Goal: Task Accomplishment & Management: Use online tool/utility

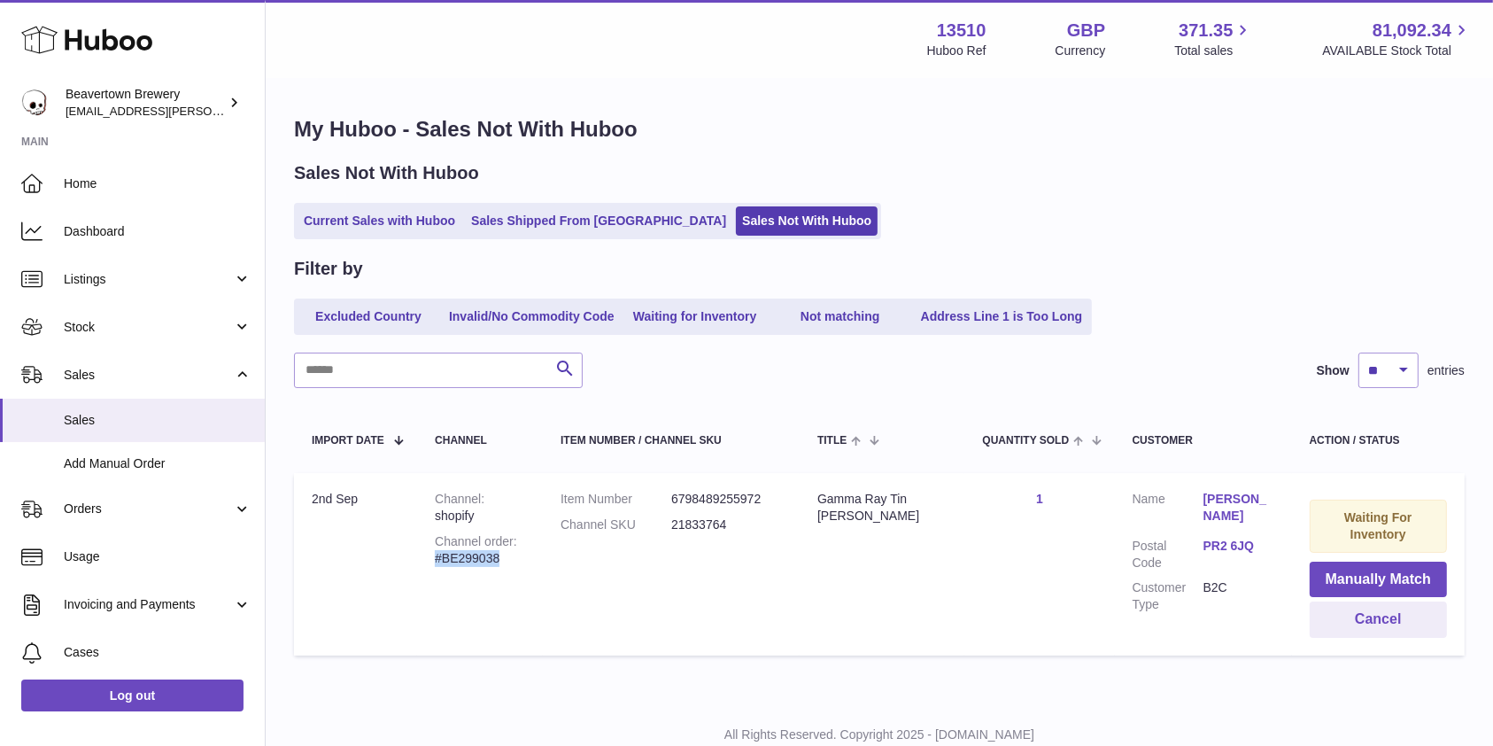
drag, startPoint x: 538, startPoint y: 541, endPoint x: 417, endPoint y: 542, distance: 120.4
click at [417, 542] on td "Channel shopify Channel order #BE299038" at bounding box center [480, 564] width 126 height 182
copy div "#BE299038"
click at [657, 522] on dt "Channel SKU" at bounding box center [616, 524] width 111 height 17
drag, startPoint x: 907, startPoint y: 528, endPoint x: 836, endPoint y: 496, distance: 77.7
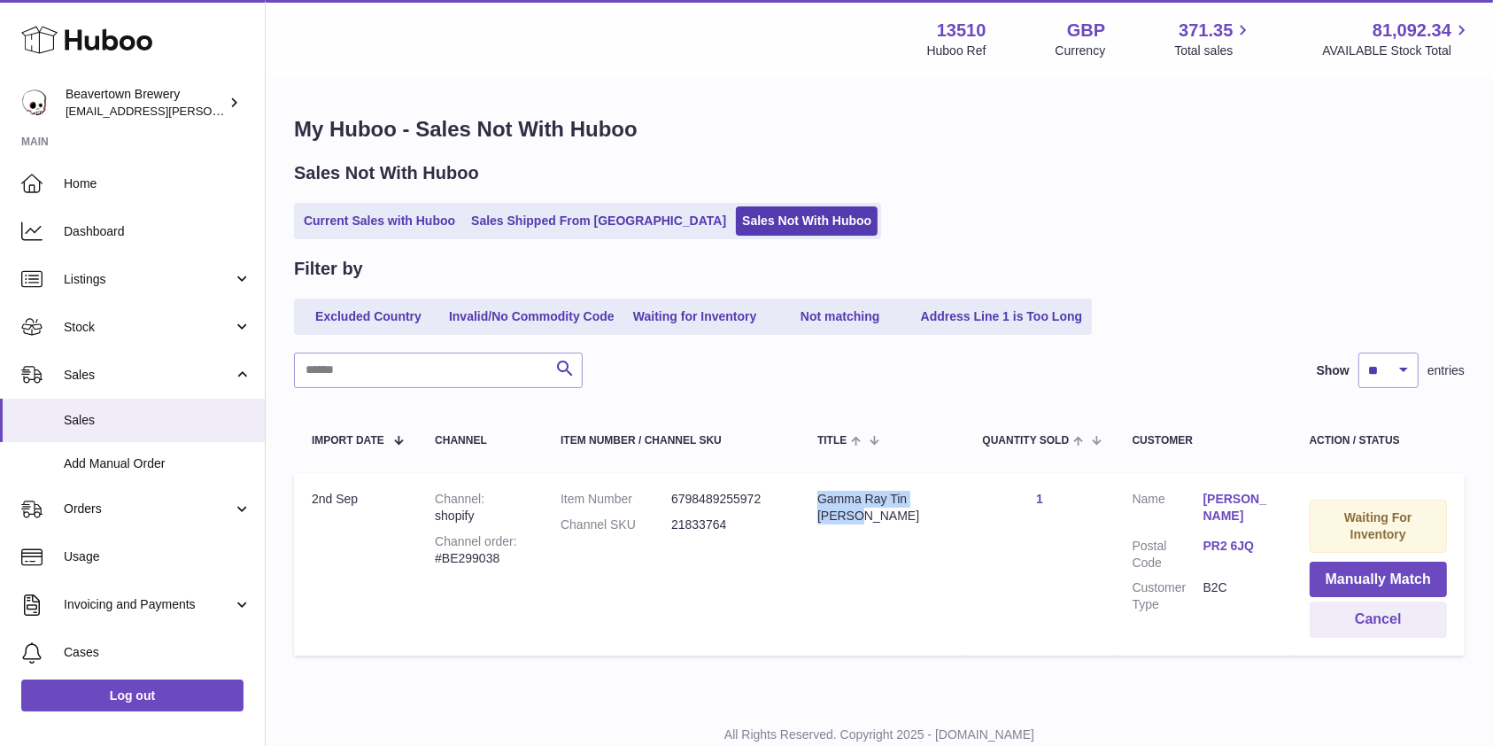
click at [836, 496] on td "Title Gamma Ray Tin Tacker" at bounding box center [882, 564] width 165 height 182
copy div "Gamma Ray Tin Tacker"
click at [113, 336] on link "Stock" at bounding box center [132, 327] width 265 height 48
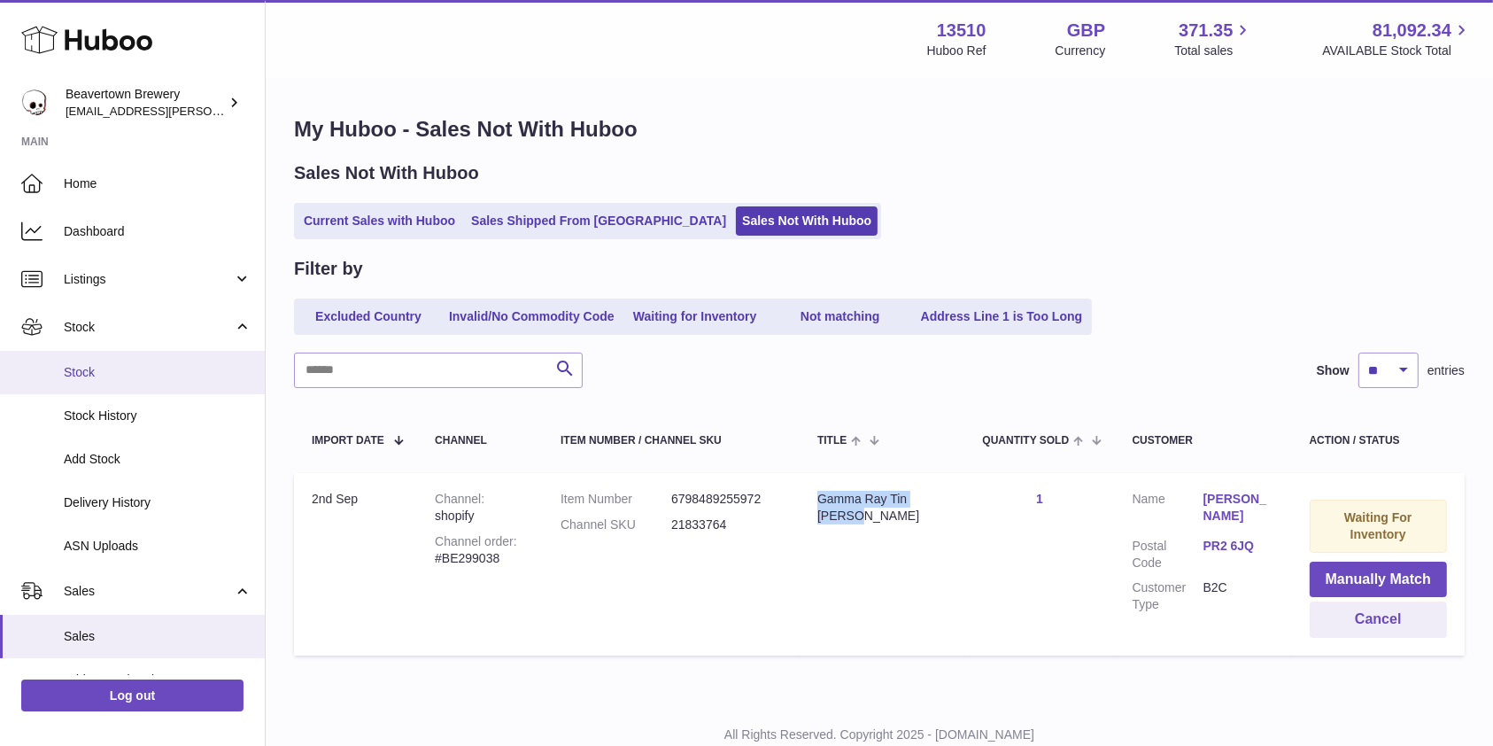
click at [97, 371] on span "Stock" at bounding box center [158, 372] width 188 height 17
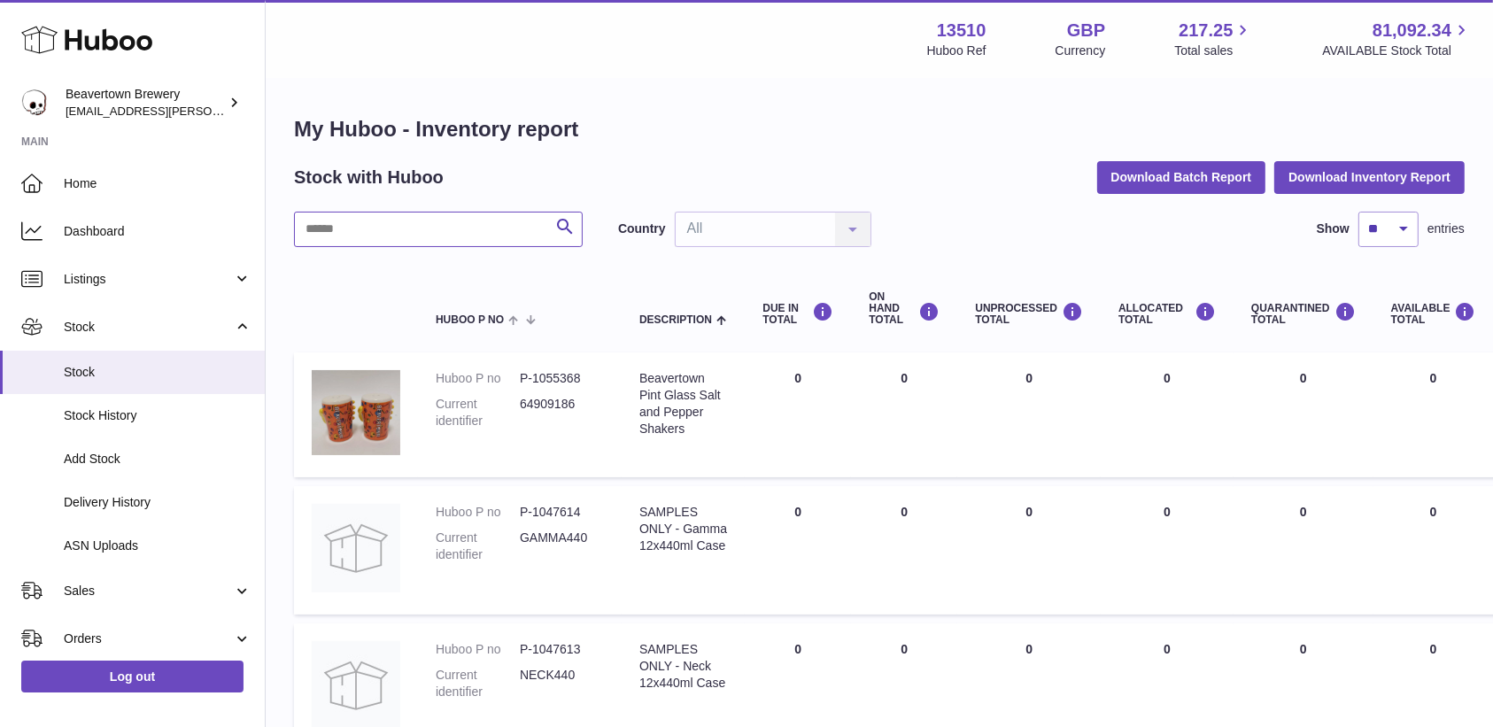
click at [402, 245] on input "text" at bounding box center [438, 229] width 289 height 35
type input "******"
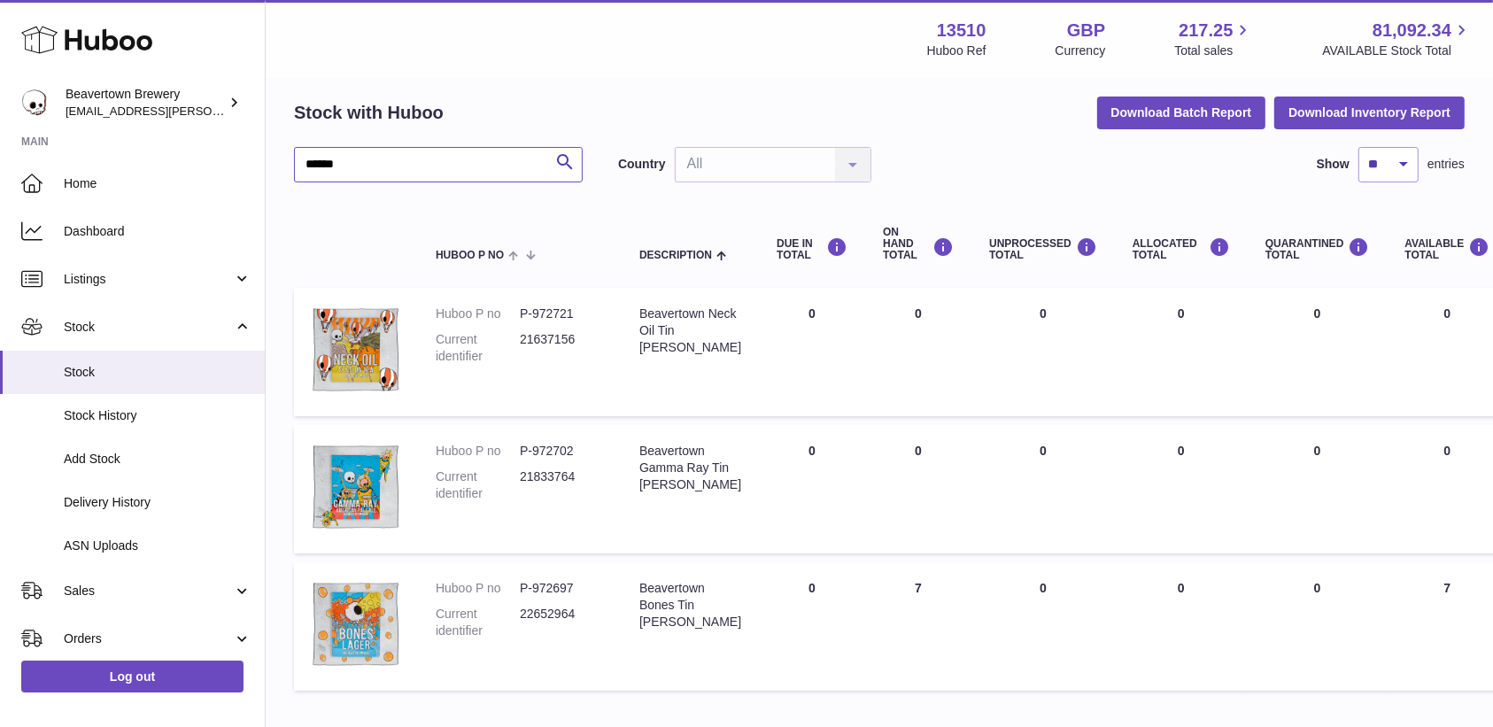
scroll to position [69, 0]
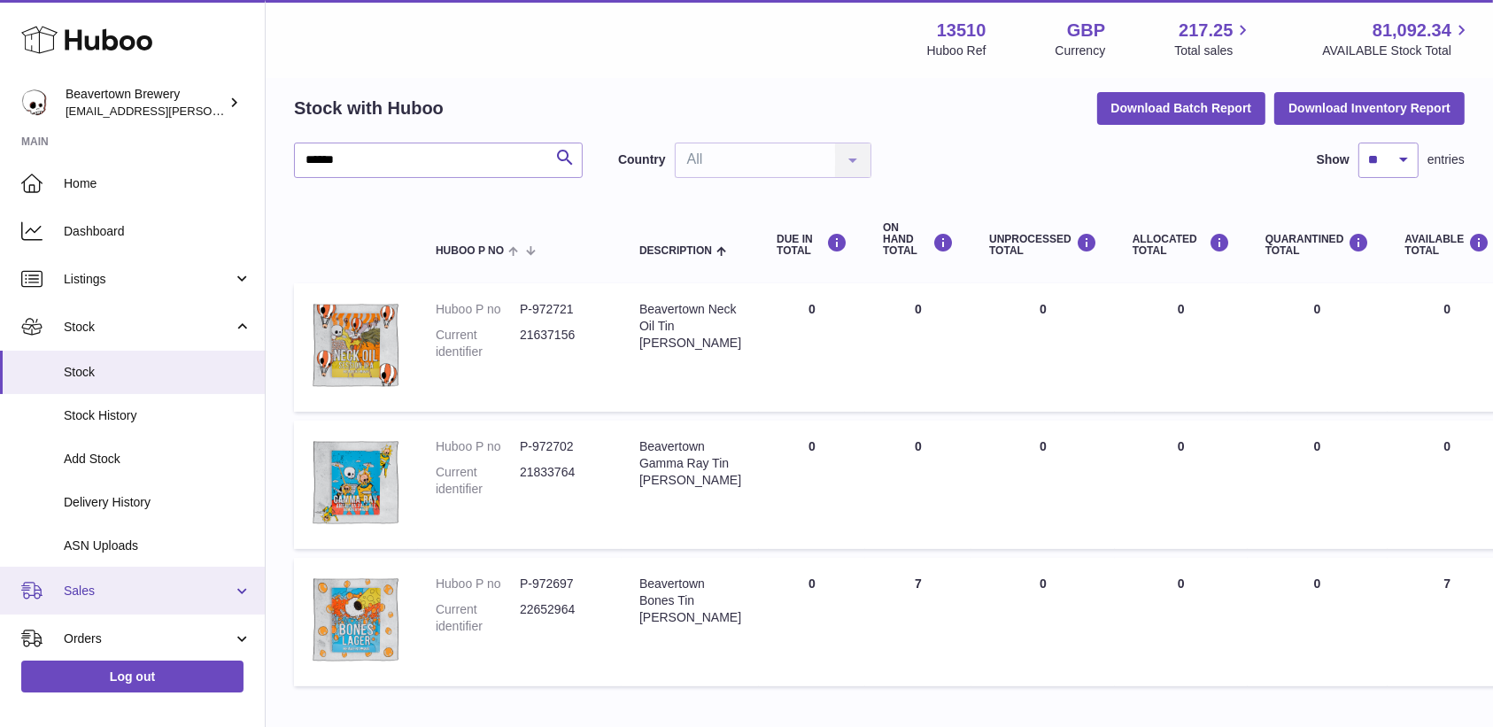
click at [92, 576] on link "Sales" at bounding box center [132, 591] width 265 height 48
click at [91, 623] on link "Sales" at bounding box center [132, 636] width 265 height 43
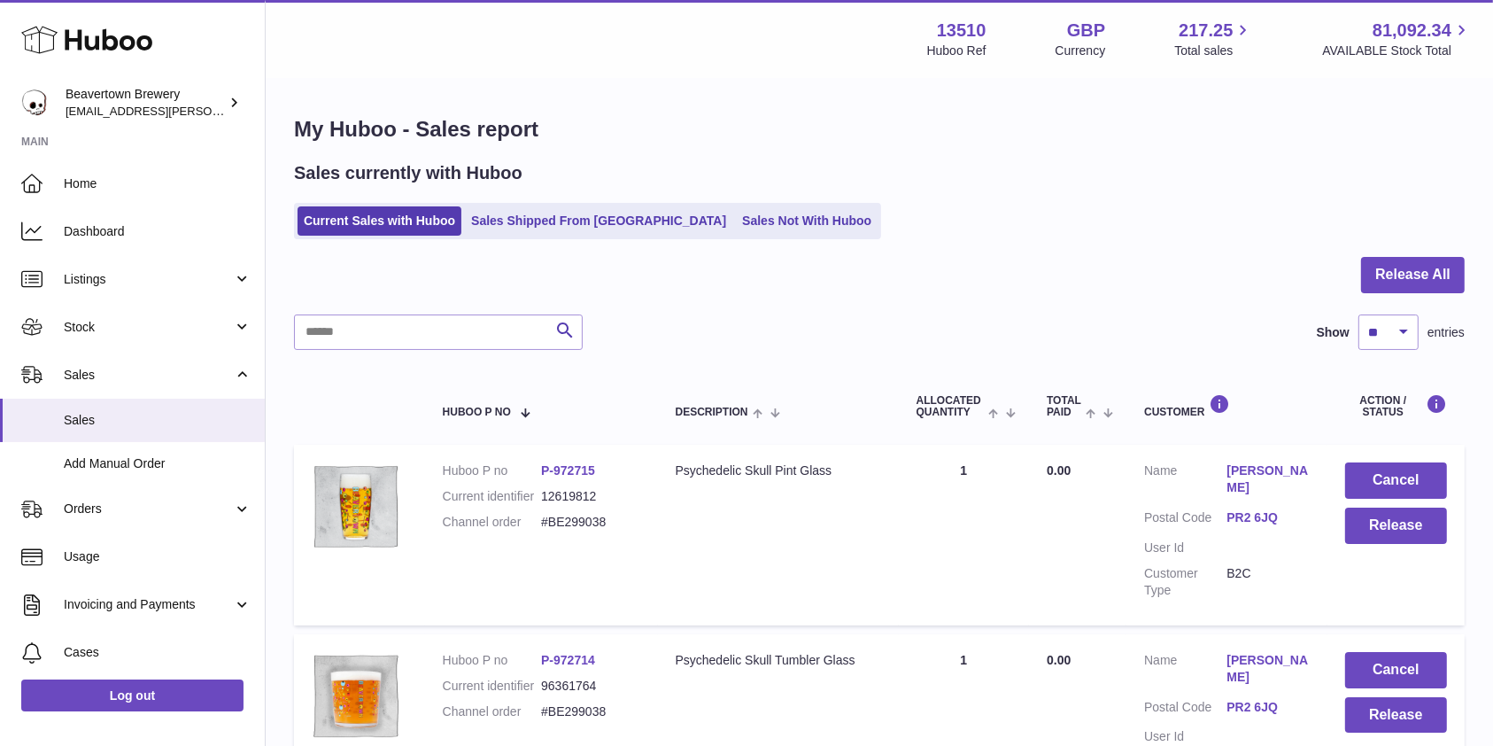
click at [714, 204] on ul "Current Sales with Huboo Sales Shipped From [GEOGRAPHIC_DATA] Sales Not With Hu…" at bounding box center [587, 221] width 587 height 36
click at [736, 231] on link "Sales Not With Huboo" at bounding box center [807, 220] width 142 height 29
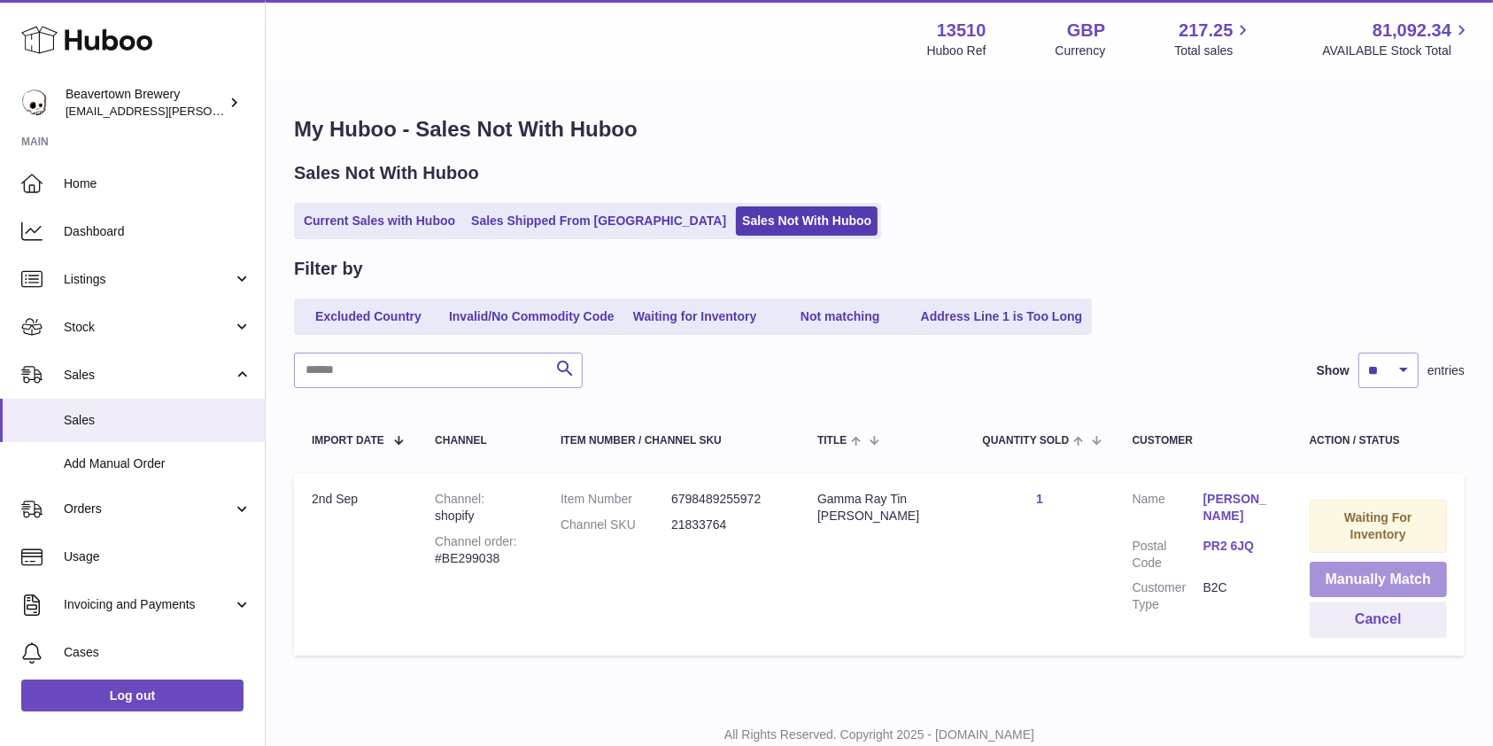
click at [1396, 590] on button "Manually Match" at bounding box center [1378, 579] width 137 height 36
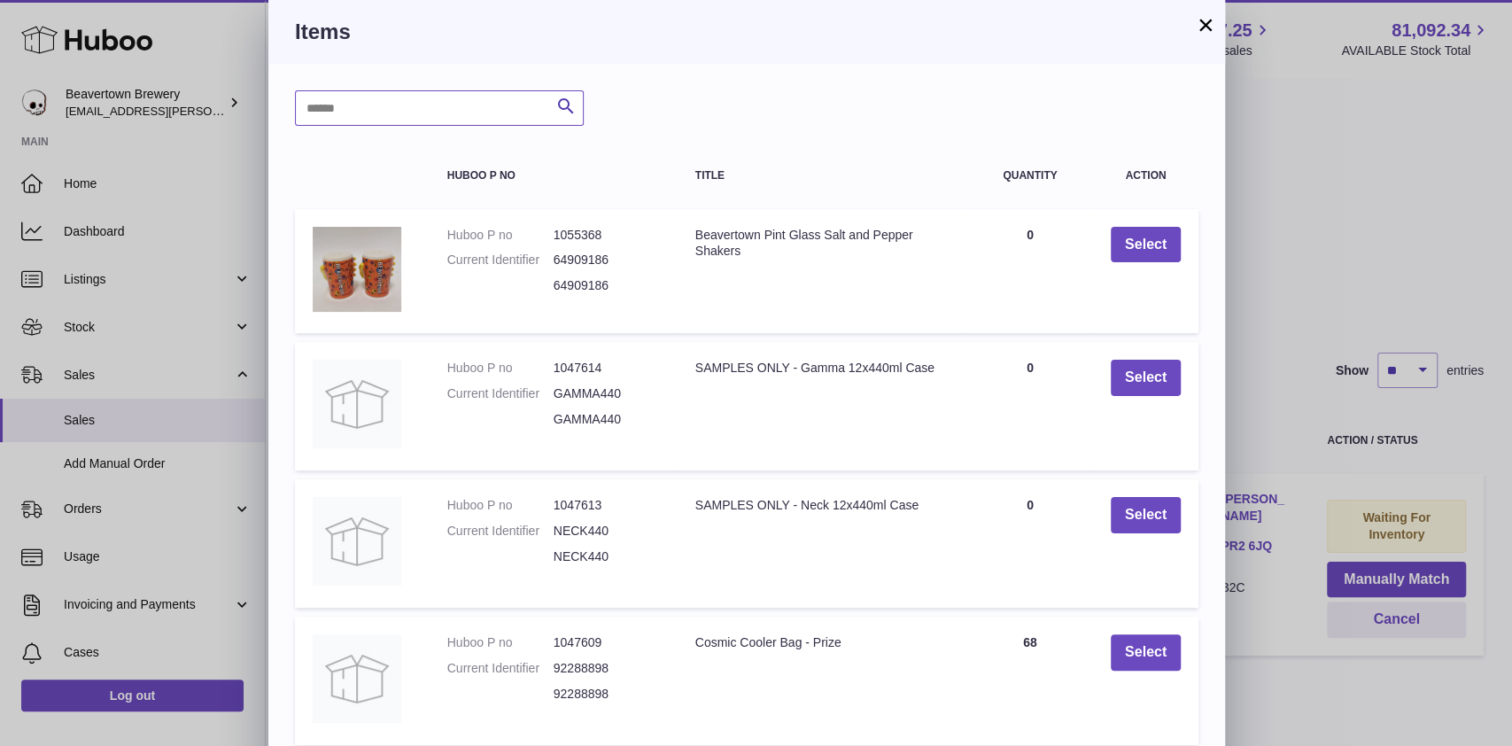
click at [375, 97] on input "text" at bounding box center [439, 107] width 289 height 35
type input "*****"
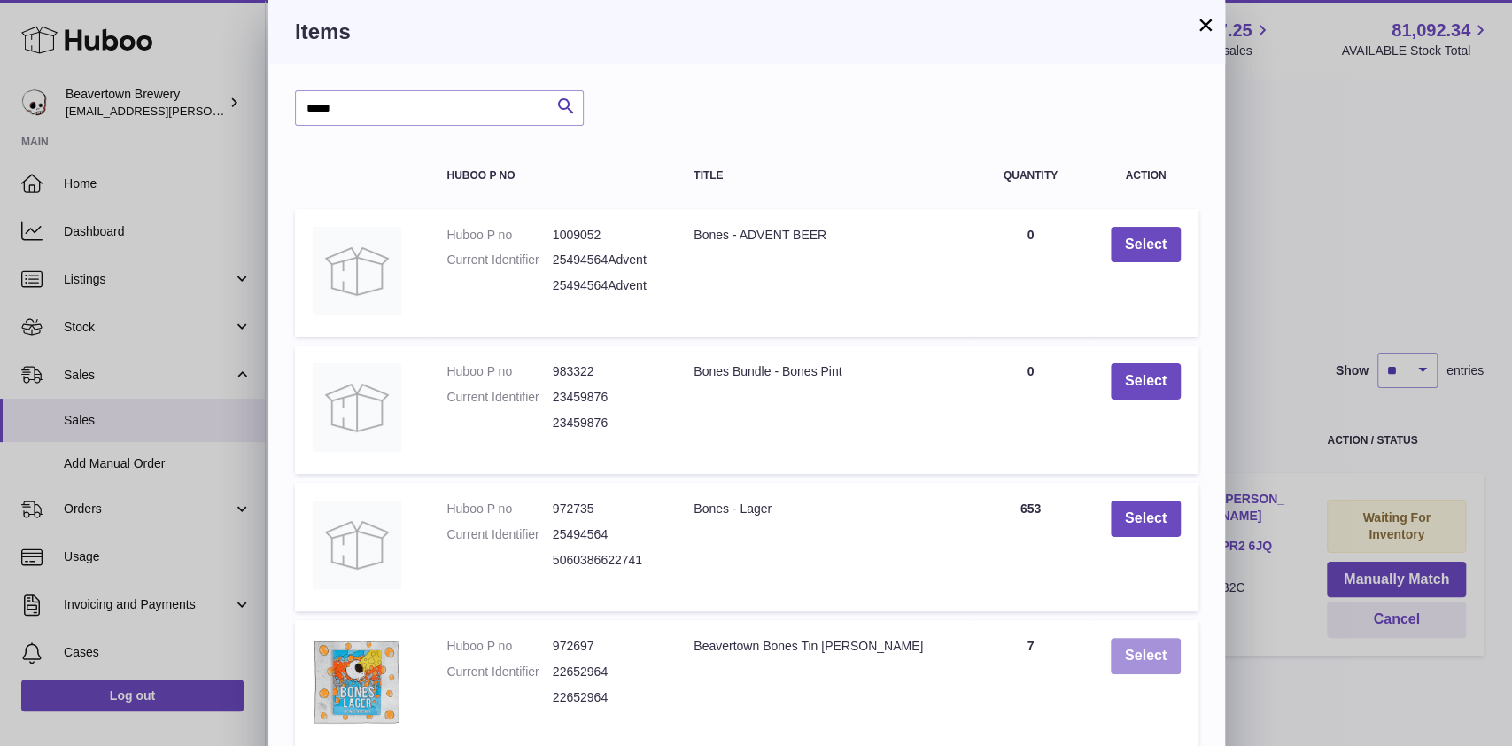
click at [1128, 656] on button "Select" at bounding box center [1145, 656] width 70 height 36
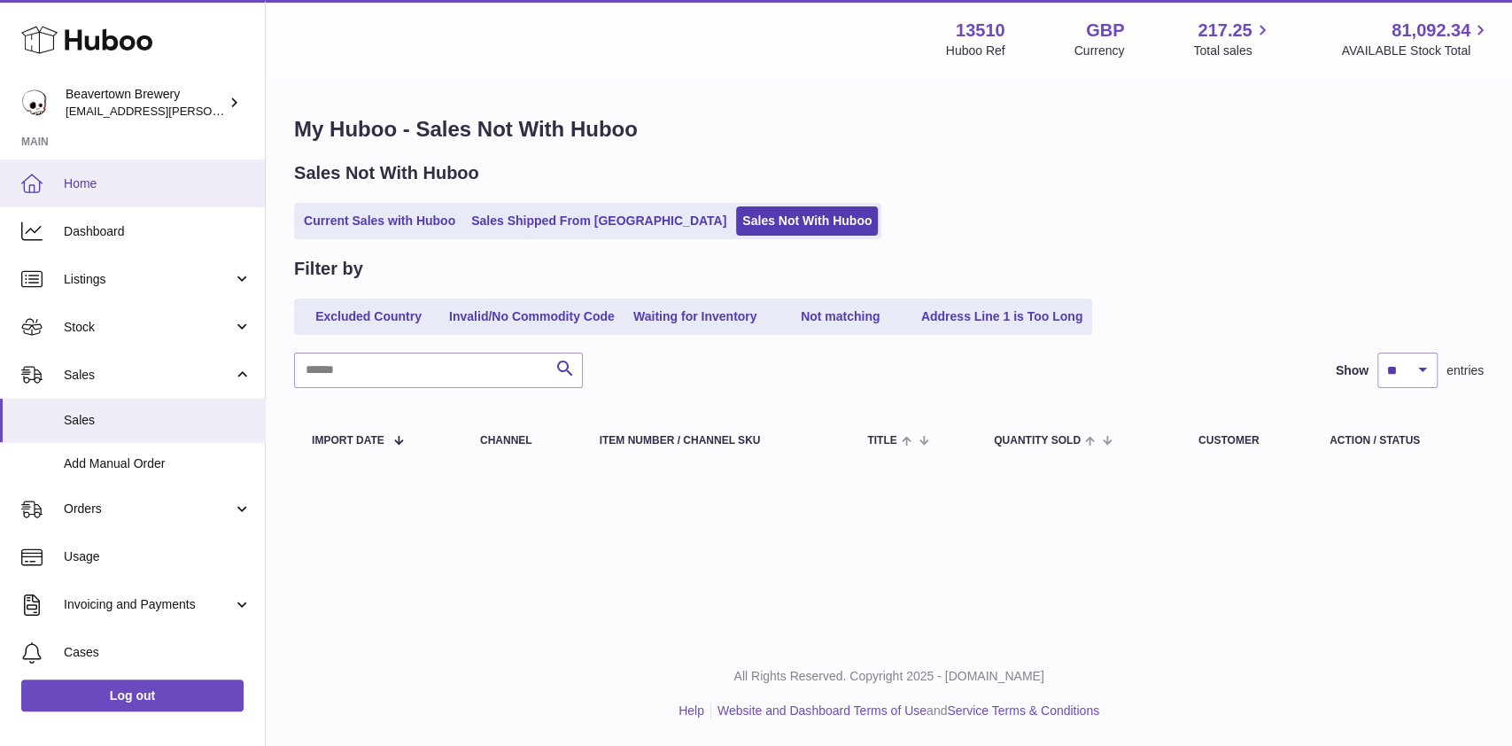
click at [100, 175] on span "Home" at bounding box center [158, 183] width 188 height 17
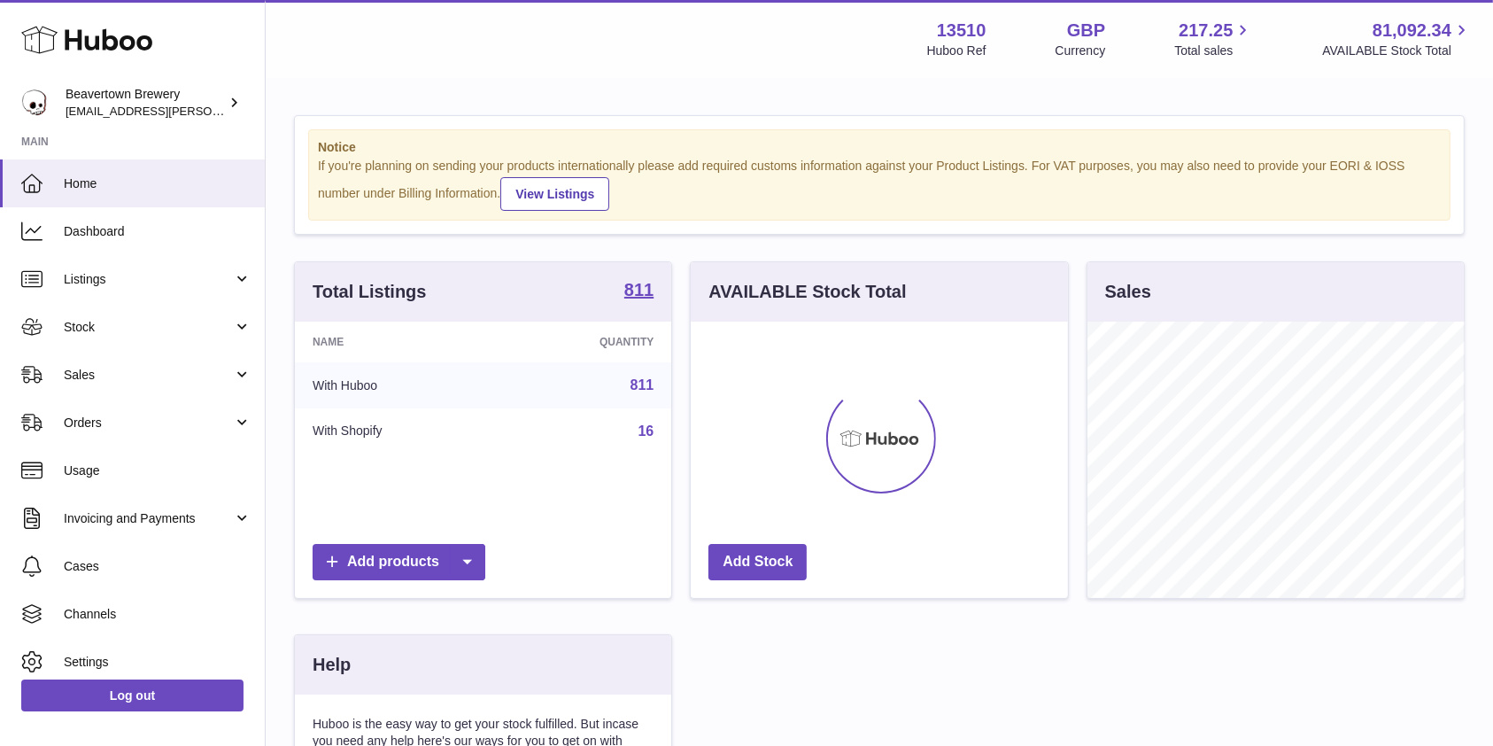
scroll to position [276, 376]
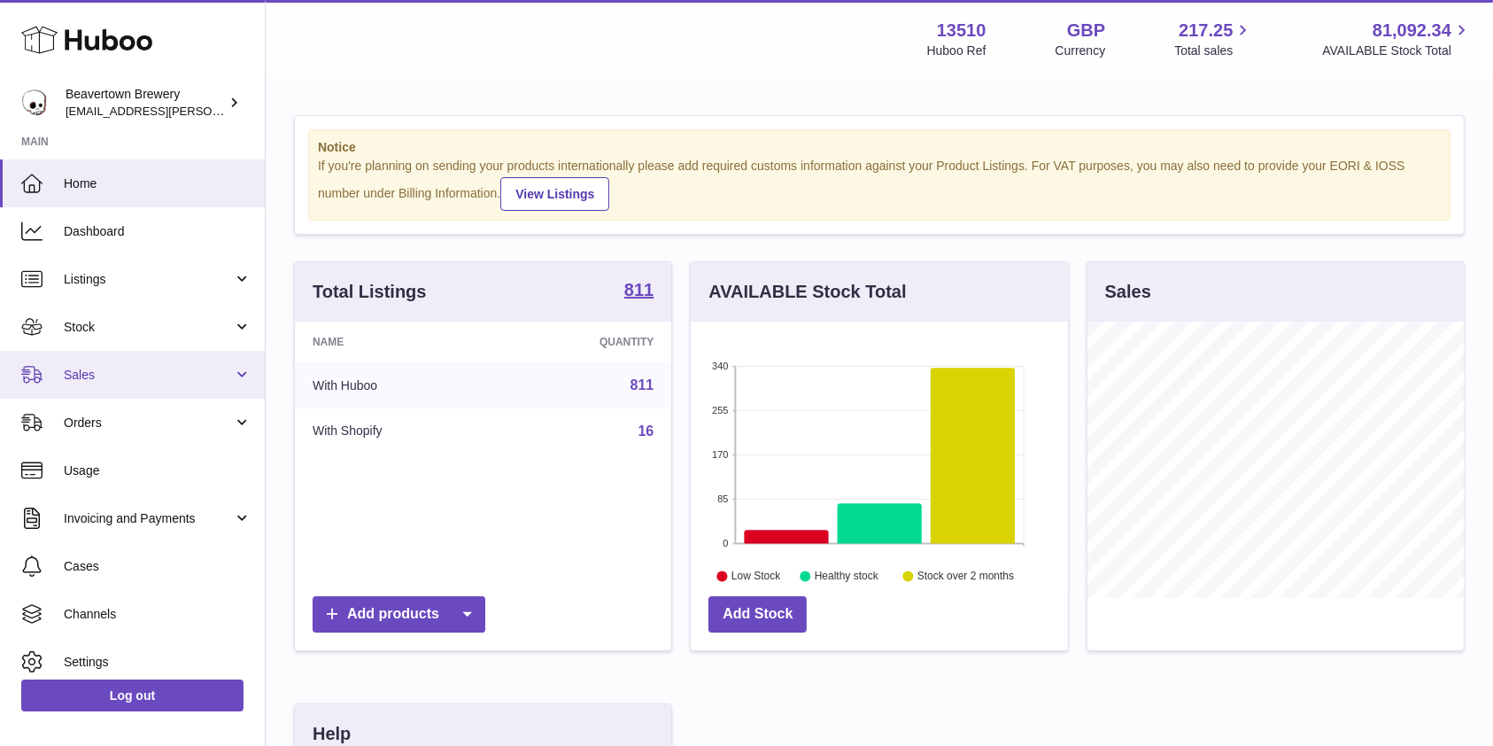
click at [137, 372] on span "Sales" at bounding box center [148, 375] width 169 height 17
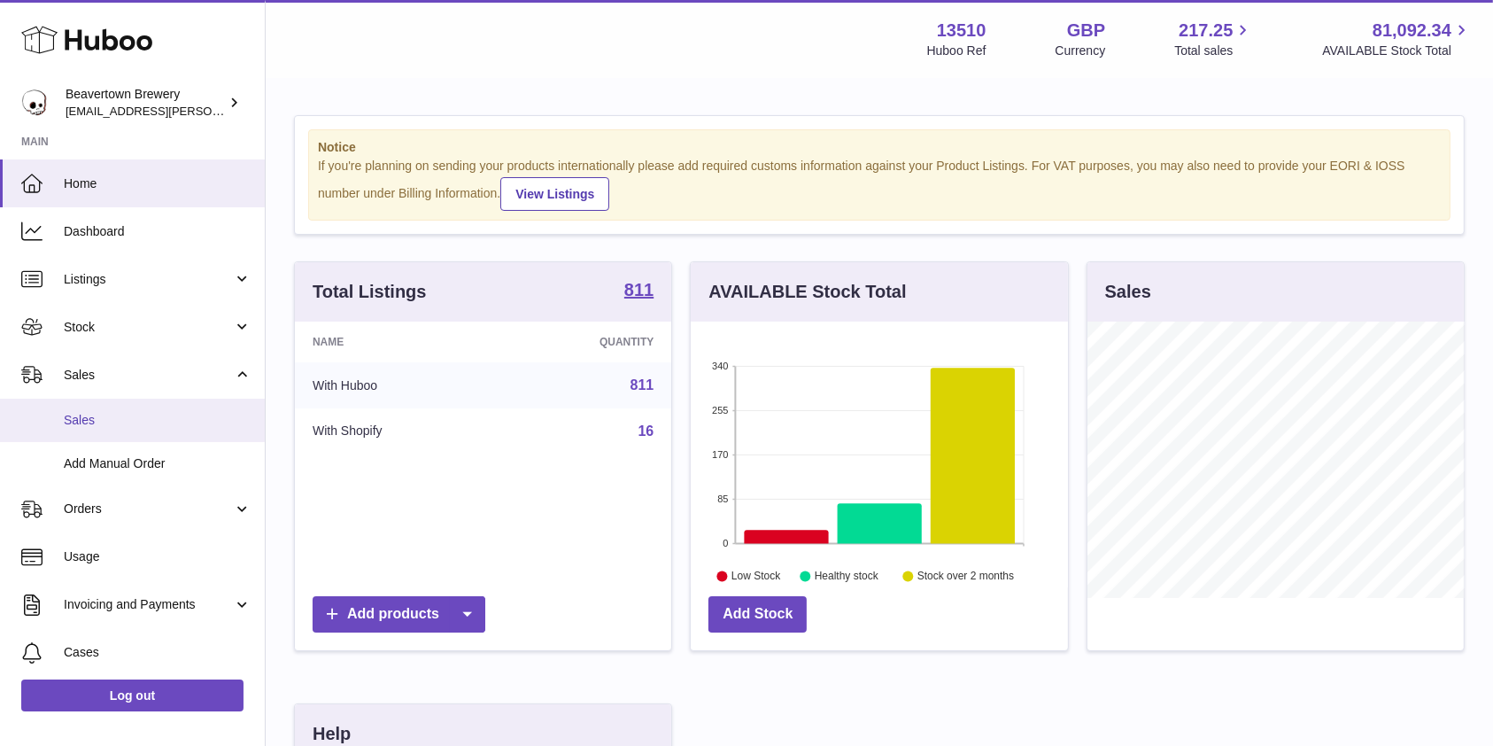
click at [93, 430] on link "Sales" at bounding box center [132, 419] width 265 height 43
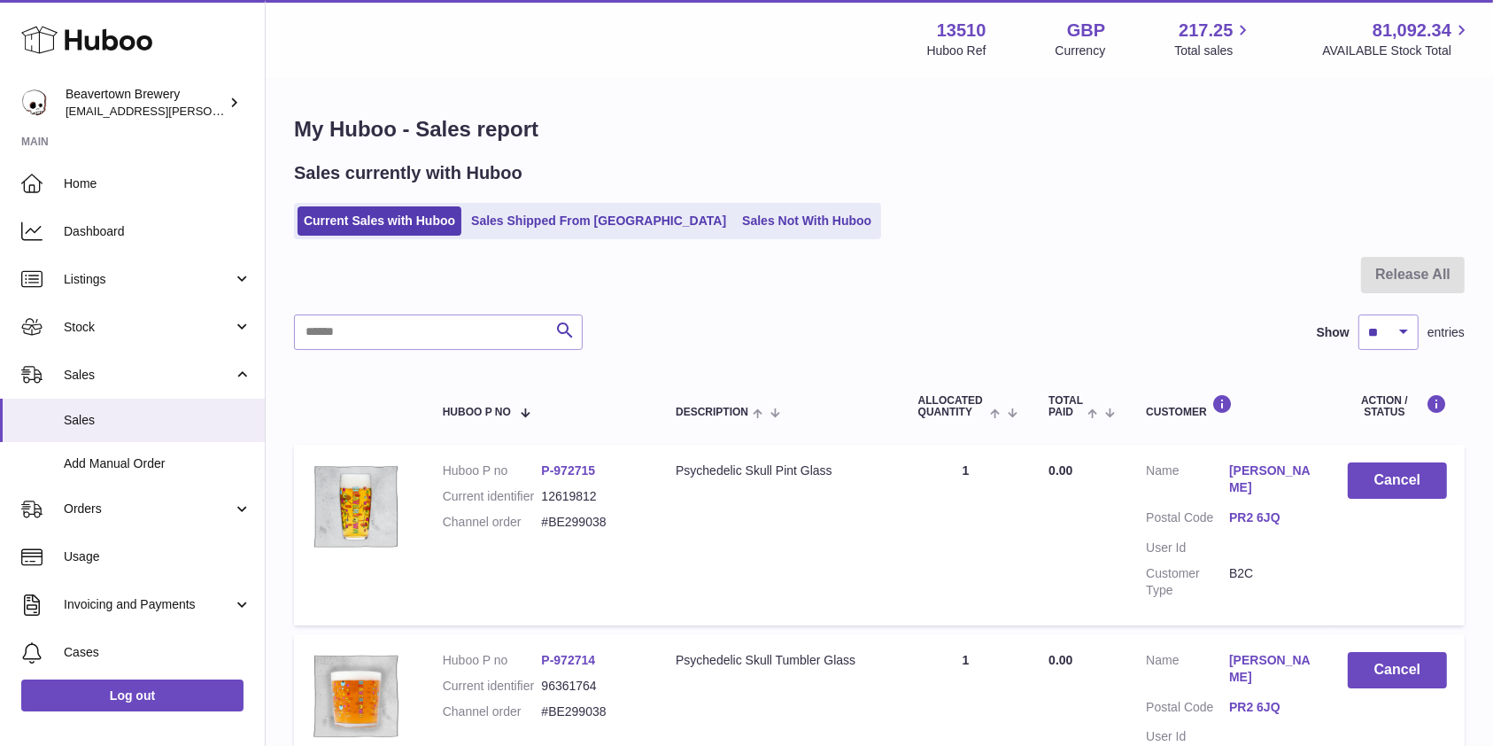
click at [736, 229] on link "Sales Not With Huboo" at bounding box center [807, 220] width 142 height 29
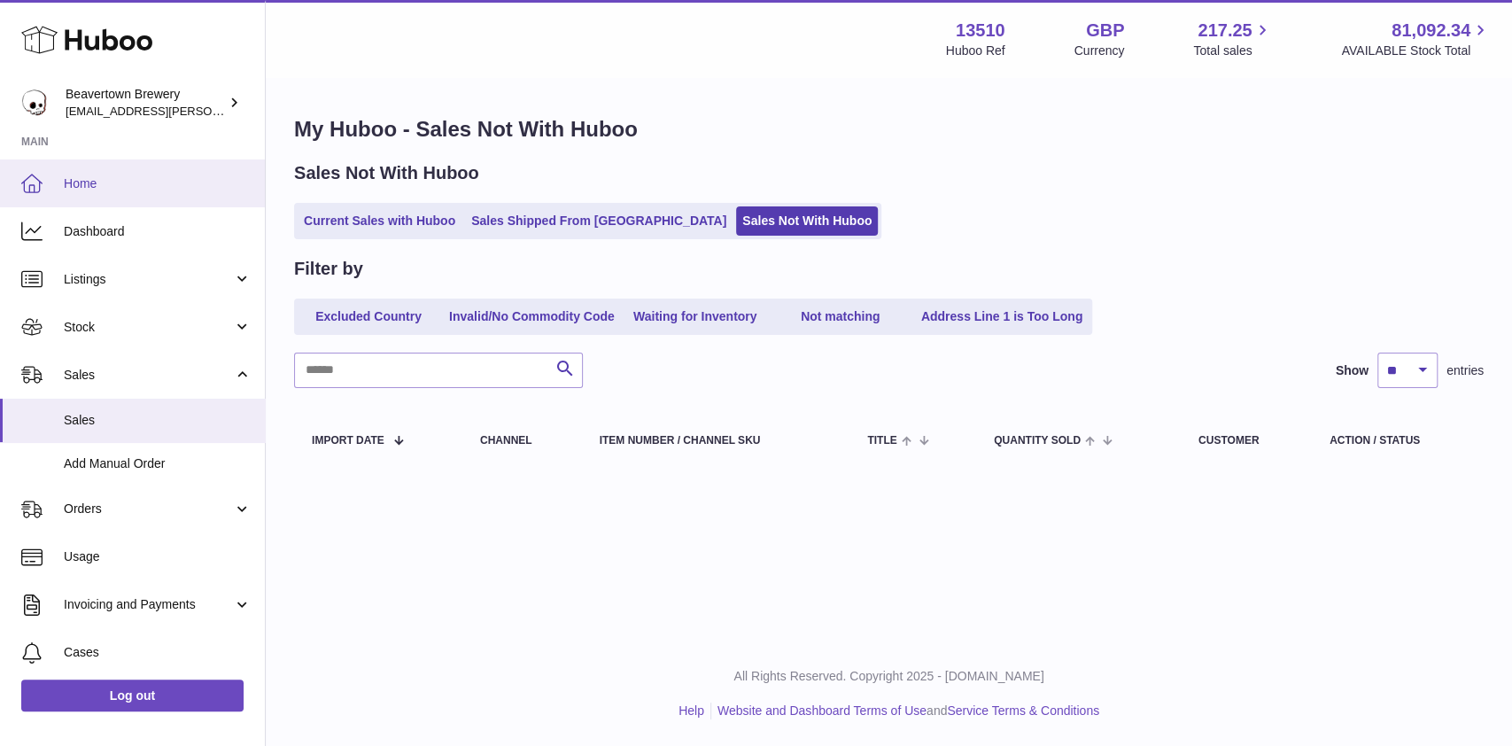
click at [120, 167] on link "Home" at bounding box center [132, 183] width 265 height 48
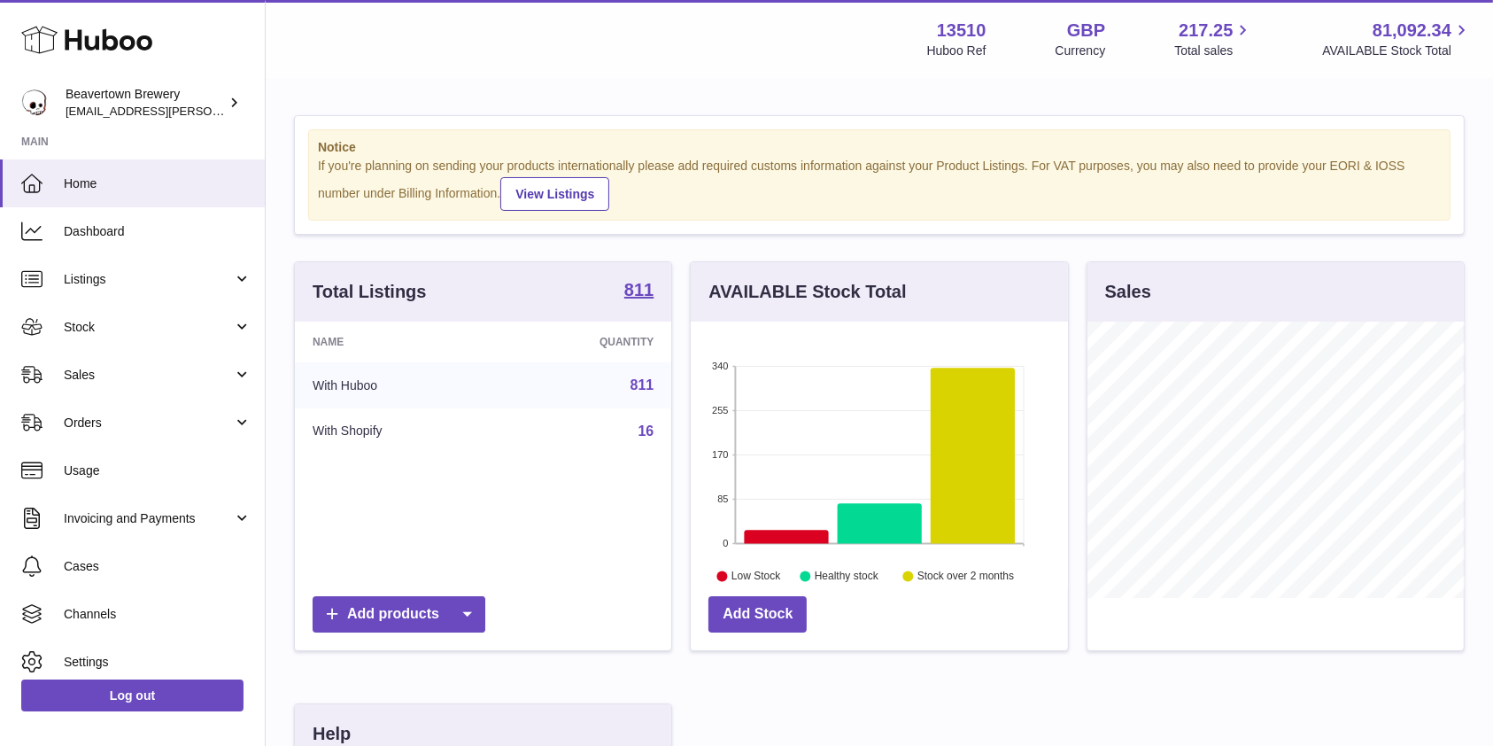
scroll to position [276, 376]
click at [112, 381] on span "Sales" at bounding box center [148, 375] width 169 height 17
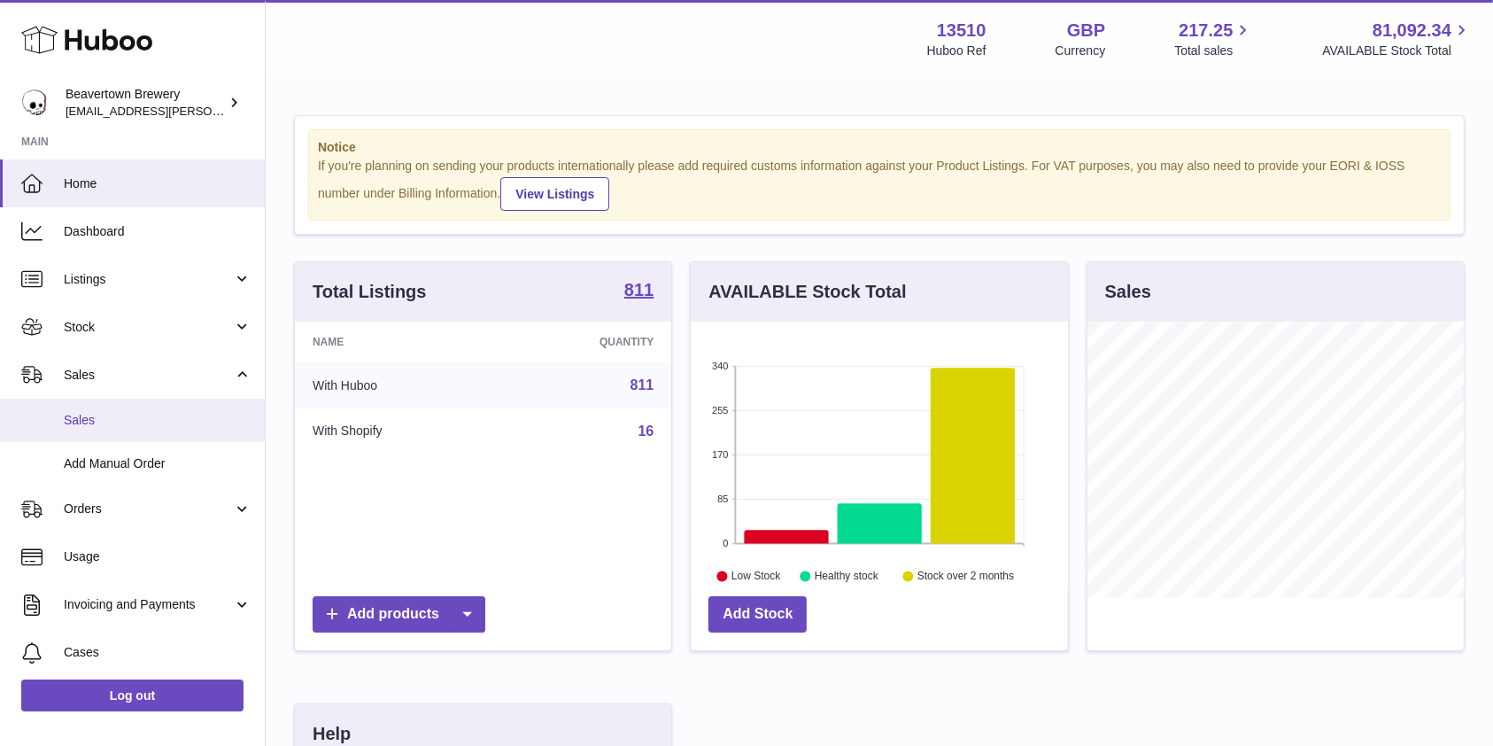
click at [81, 429] on link "Sales" at bounding box center [132, 419] width 265 height 43
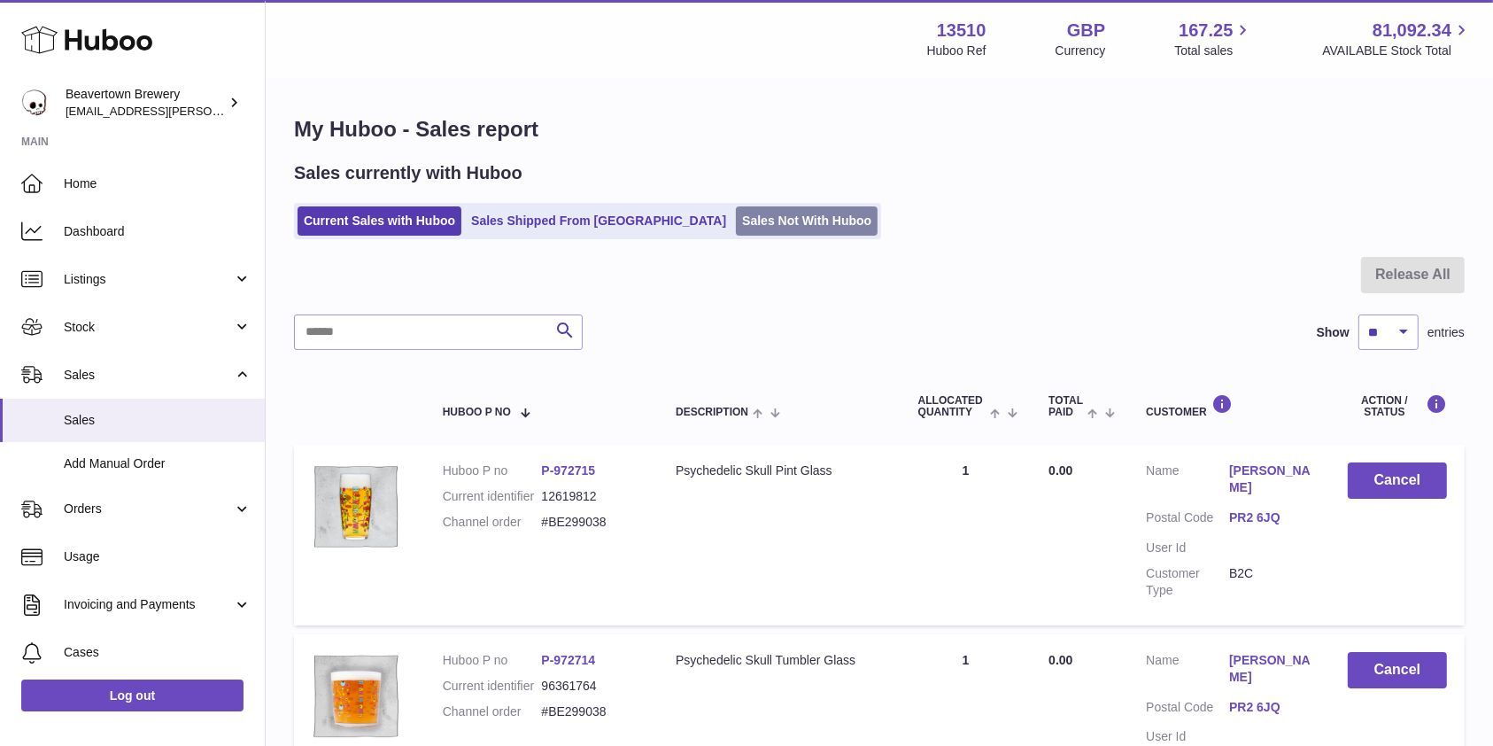
click at [736, 228] on link "Sales Not With Huboo" at bounding box center [807, 220] width 142 height 29
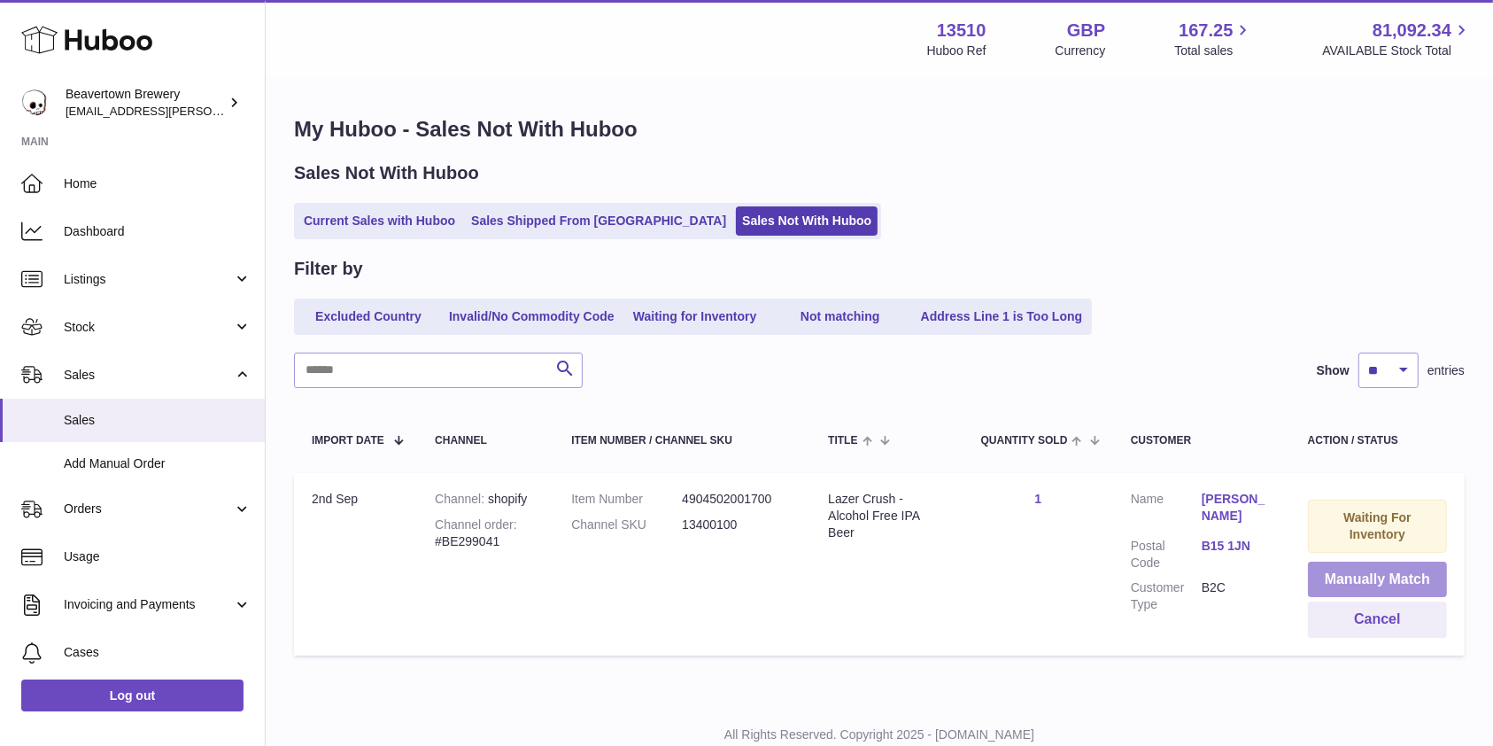
click at [1388, 583] on button "Manually Match" at bounding box center [1377, 579] width 139 height 36
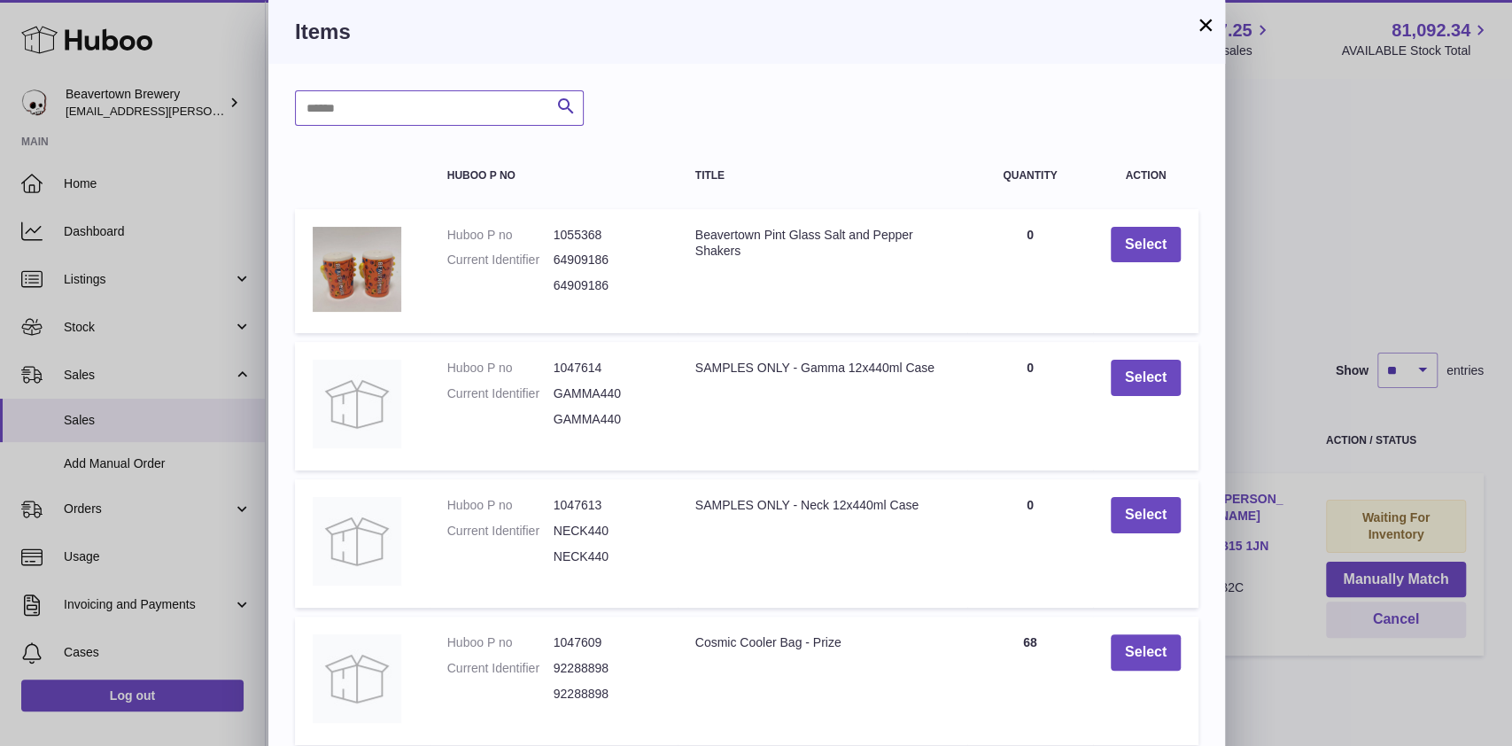
click at [406, 115] on input "text" at bounding box center [439, 107] width 289 height 35
type input "*****"
click at [581, 103] on button "Search" at bounding box center [565, 107] width 35 height 35
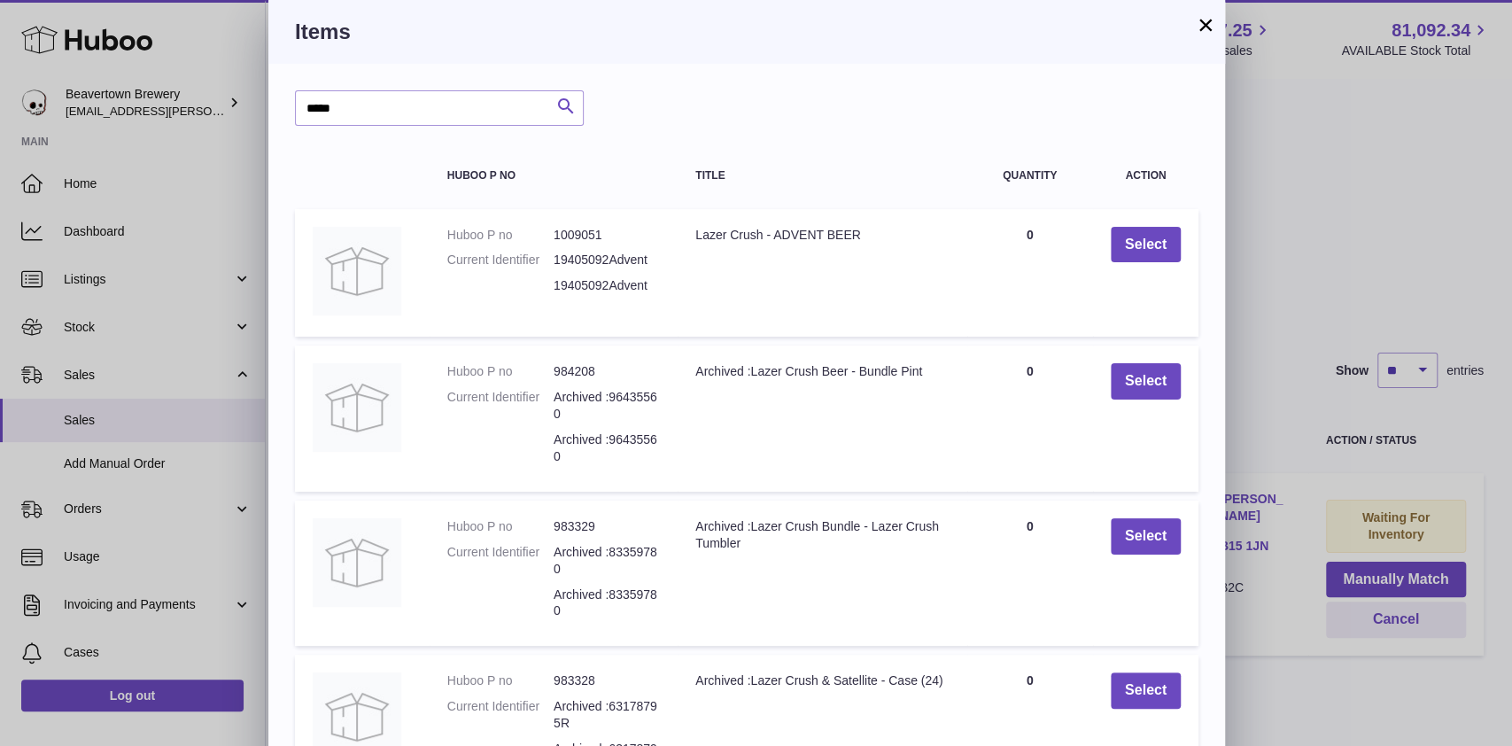
scroll to position [331, 0]
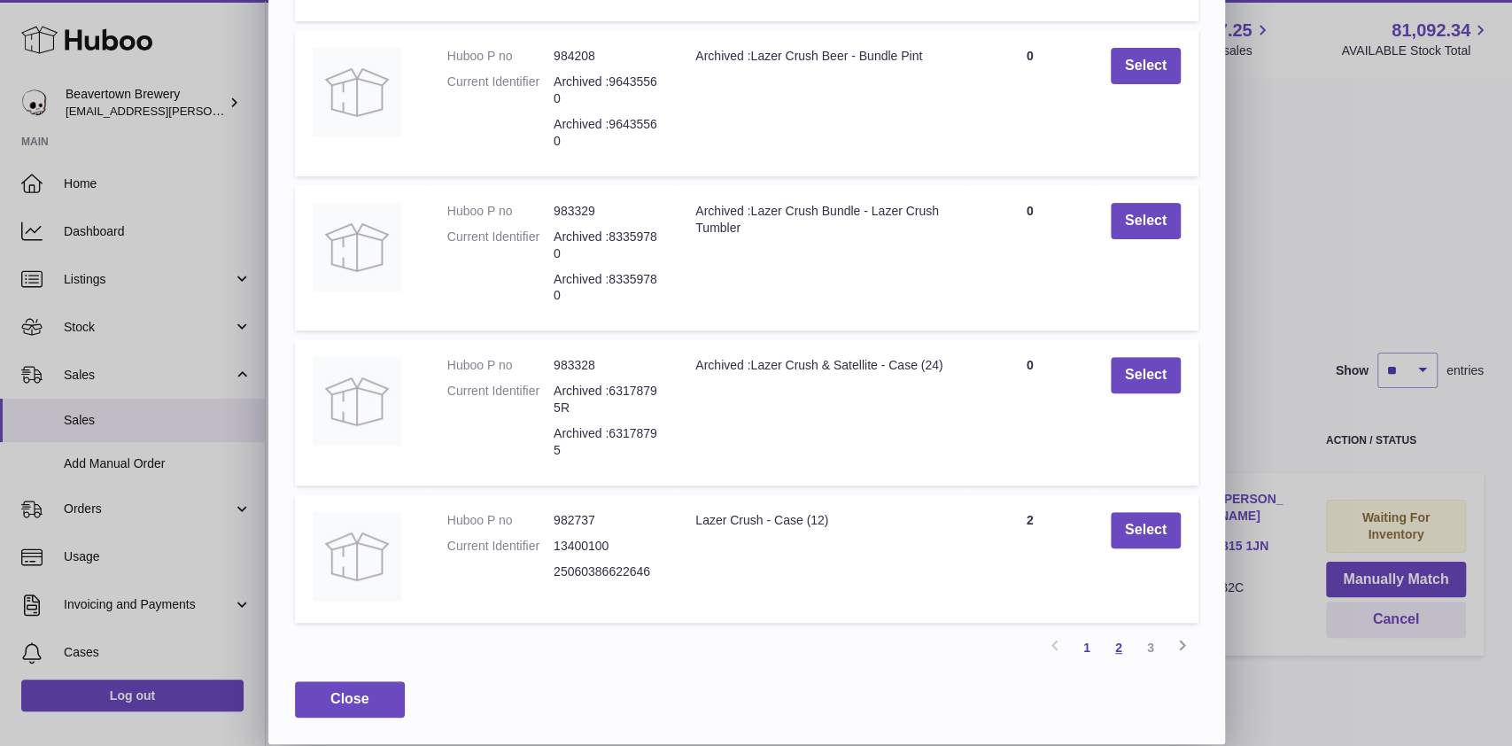
click at [1126, 642] on link "2" at bounding box center [1118, 647] width 32 height 32
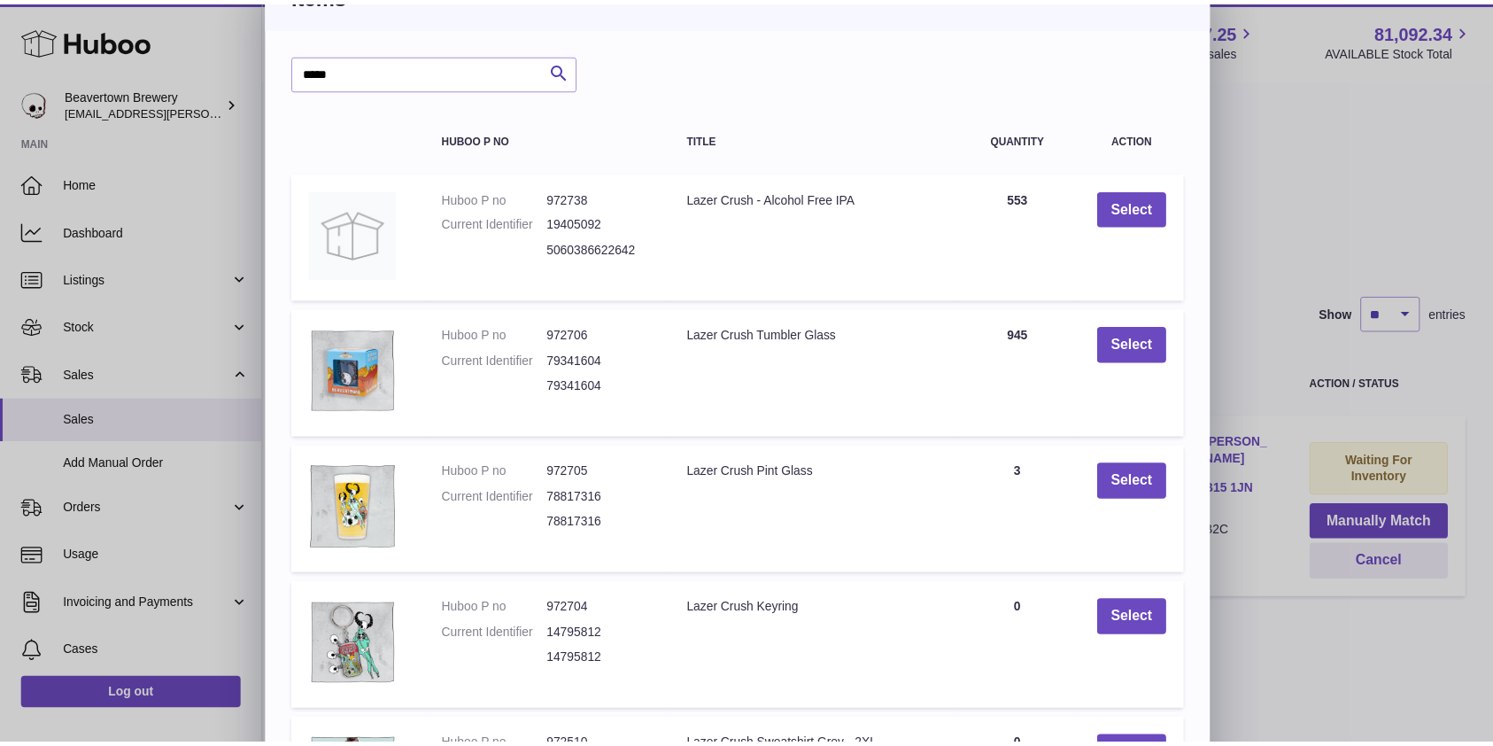
scroll to position [0, 0]
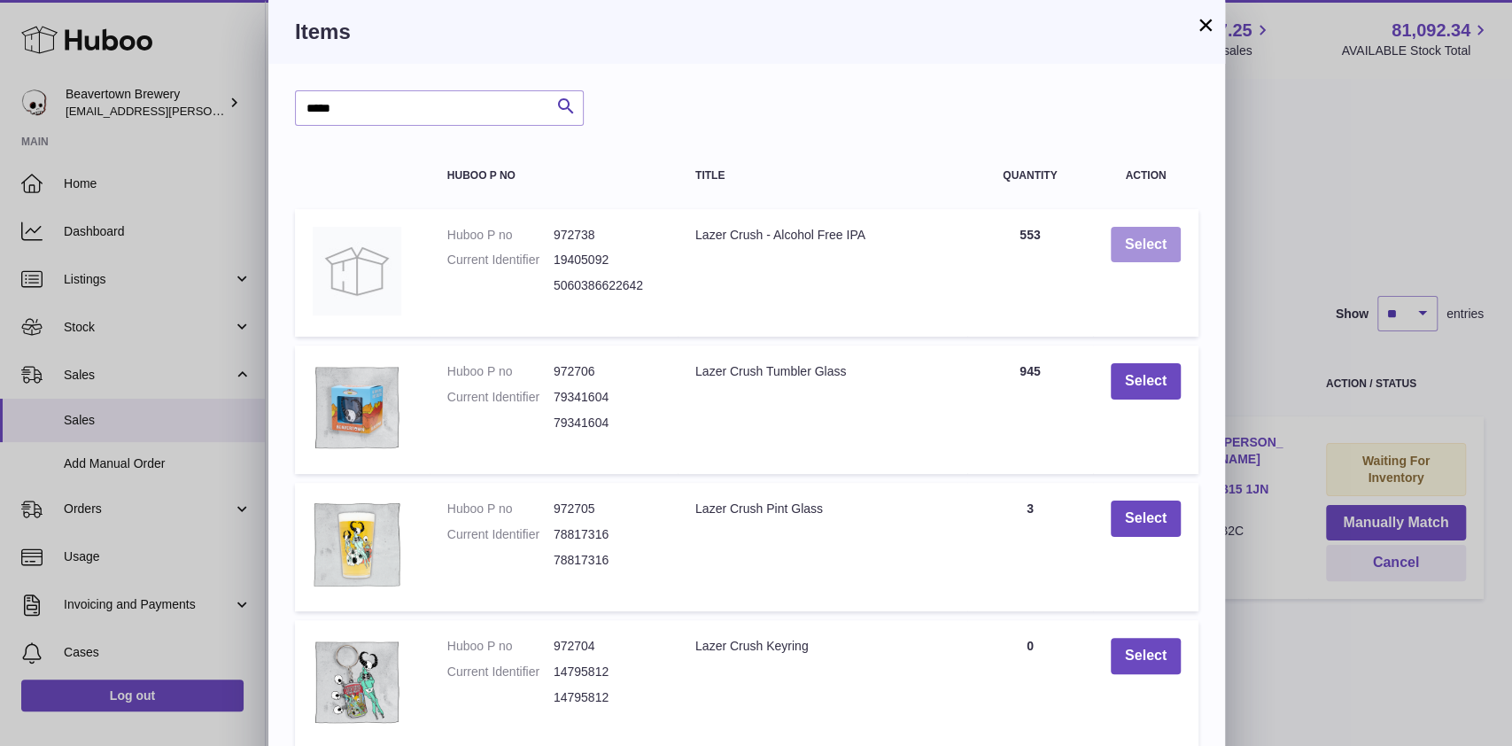
click at [1142, 246] on button "Select" at bounding box center [1145, 245] width 70 height 36
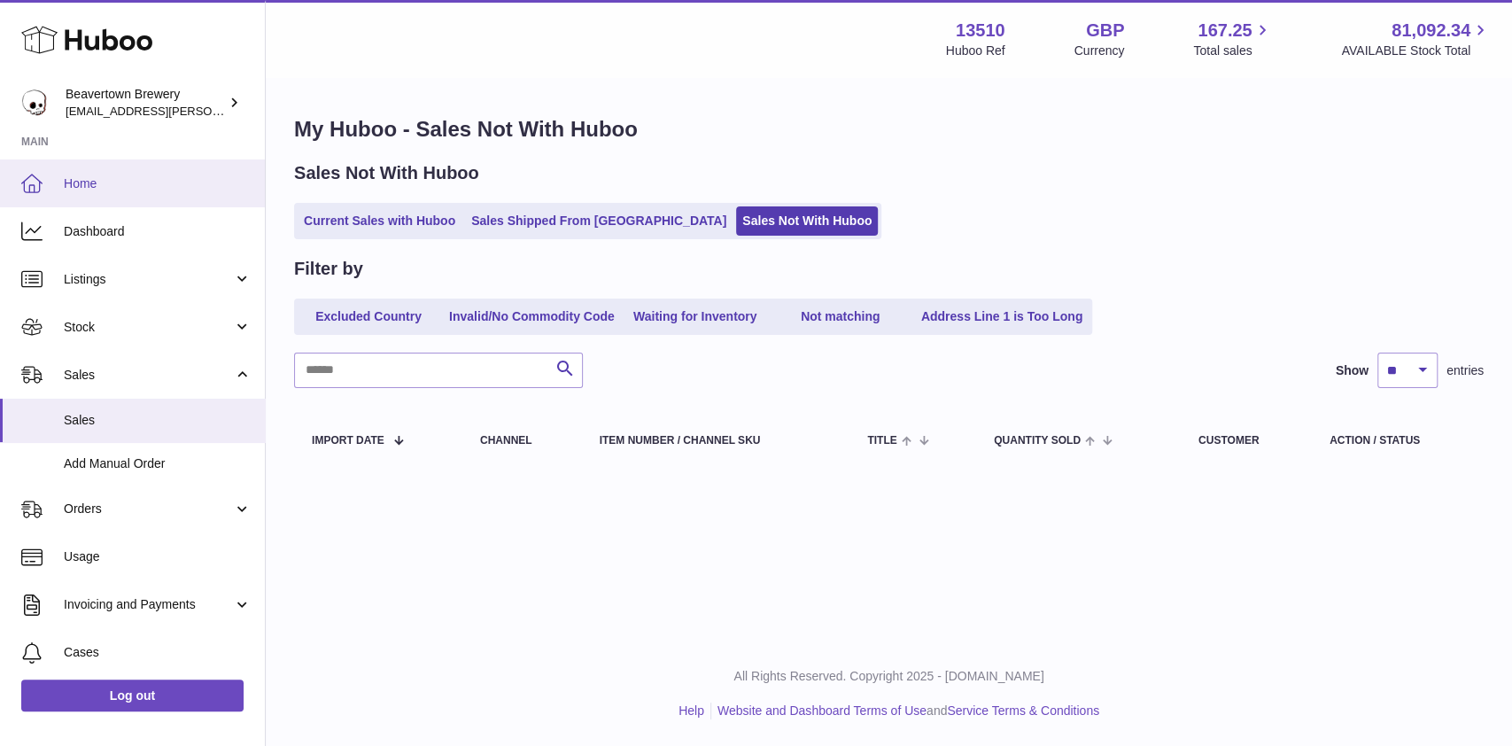
click at [156, 175] on span "Home" at bounding box center [158, 183] width 188 height 17
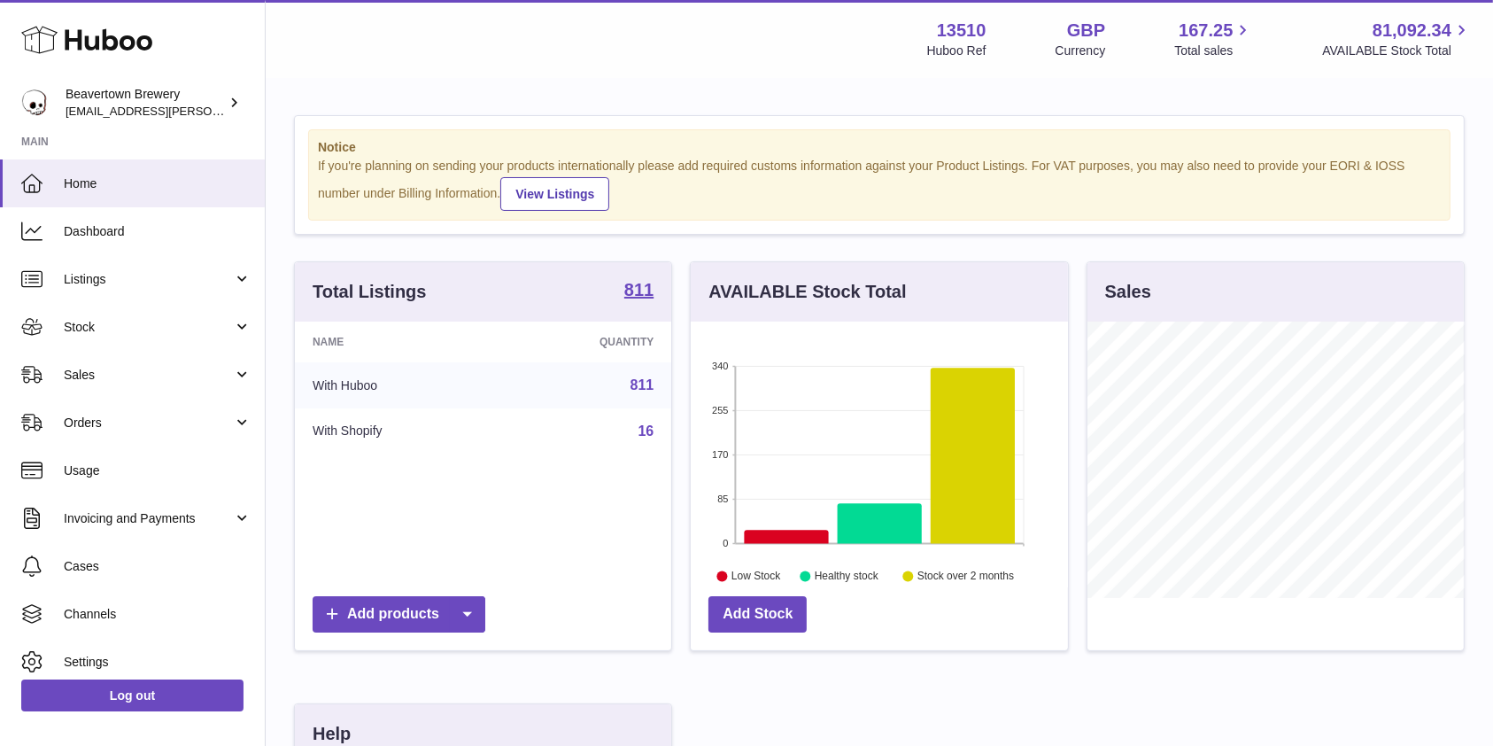
scroll to position [276, 376]
click at [88, 377] on span "Sales" at bounding box center [148, 375] width 169 height 17
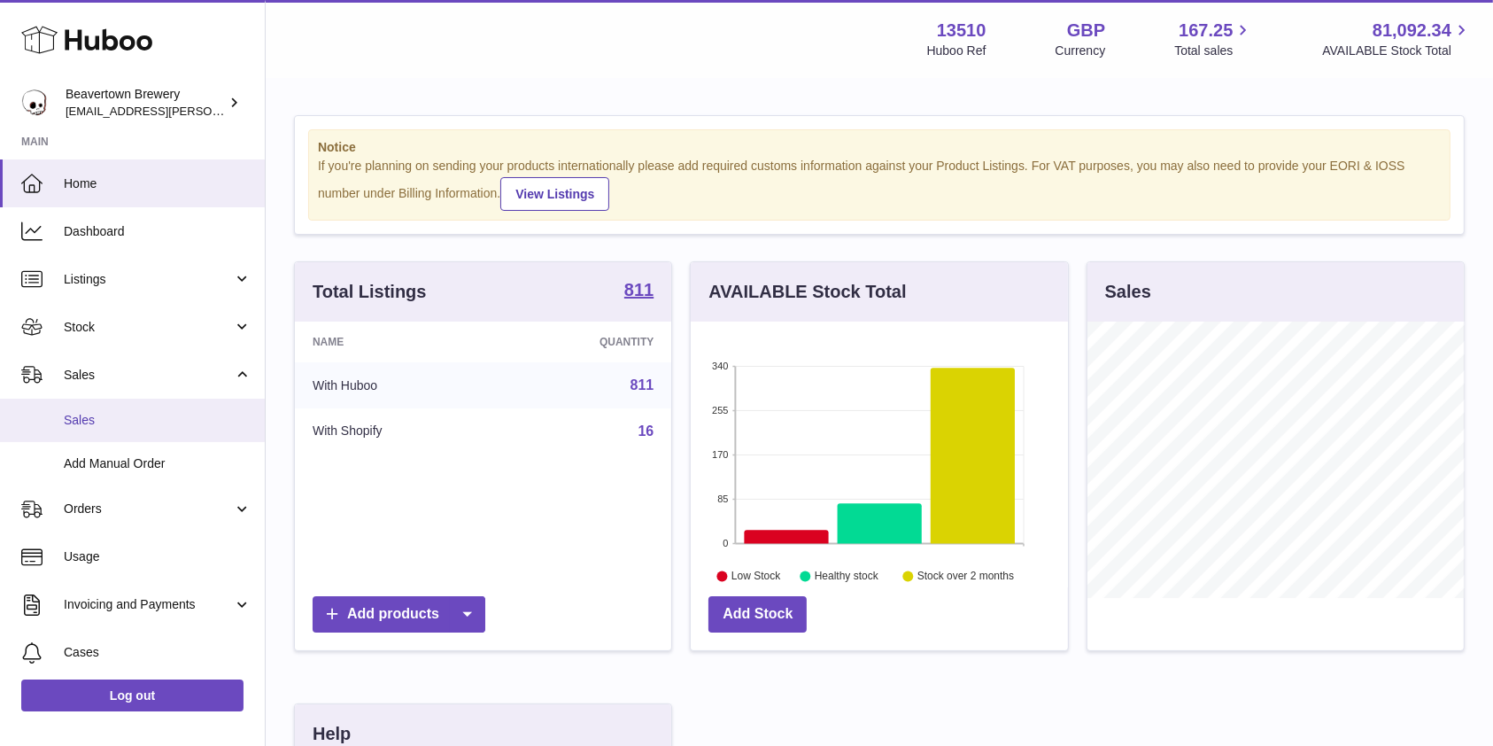
click at [102, 410] on link "Sales" at bounding box center [132, 419] width 265 height 43
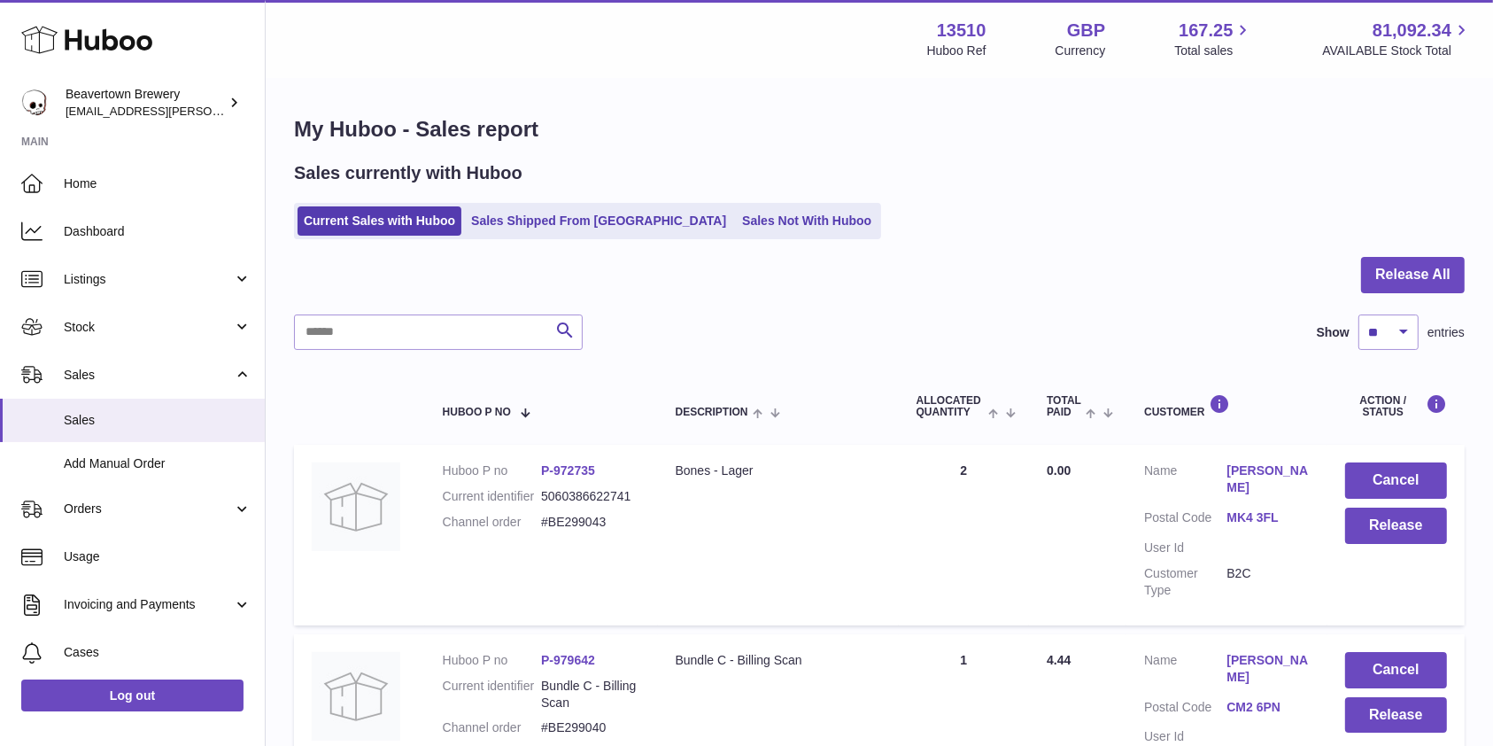
click at [736, 234] on link "Sales Not With Huboo" at bounding box center [807, 220] width 142 height 29
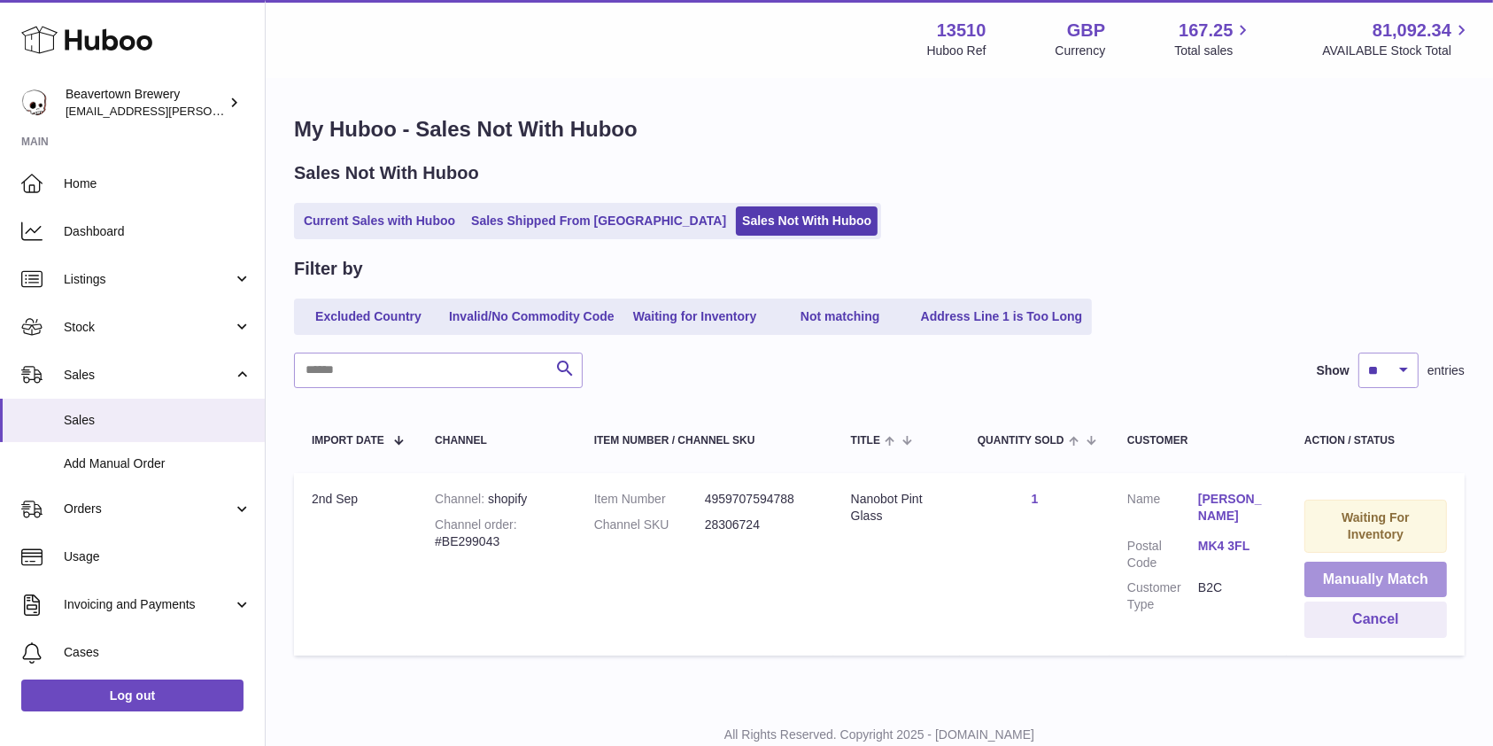
click at [1373, 583] on button "Manually Match" at bounding box center [1375, 579] width 143 height 36
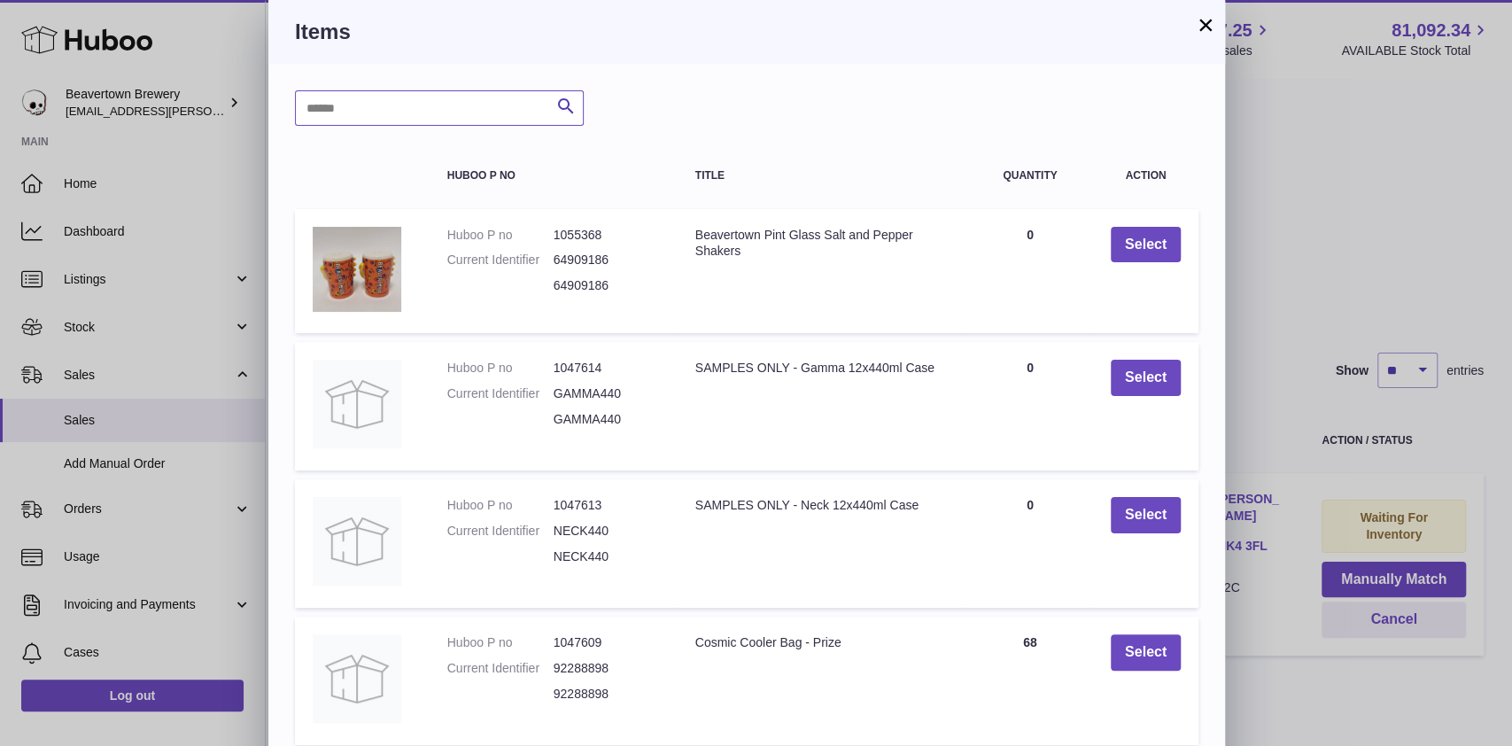
click at [421, 120] on input "text" at bounding box center [439, 107] width 289 height 35
type input "****"
click at [562, 110] on icon "submit" at bounding box center [565, 107] width 21 height 22
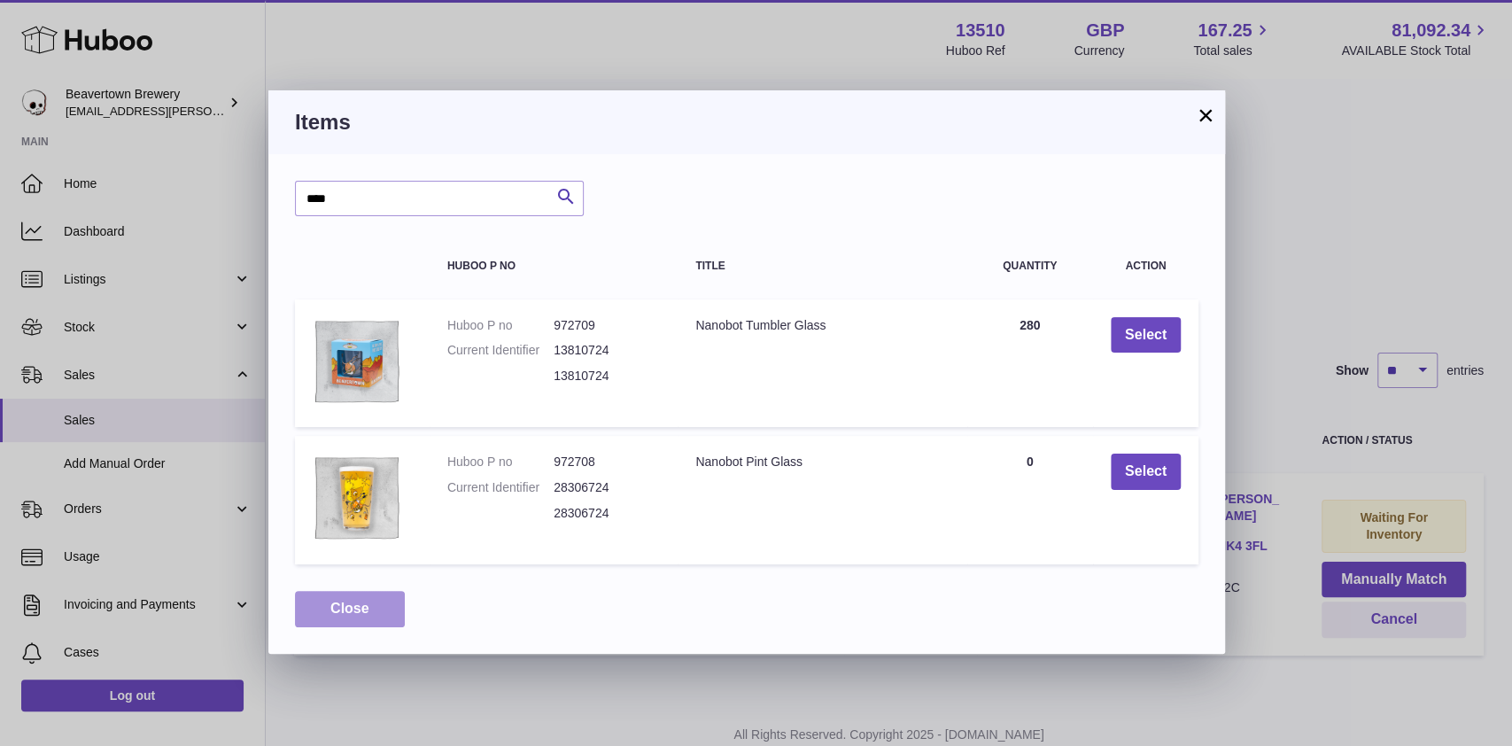
click at [377, 615] on button "Close" at bounding box center [350, 609] width 110 height 36
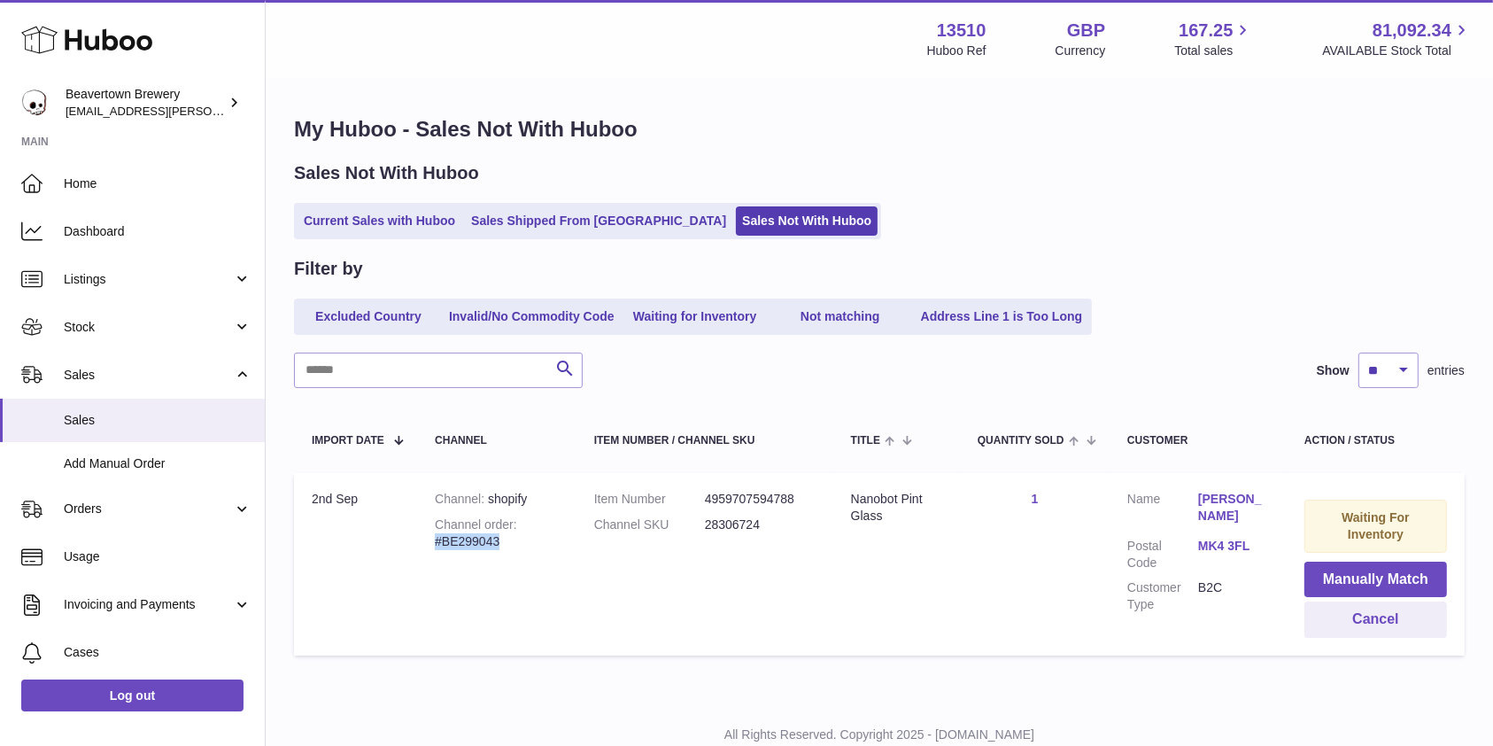
drag, startPoint x: 514, startPoint y: 553, endPoint x: 417, endPoint y: 545, distance: 96.8
click at [417, 545] on td "Channel shopify Channel order #BE299043" at bounding box center [496, 564] width 159 height 182
copy div "#BE299043"
drag, startPoint x: 900, startPoint y: 519, endPoint x: 851, endPoint y: 501, distance: 51.8
click at [851, 501] on div "Nanobot Pint Glass" at bounding box center [896, 508] width 91 height 34
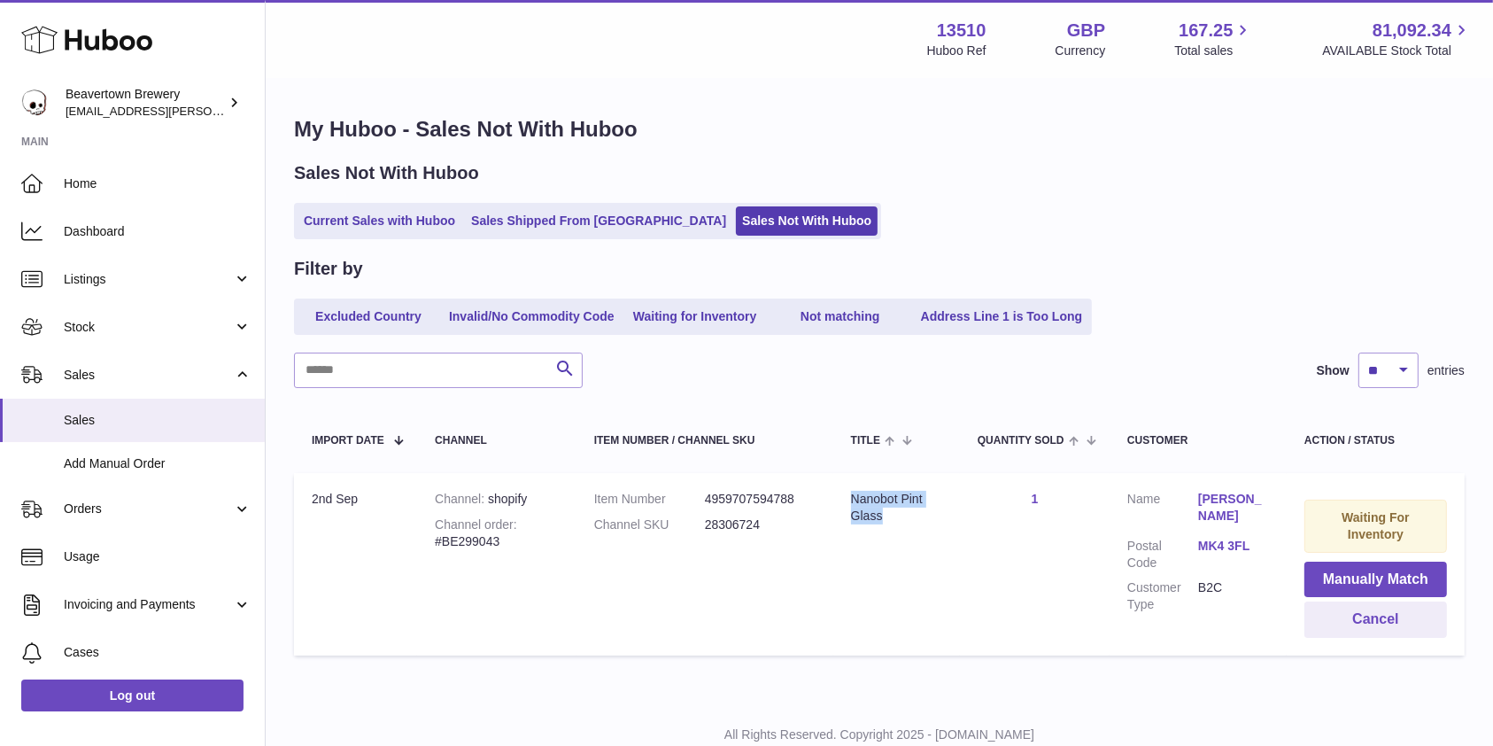
copy div "Nanobot Pint Glass"
click at [550, 247] on div "My Huboo - Sales Not With Huboo Sales Not With Huboo Current Sales with Huboo S…" at bounding box center [879, 390] width 1227 height 620
click at [545, 241] on div "My Huboo - Sales Not With Huboo Sales Not With Huboo Current Sales with Huboo S…" at bounding box center [879, 390] width 1227 height 620
click at [543, 228] on link "Sales Shipped From [GEOGRAPHIC_DATA]" at bounding box center [598, 220] width 267 height 29
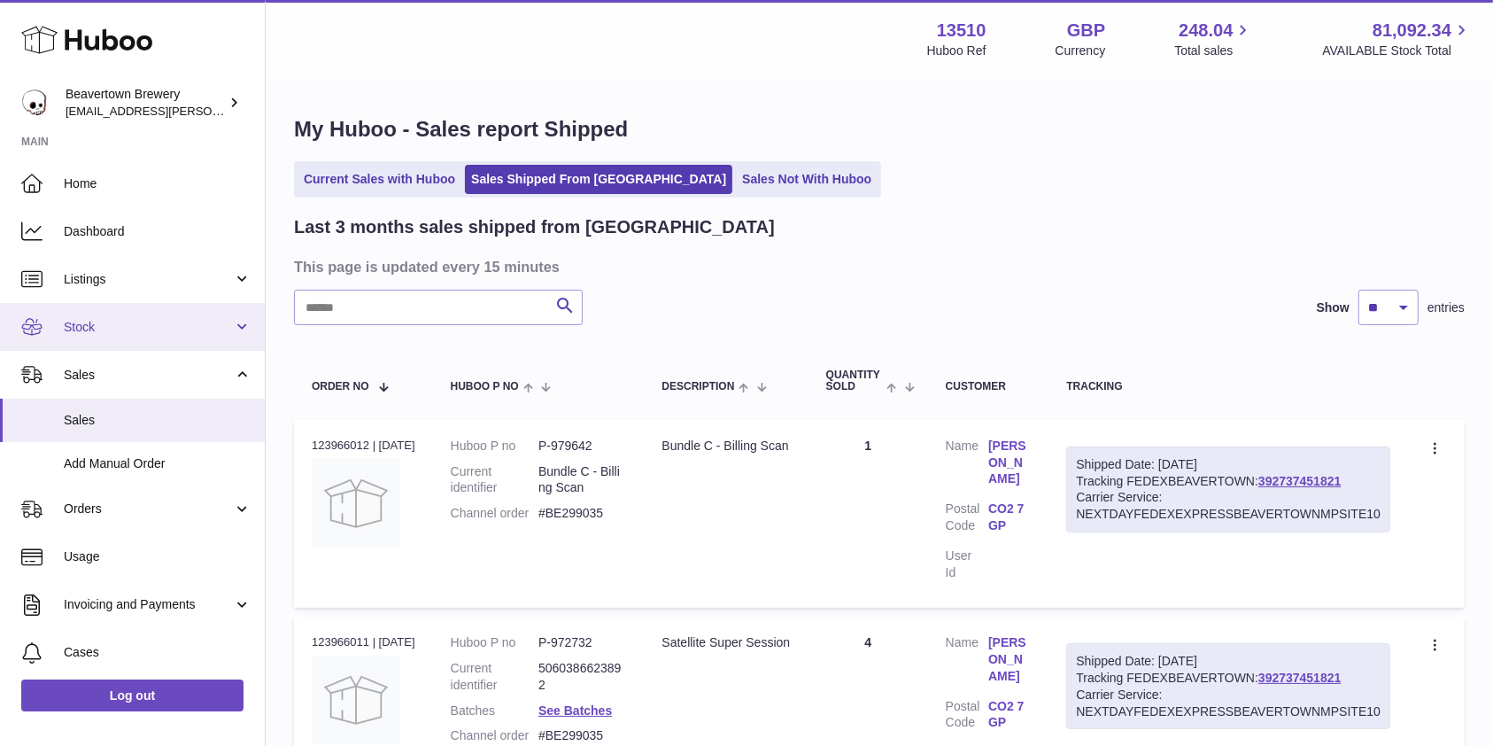
click at [135, 324] on span "Stock" at bounding box center [148, 327] width 169 height 17
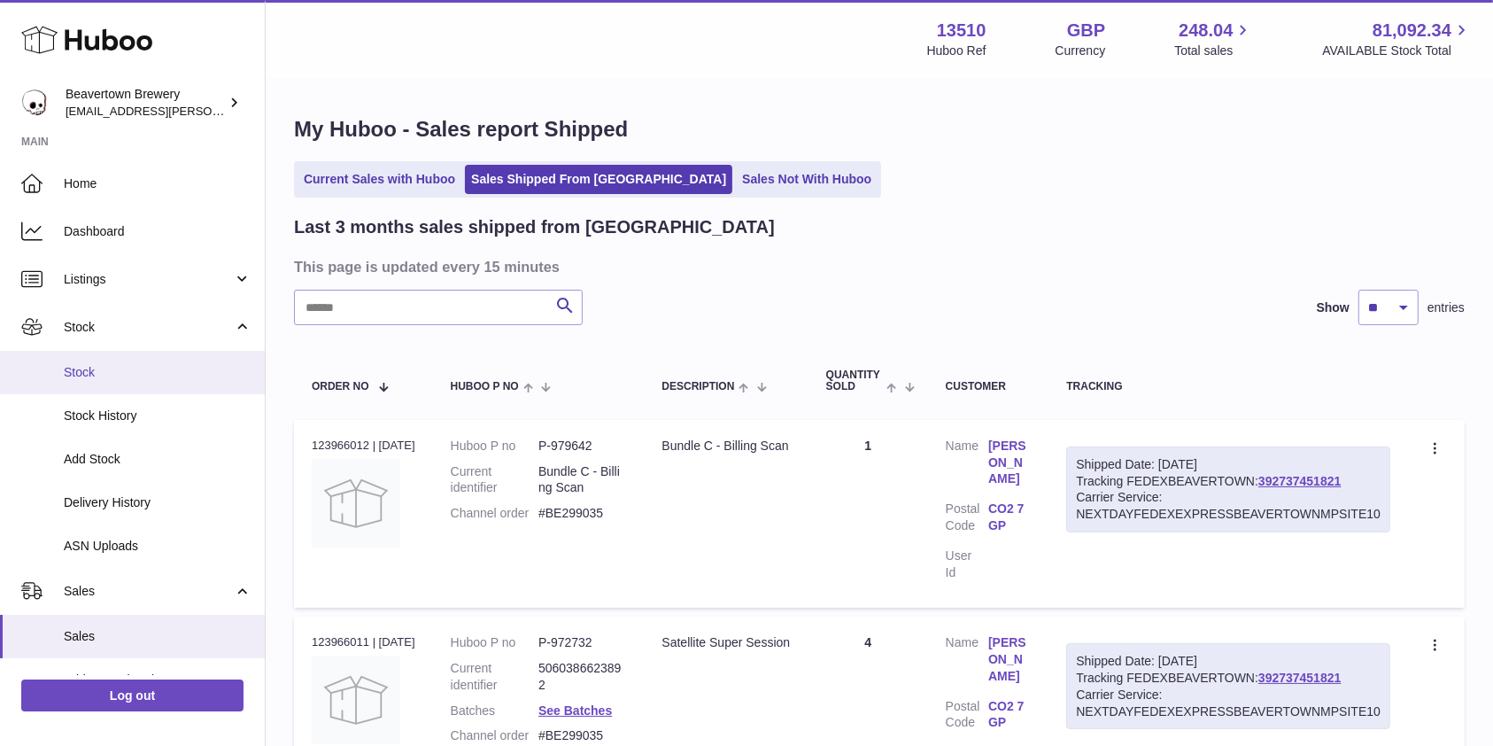
click at [125, 357] on link "Stock" at bounding box center [132, 372] width 265 height 43
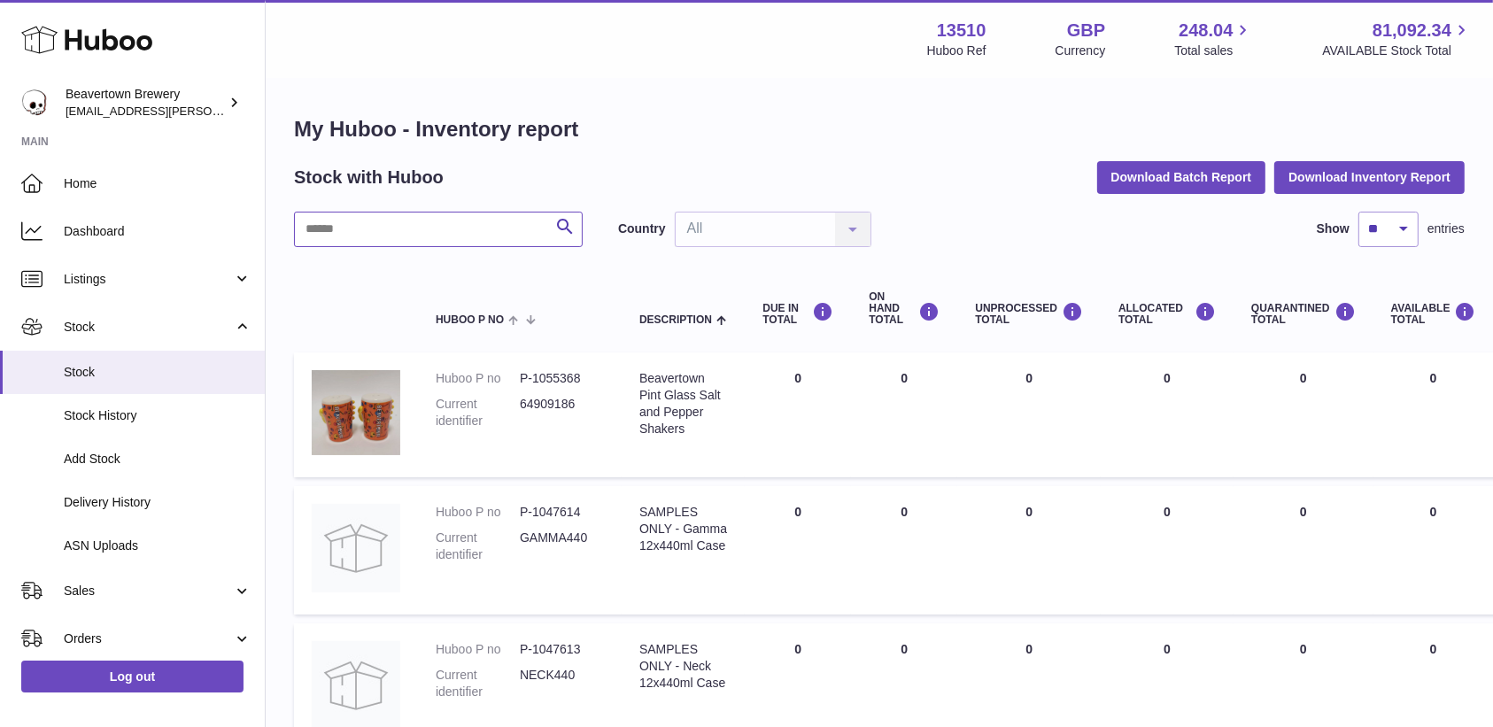
click at [462, 230] on input "text" at bounding box center [438, 229] width 289 height 35
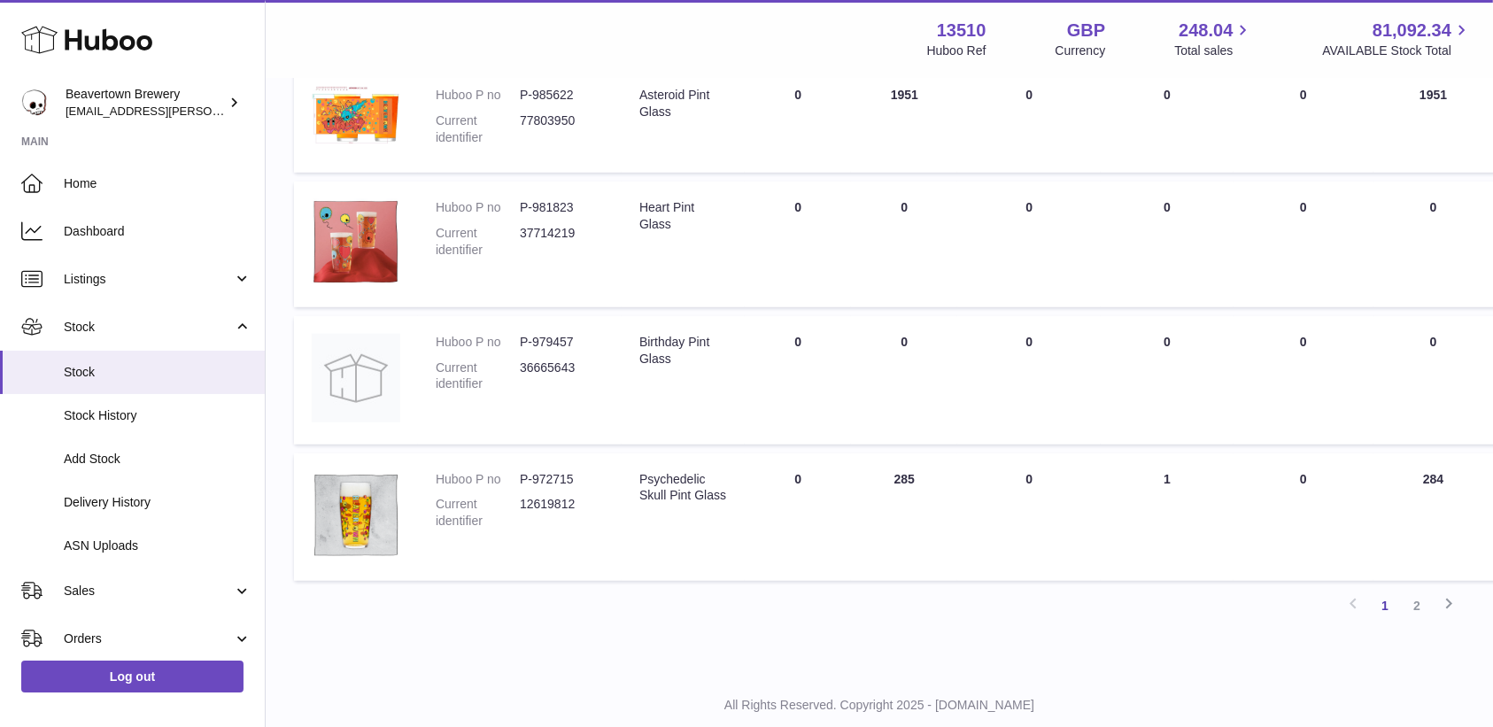
scroll to position [1056, 0]
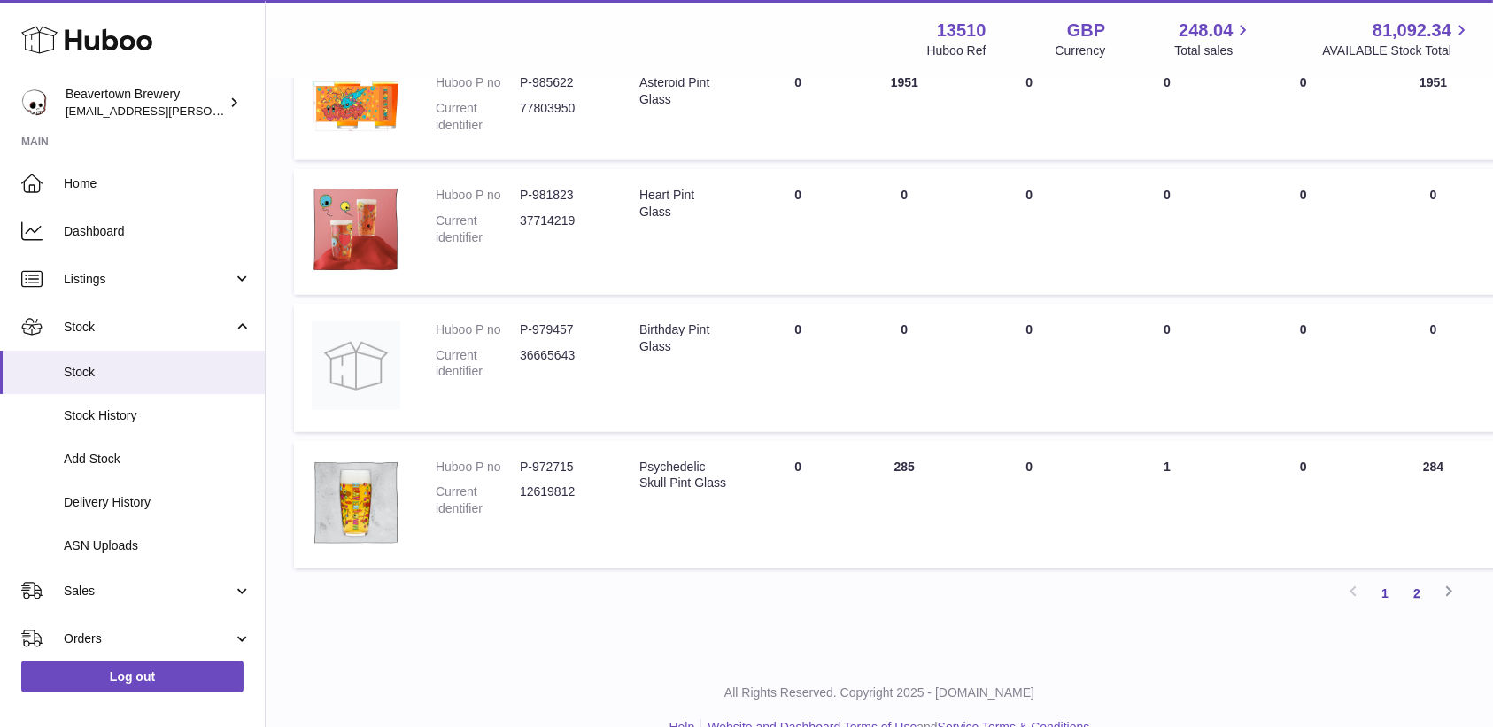
click at [1419, 584] on link "2" at bounding box center [1417, 593] width 32 height 32
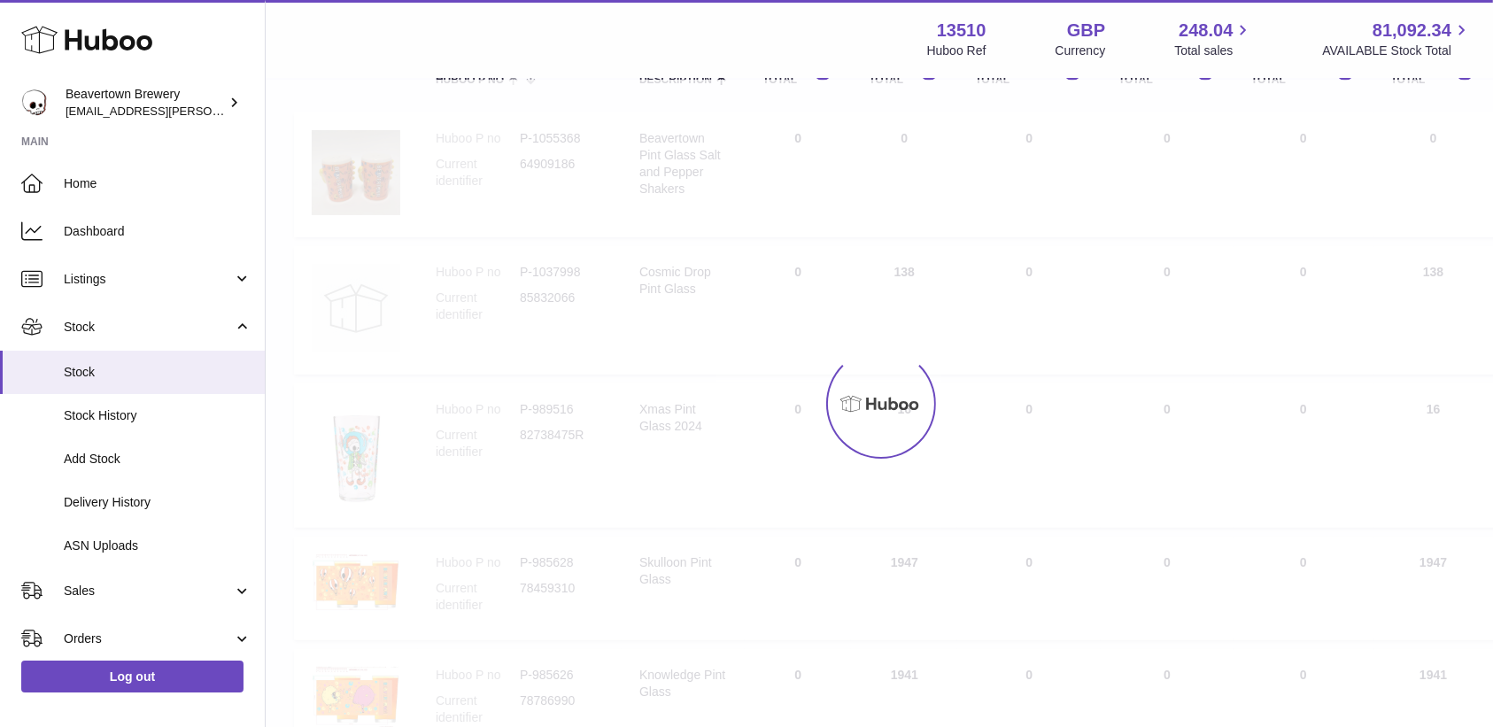
scroll to position [79, 0]
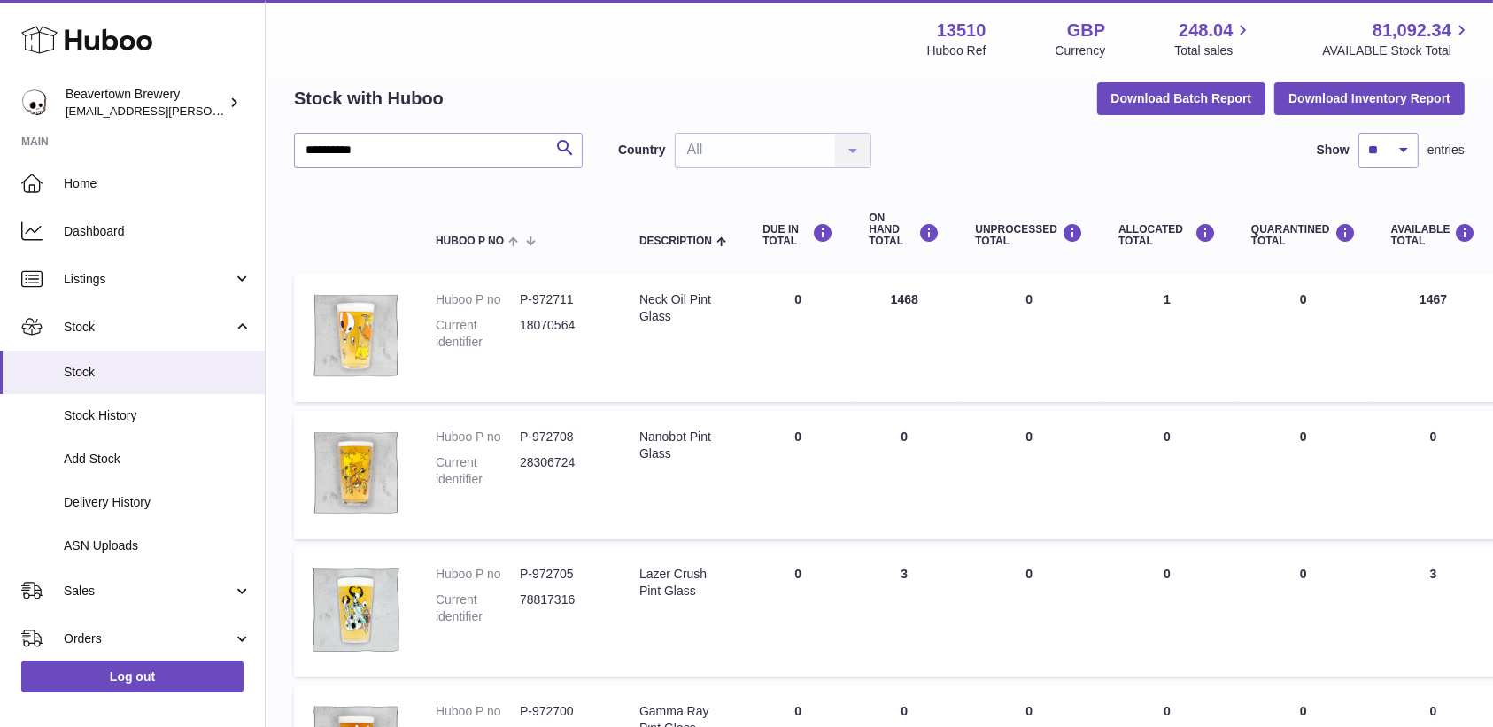
click at [1430, 267] on table "Huboo P no Description DUE IN TOTAL ON HAND Total UNPROCESSED Total ALLOCATED T…" at bounding box center [1109, 641] width 1630 height 911
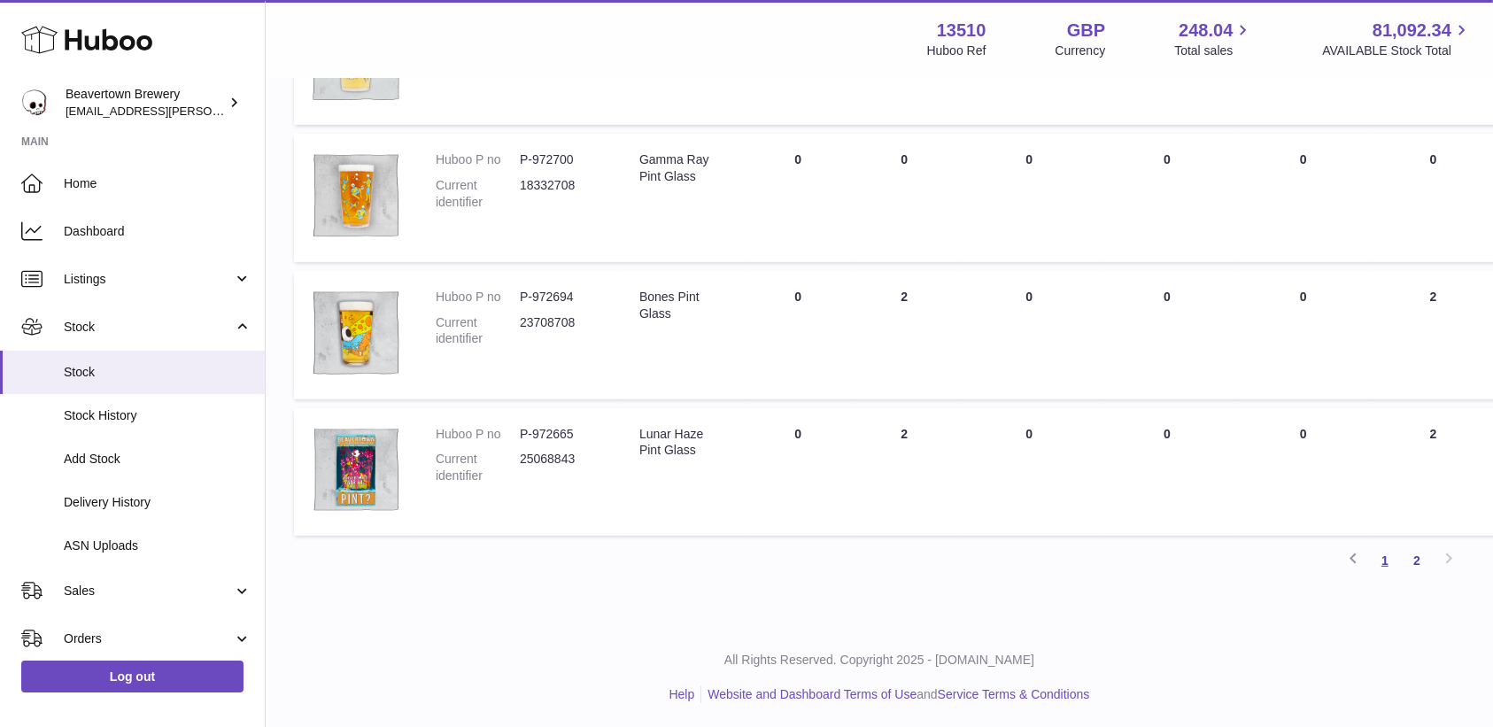
click at [1375, 557] on link "1" at bounding box center [1385, 561] width 32 height 32
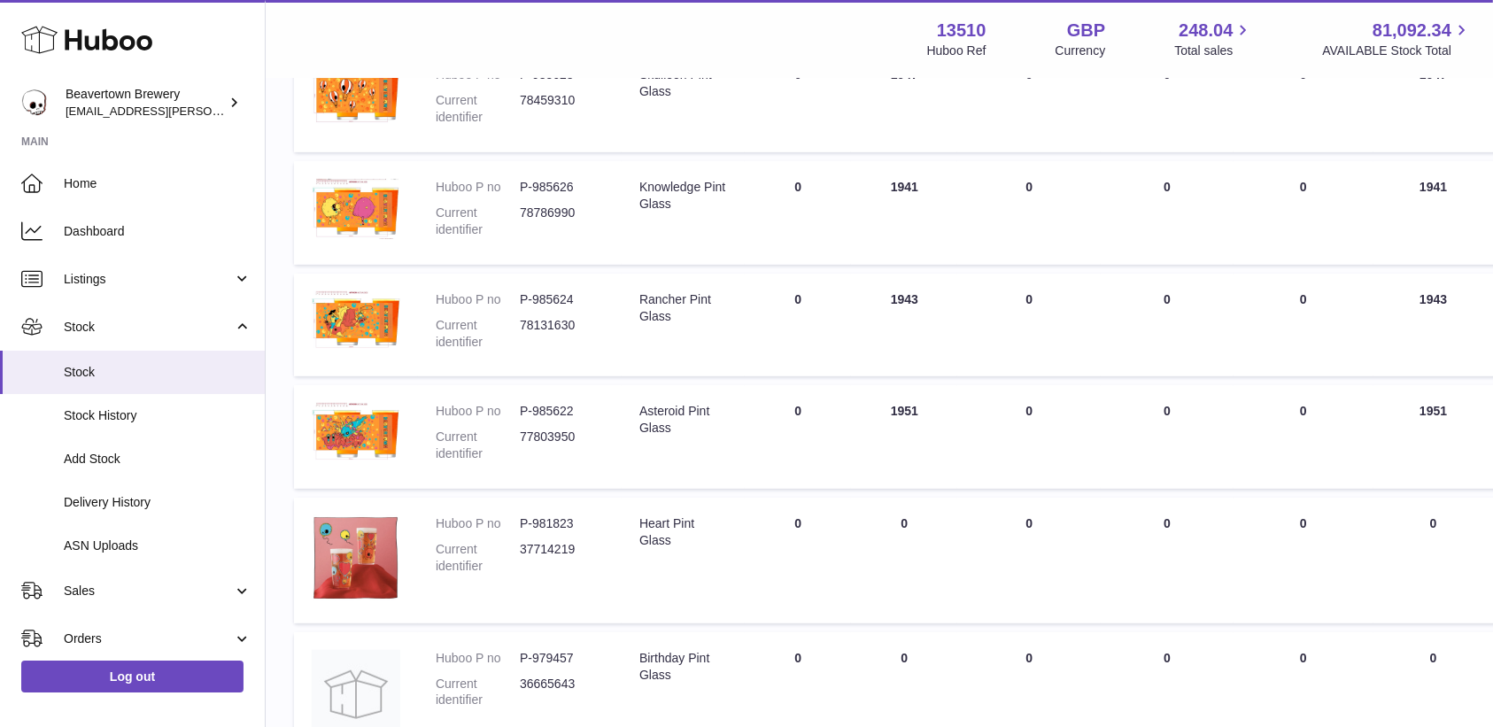
scroll to position [1088, 0]
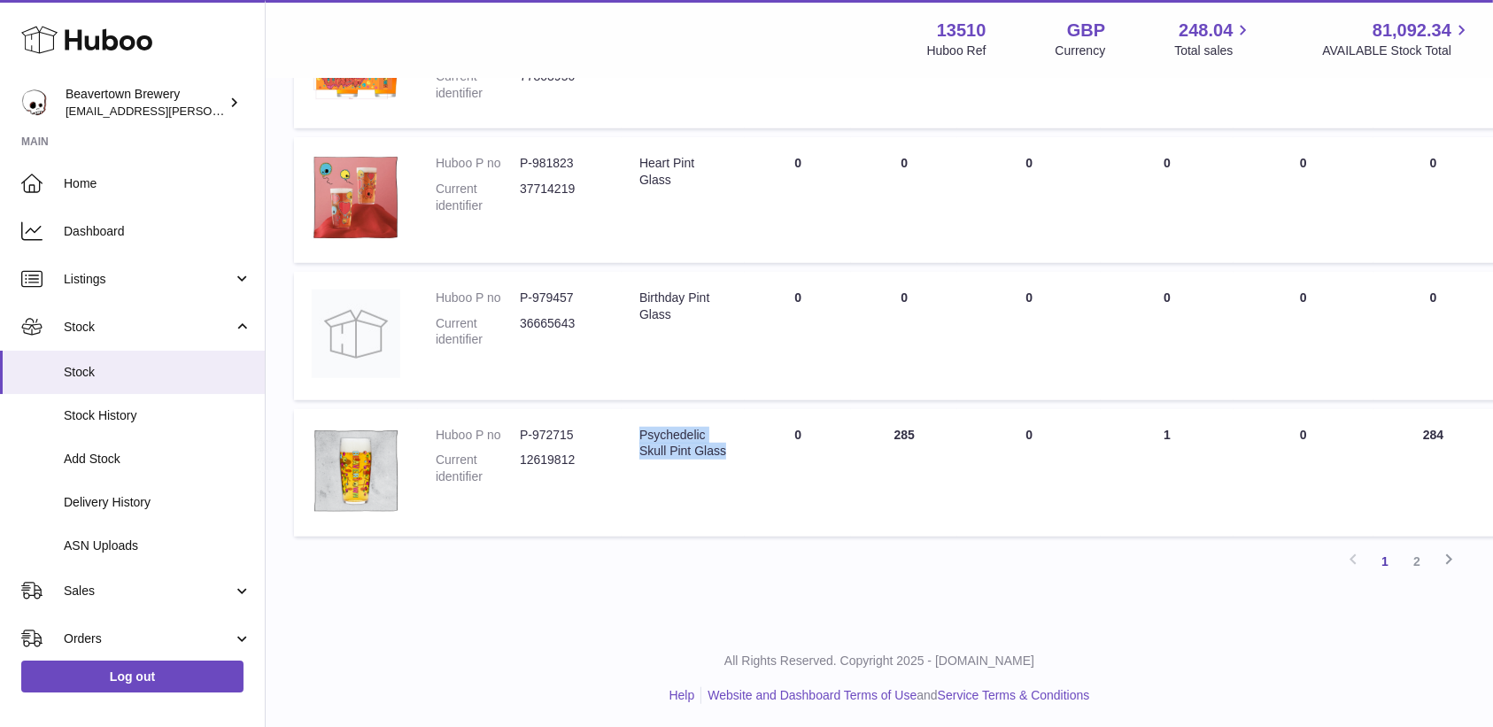
drag, startPoint x: 687, startPoint y: 470, endPoint x: 630, endPoint y: 429, distance: 71.0
click at [630, 429] on td "Description Psychedelic Skull Pint Glass" at bounding box center [683, 473] width 123 height 128
copy div "Psychedelic Skull Pint Glass"
click at [1414, 553] on link "2" at bounding box center [1417, 561] width 32 height 32
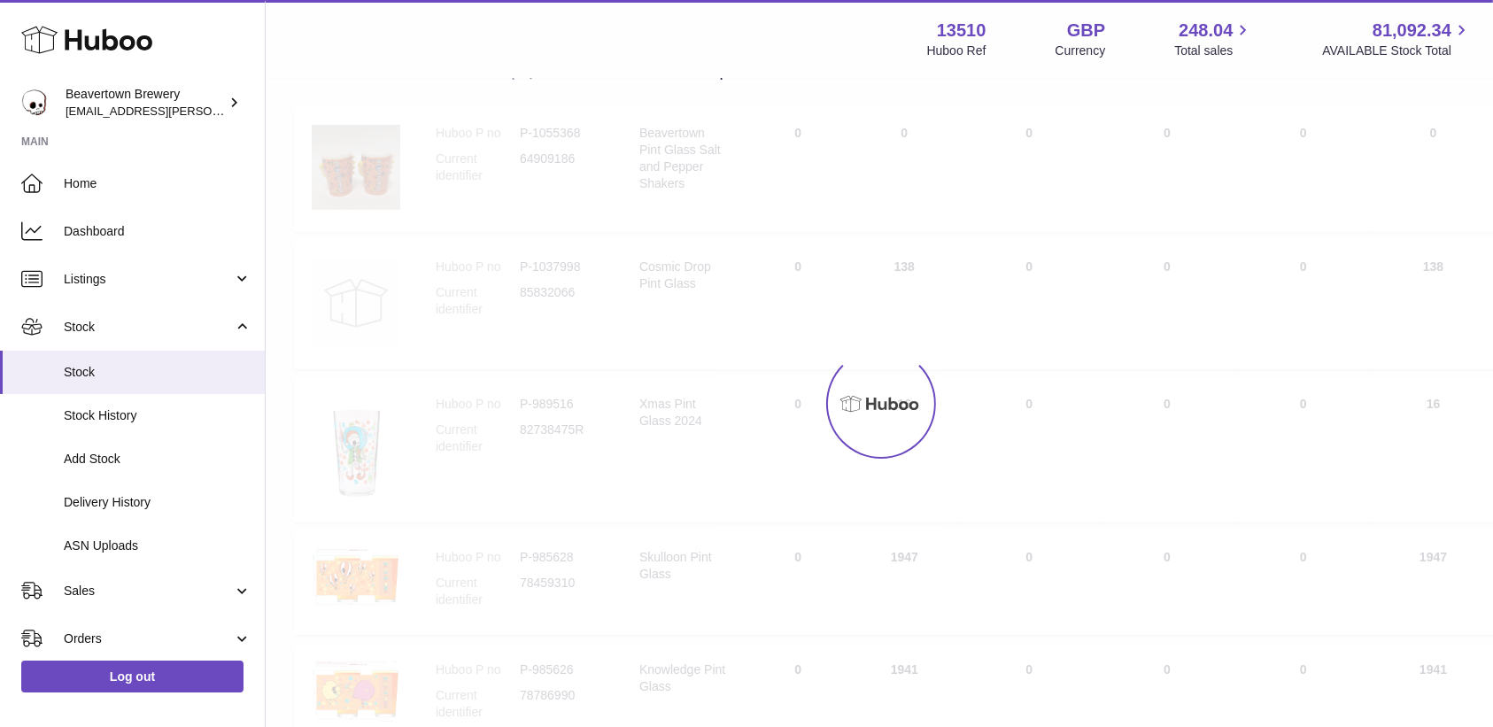
scroll to position [79, 0]
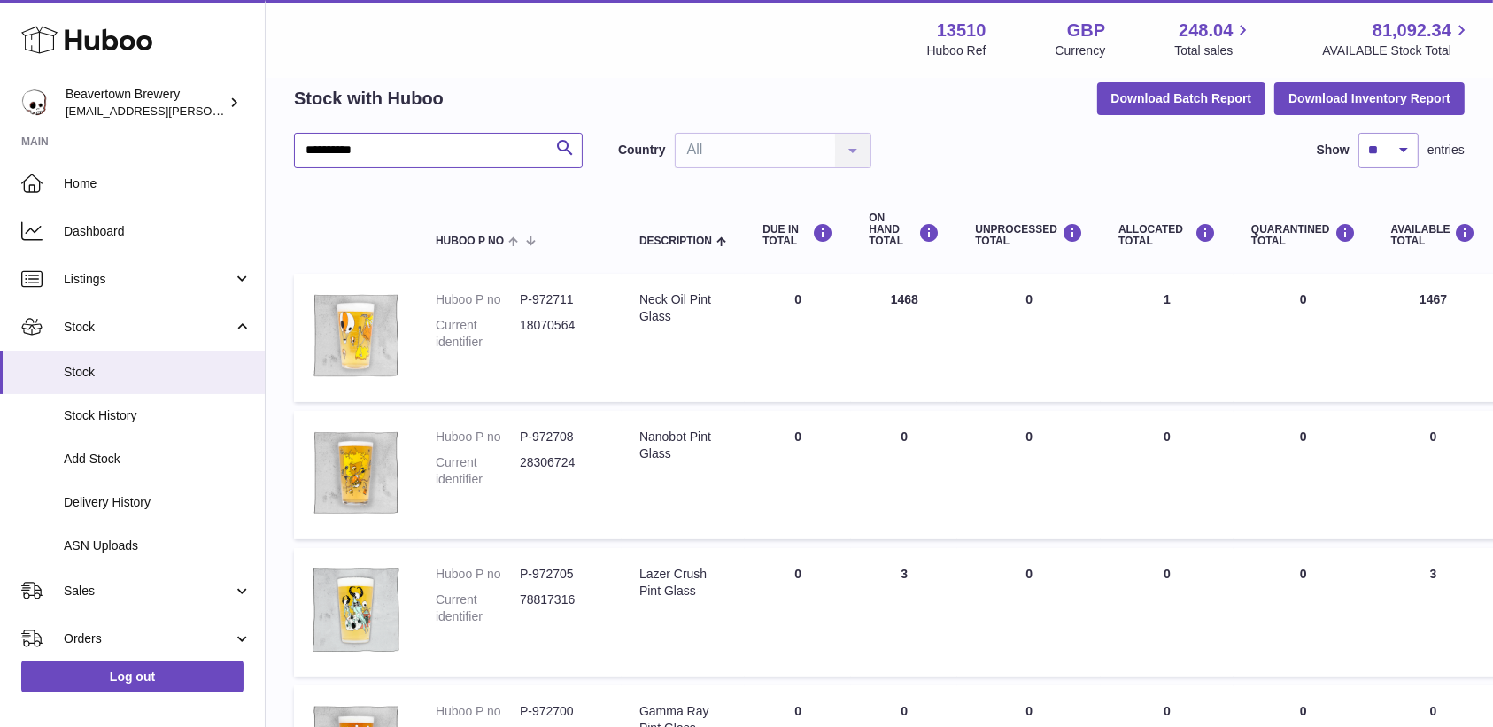
drag, startPoint x: 425, startPoint y: 151, endPoint x: 264, endPoint y: 166, distance: 161.9
click at [264, 166] on div "**********" at bounding box center [746, 601] width 1493 height 1360
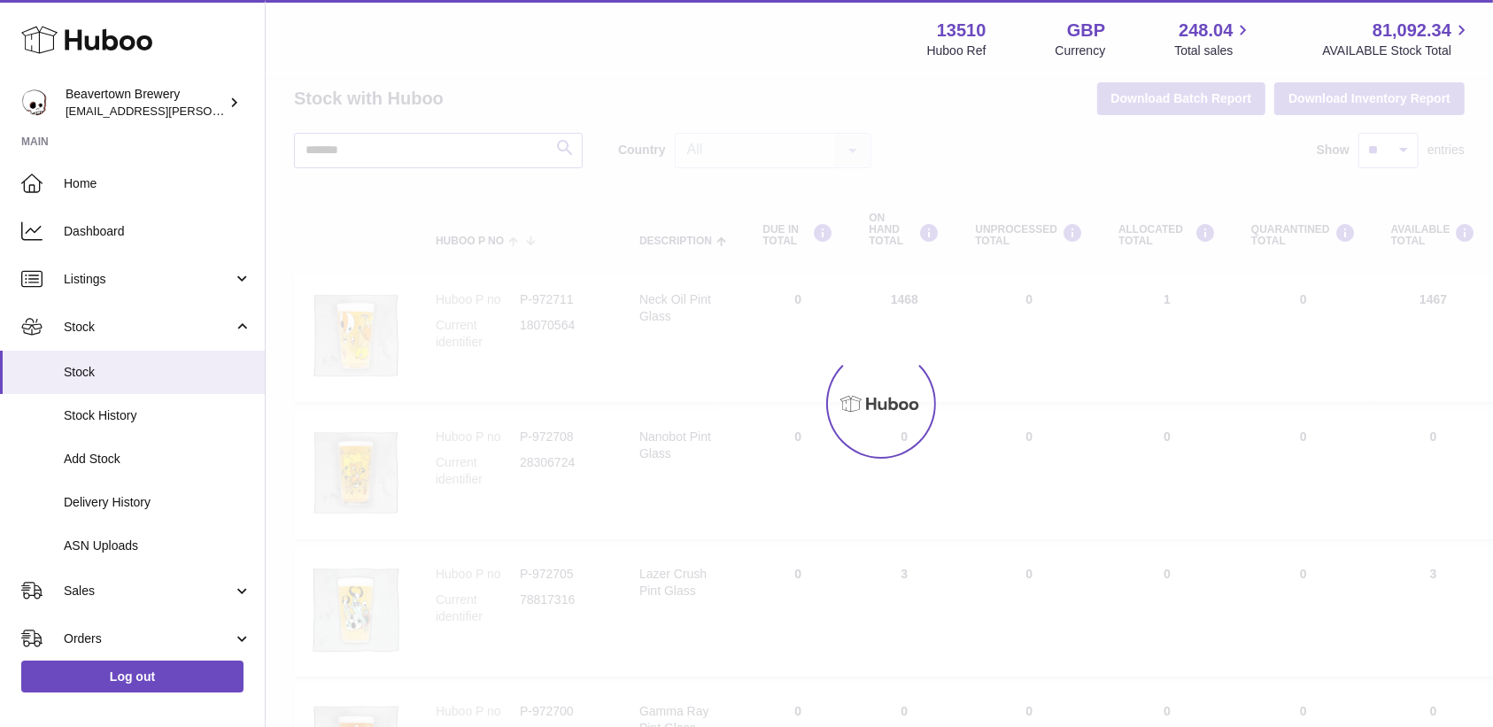
scroll to position [37, 0]
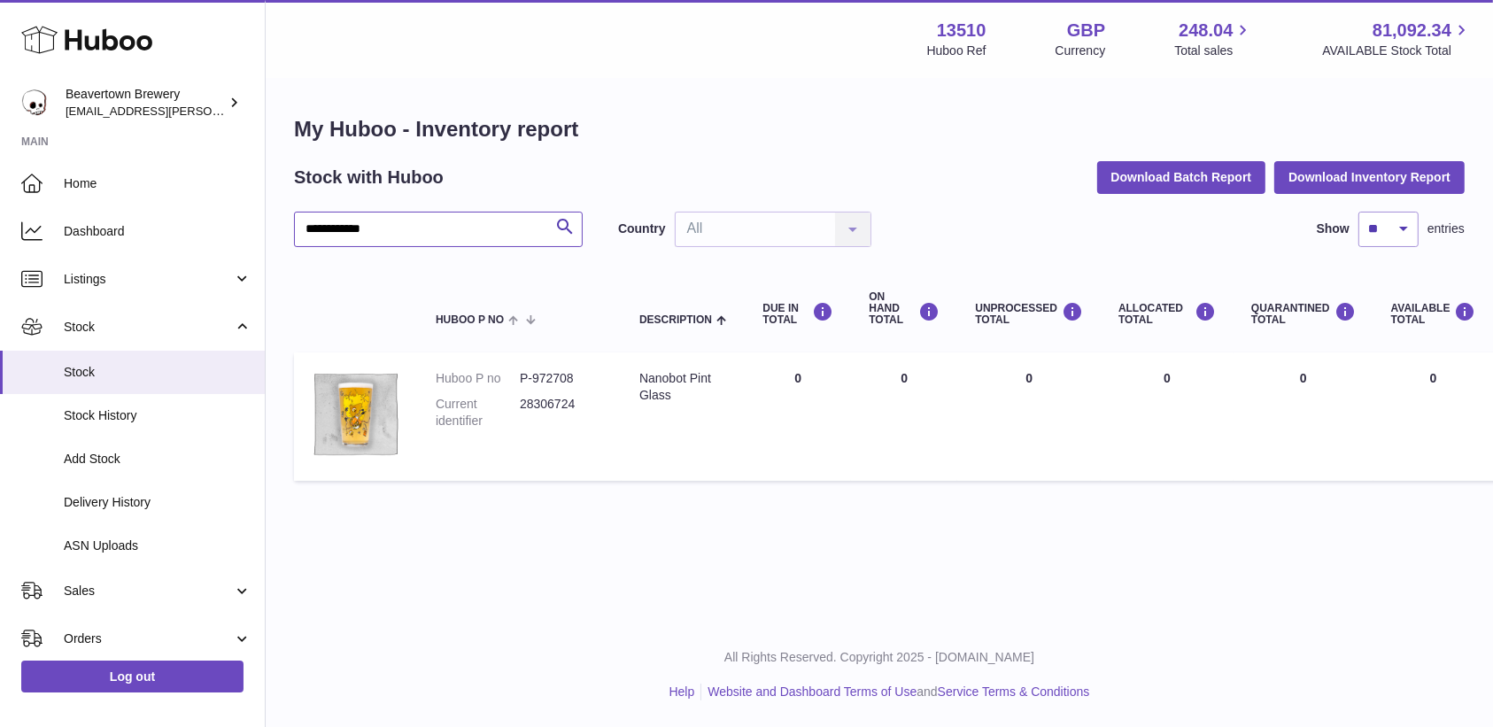
scroll to position [18, 0]
drag, startPoint x: 445, startPoint y: 194, endPoint x: 159, endPoint y: 232, distance: 289.4
click at [159, 232] on div "**********" at bounding box center [746, 363] width 1493 height 727
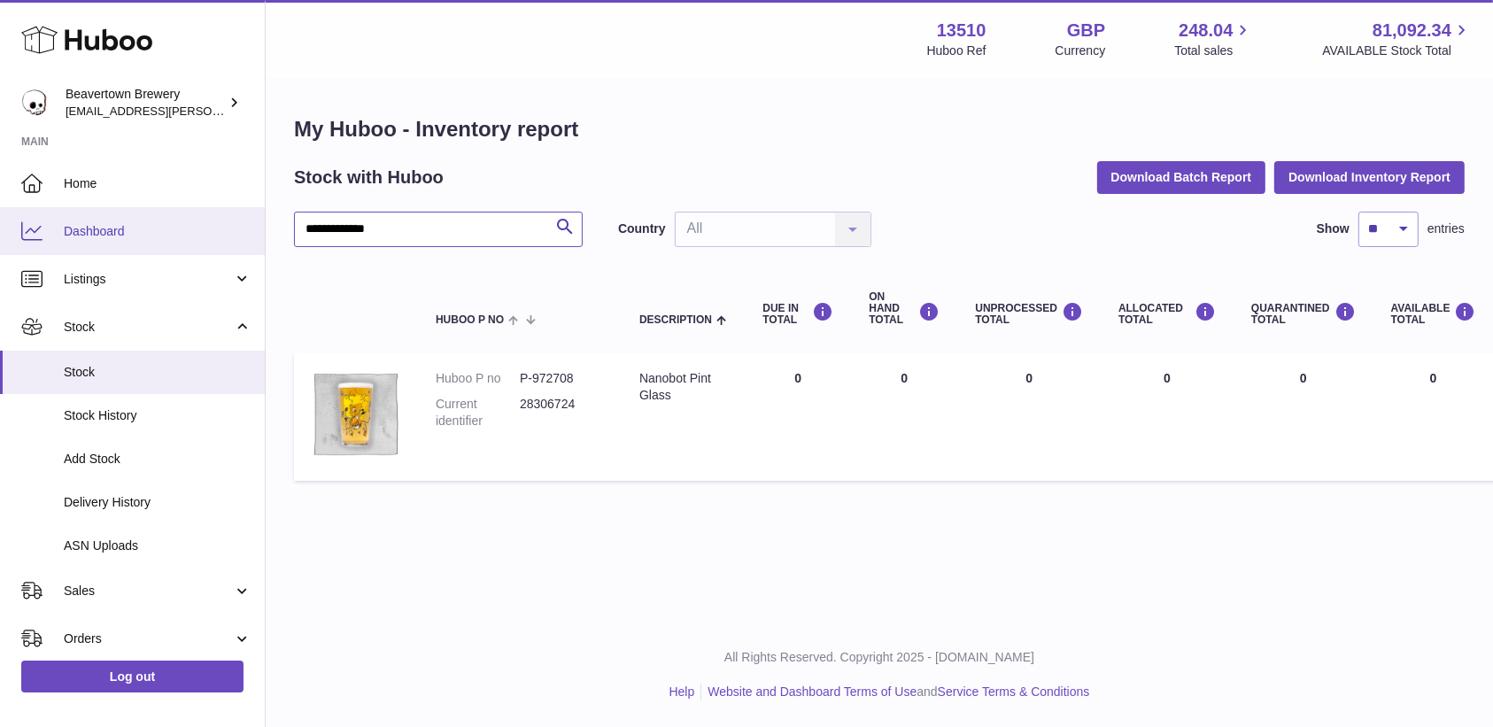
type input "**********"
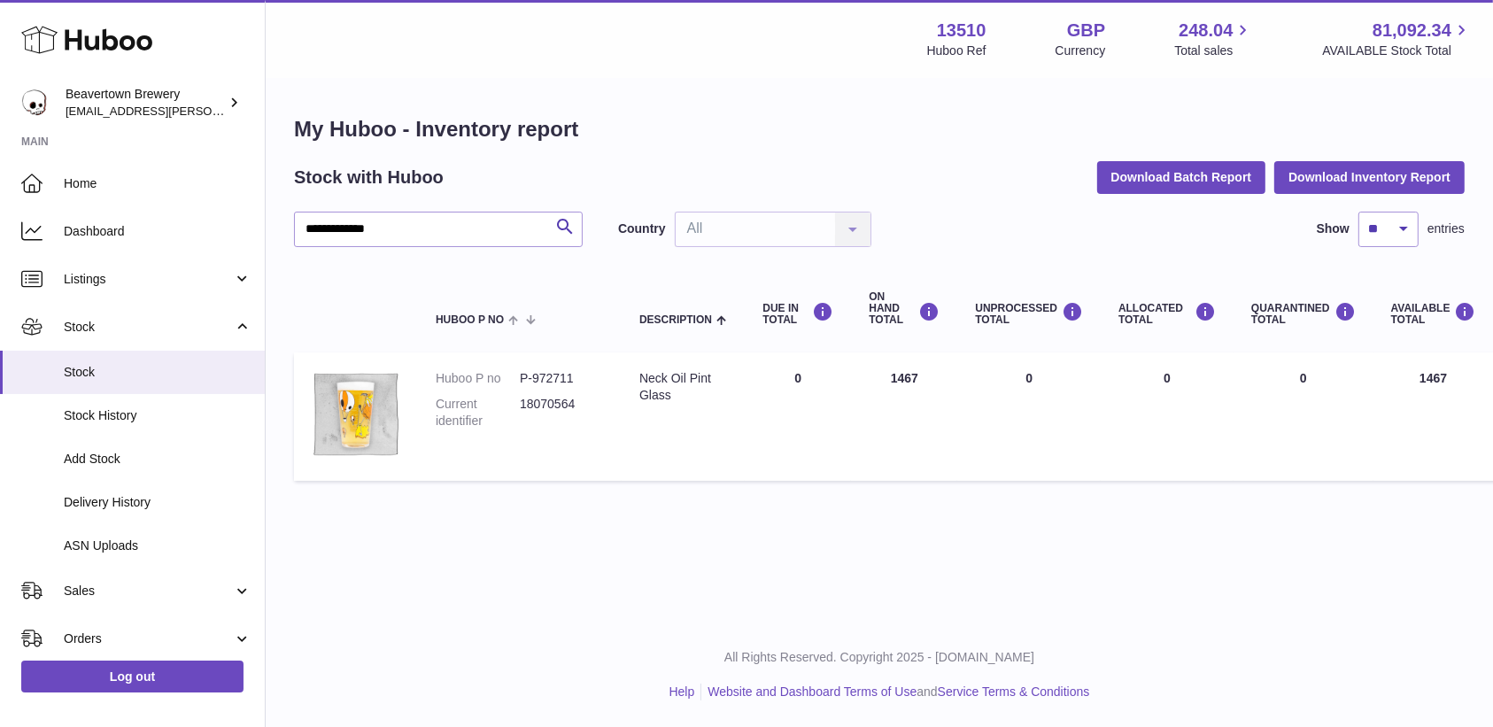
drag, startPoint x: 932, startPoint y: 372, endPoint x: 883, endPoint y: 363, distance: 50.4
click at [883, 363] on td "ON HAND Total 1467" at bounding box center [904, 416] width 106 height 128
copy td "1467"
click at [710, 553] on div "**********" at bounding box center [879, 311] width 1227 height 623
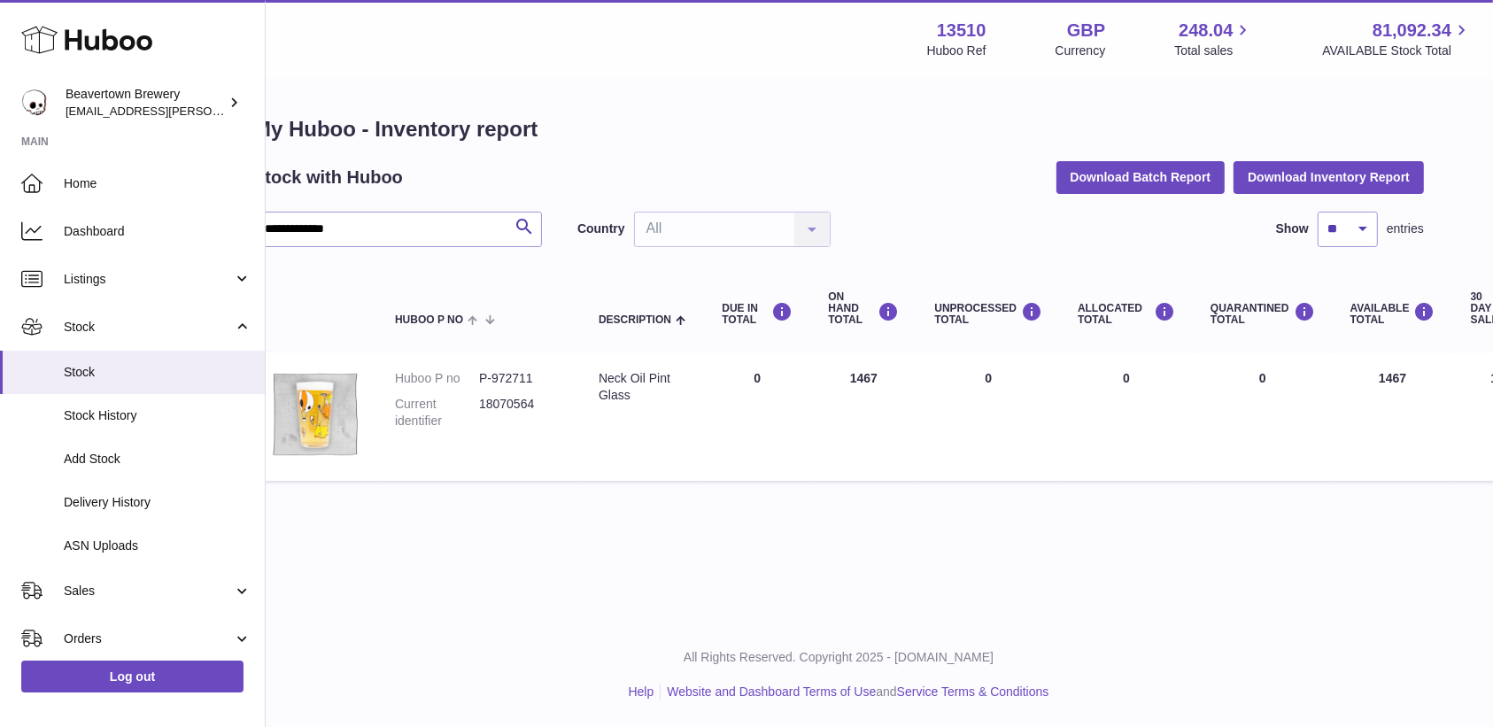
scroll to position [18, 0]
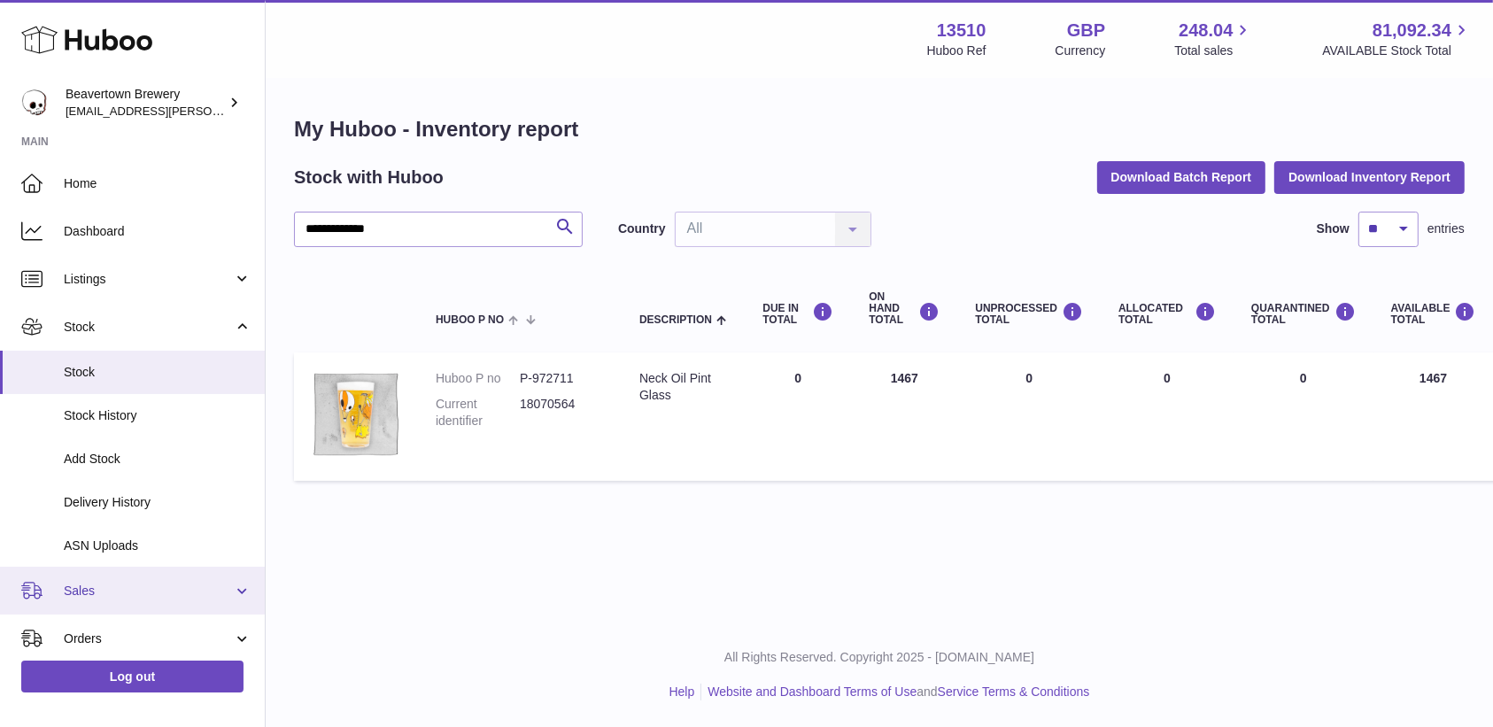
click at [129, 592] on span "Sales" at bounding box center [148, 591] width 169 height 17
click at [101, 634] on span "Sales" at bounding box center [158, 636] width 188 height 17
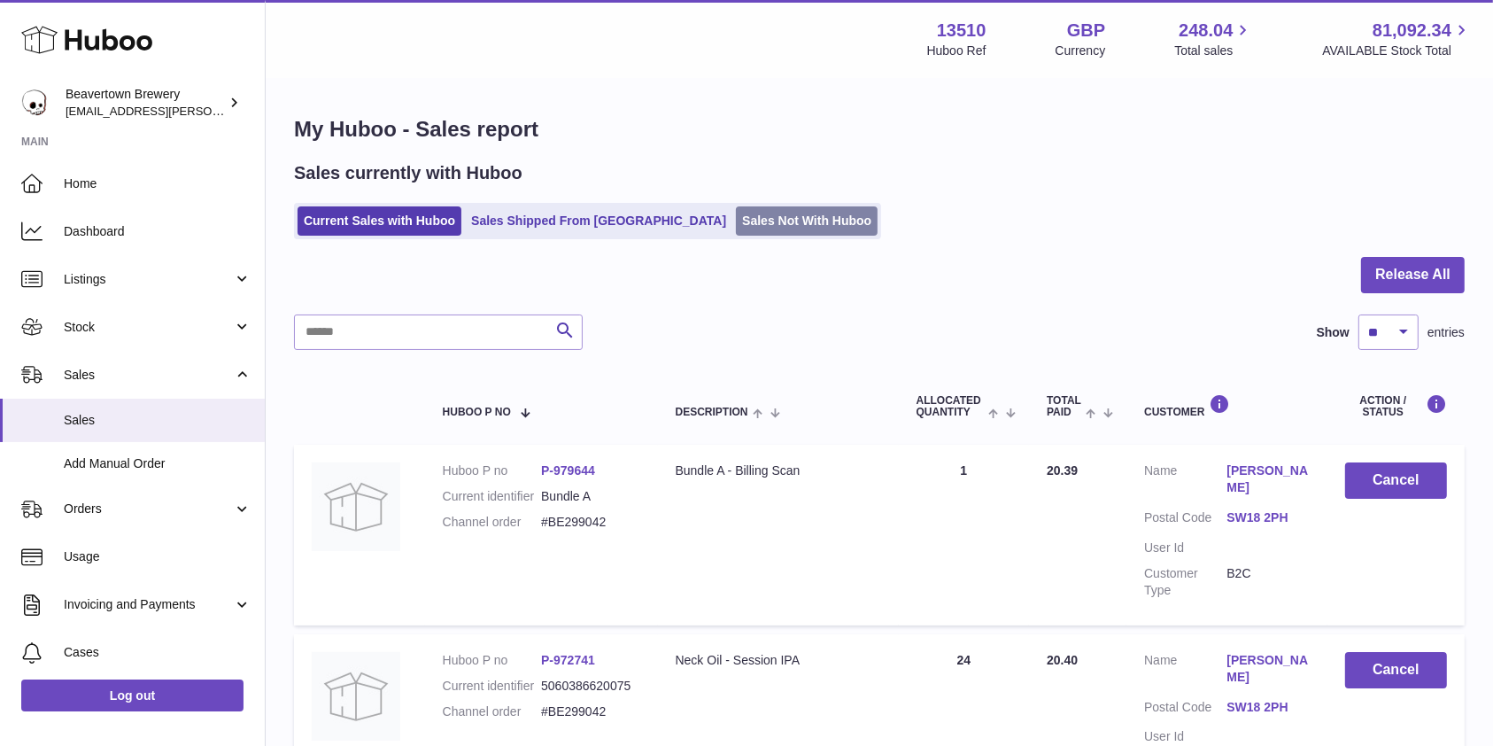
click at [748, 228] on link "Sales Not With Huboo" at bounding box center [807, 220] width 142 height 29
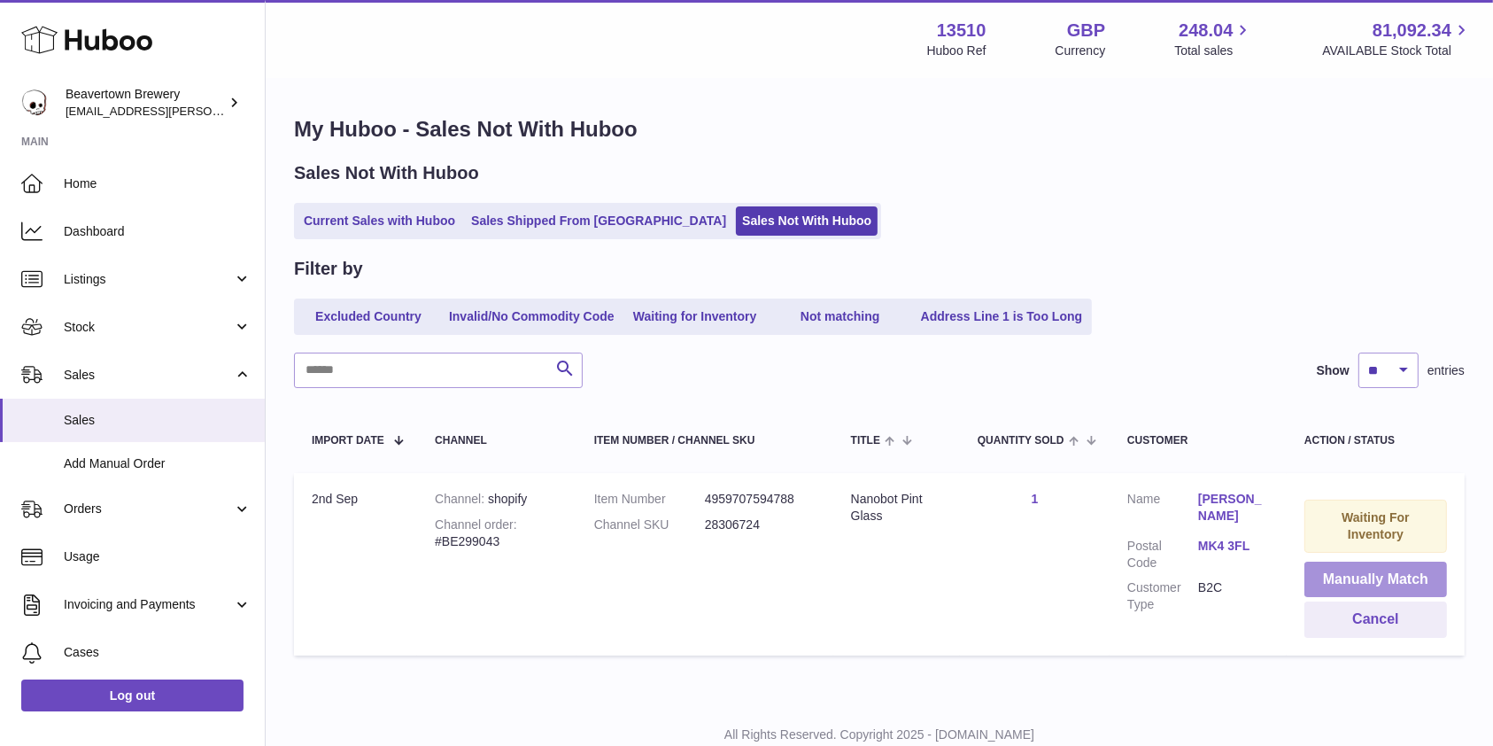
click at [1381, 583] on button "Manually Match" at bounding box center [1375, 579] width 143 height 36
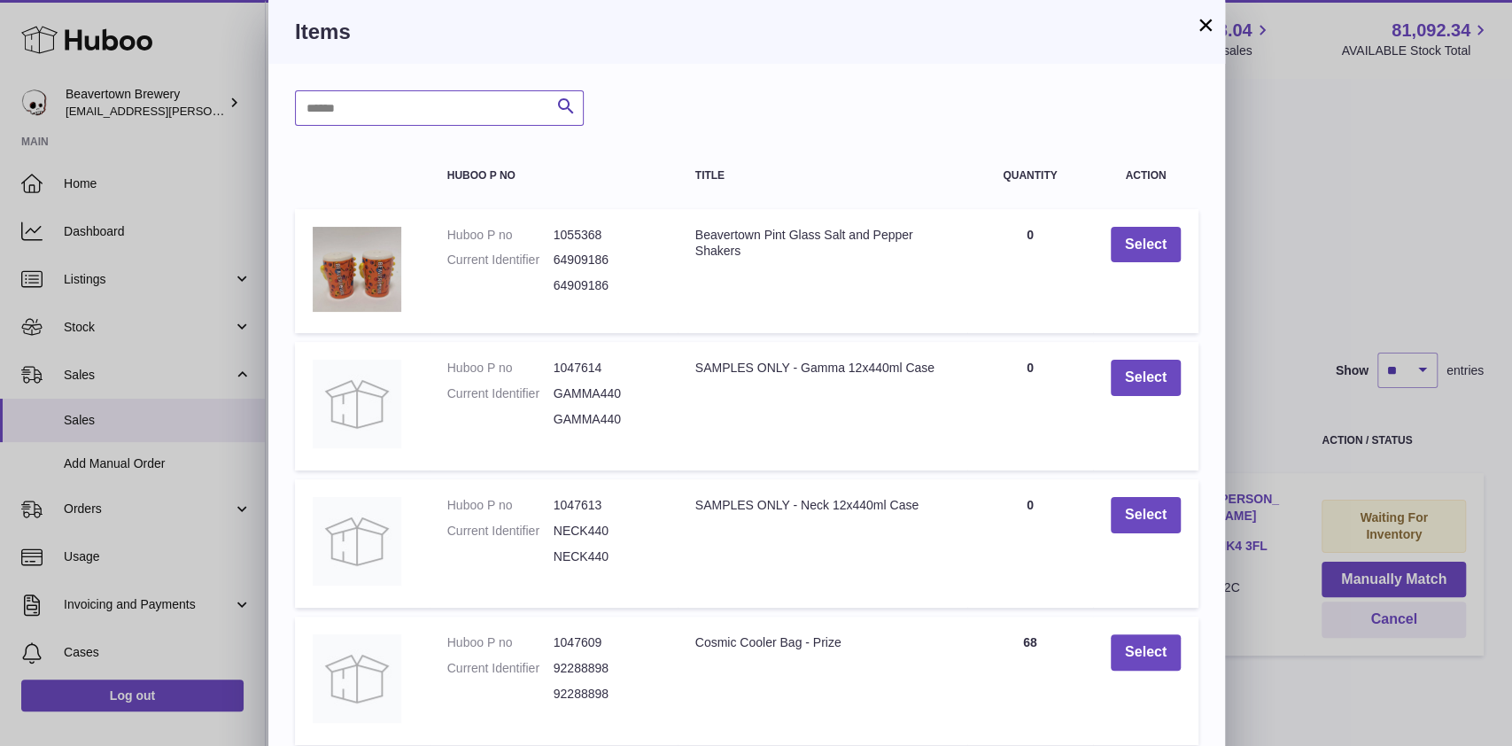
click at [445, 101] on input "text" at bounding box center [439, 107] width 289 height 35
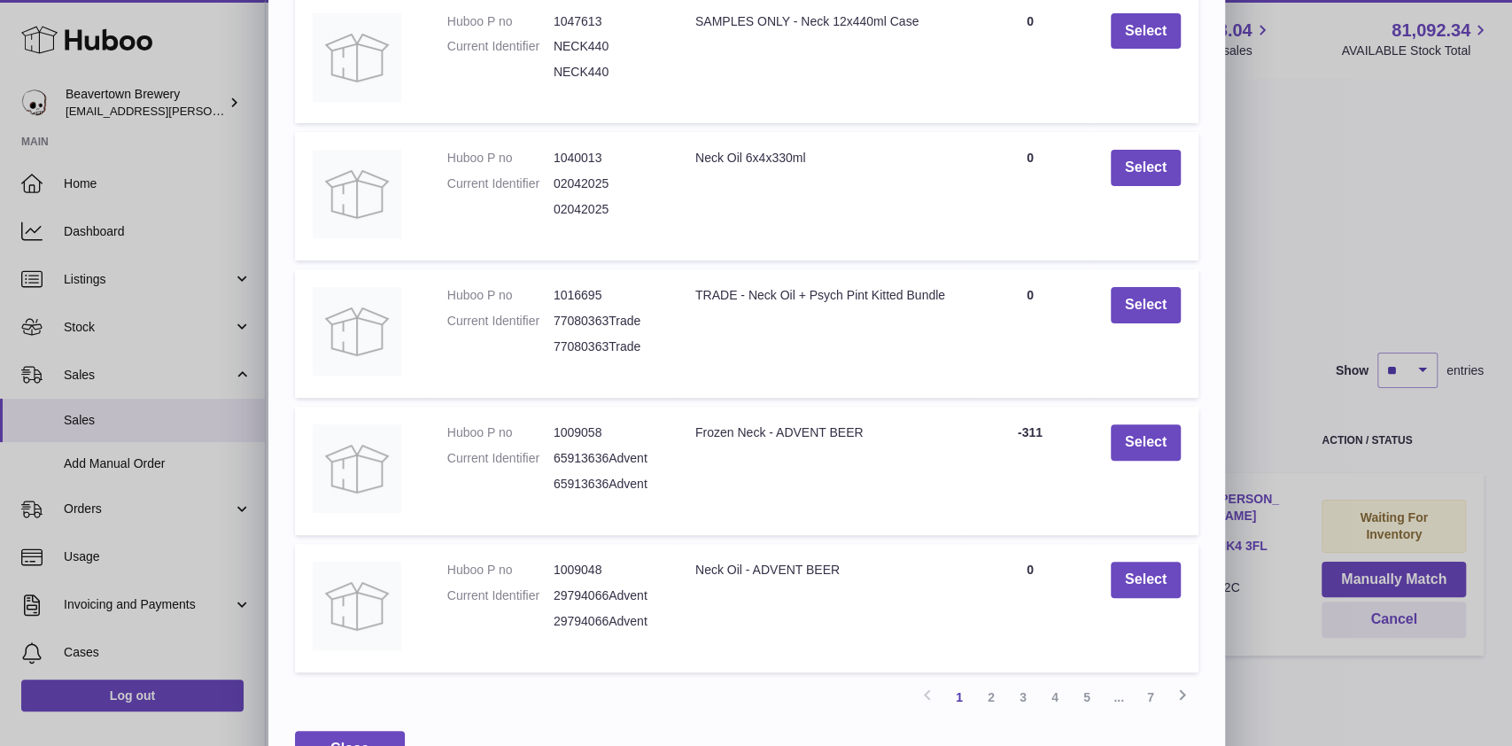
scroll to position [217, 0]
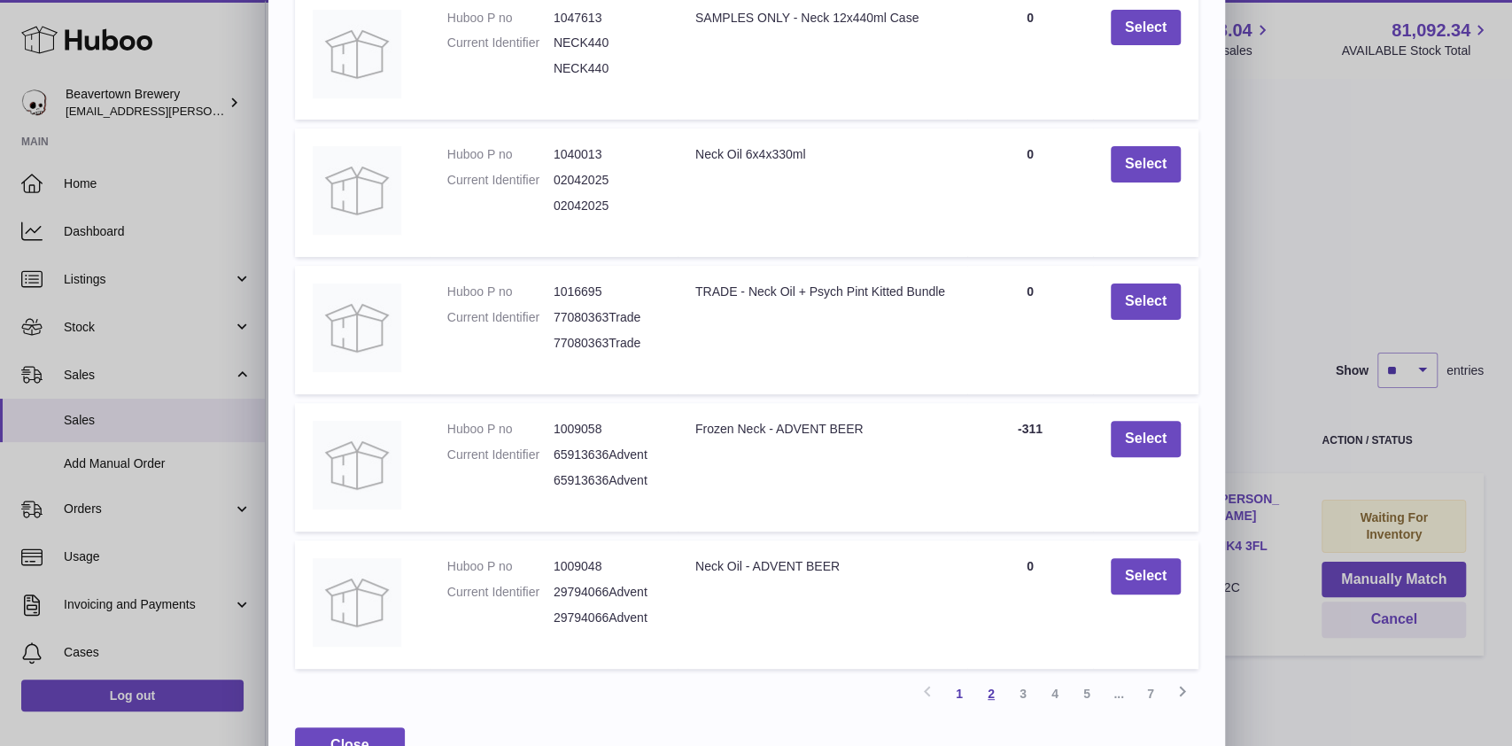
click at [992, 694] on link "2" at bounding box center [991, 693] width 32 height 32
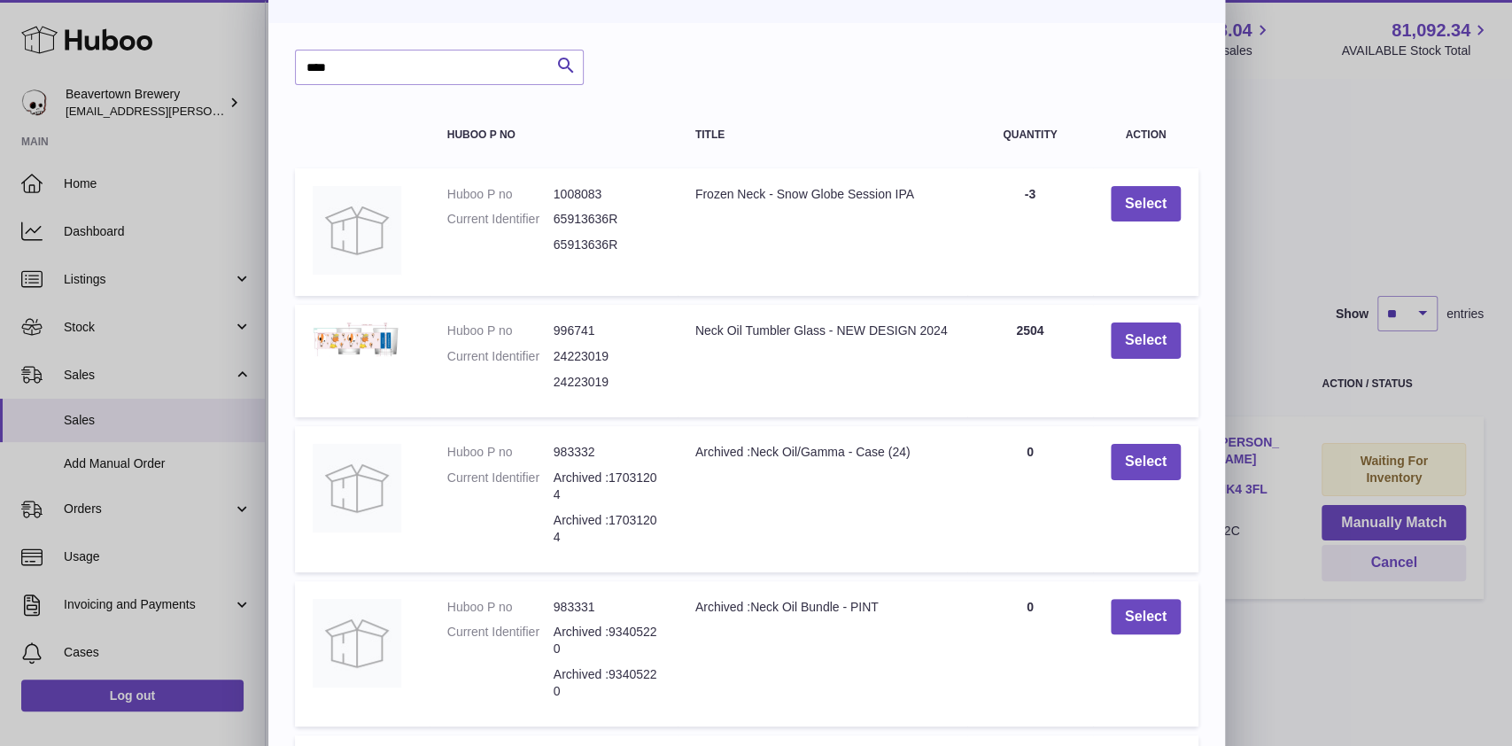
scroll to position [0, 0]
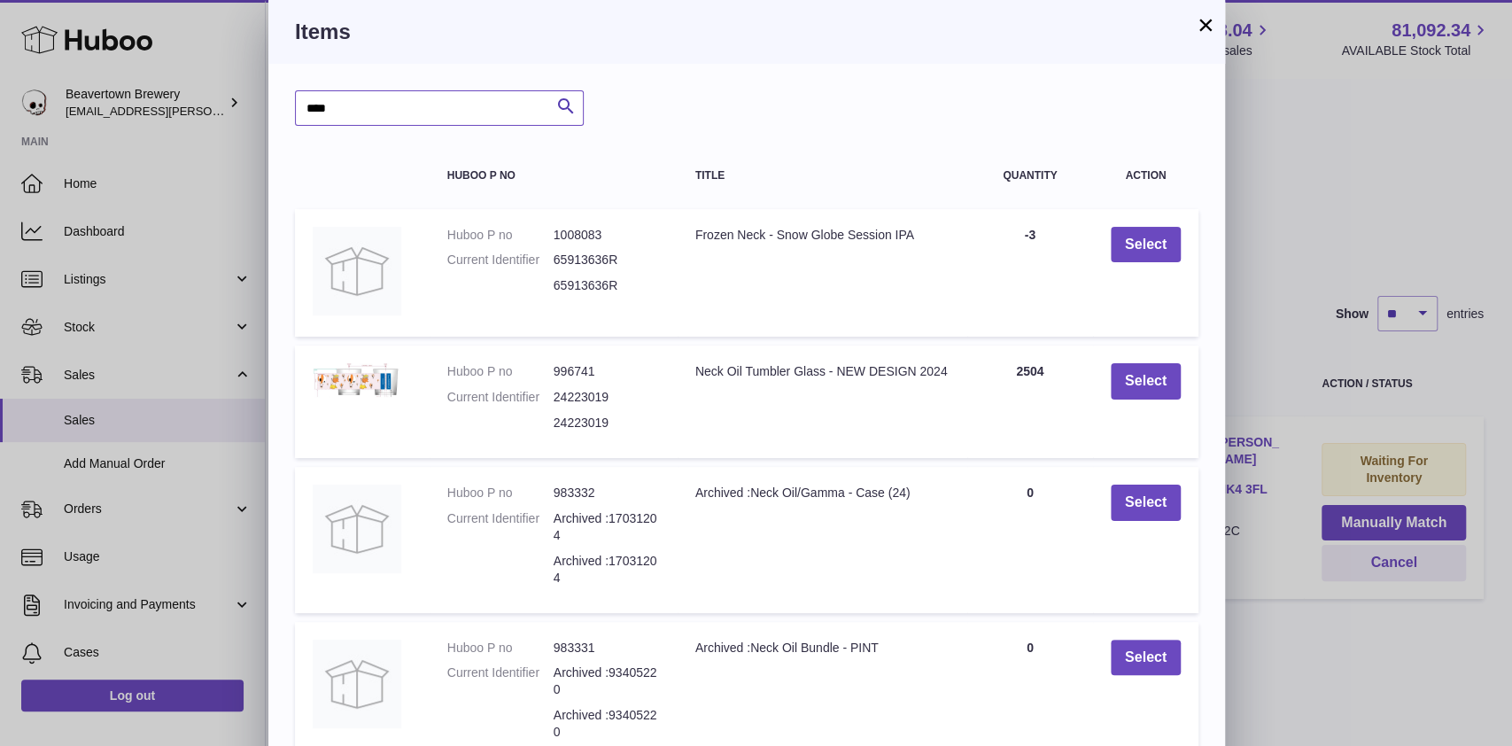
click at [460, 104] on input "****" at bounding box center [439, 107] width 289 height 35
type input "********"
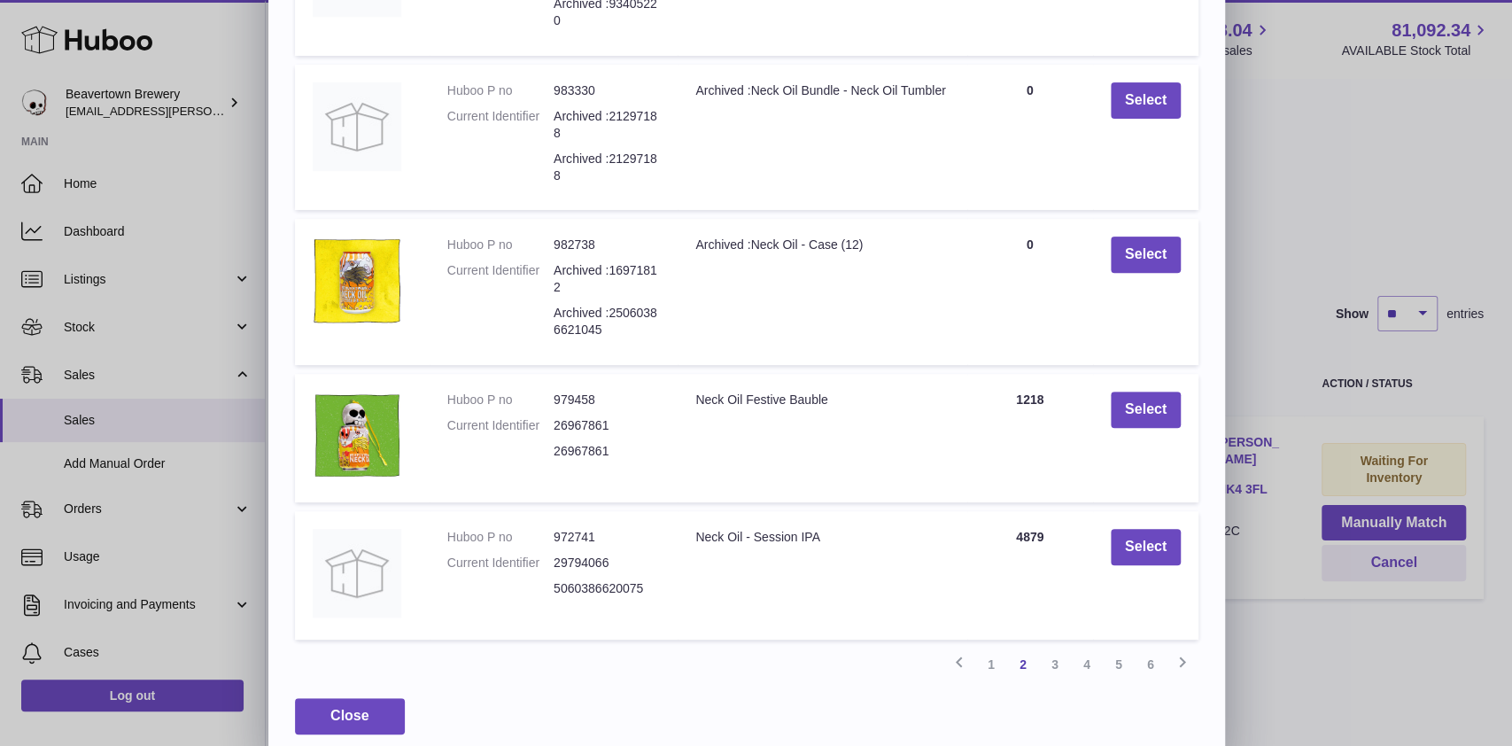
scroll to position [314, 0]
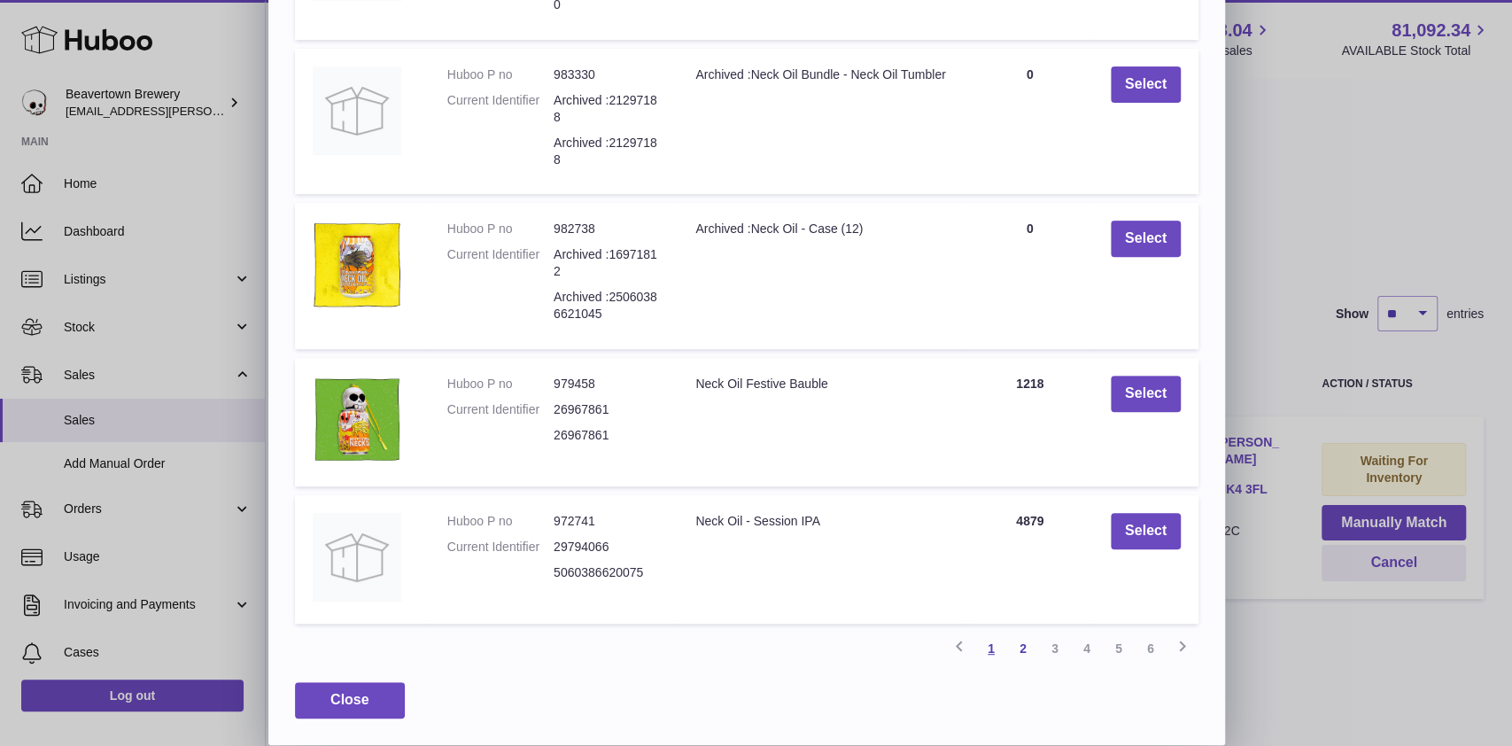
click at [994, 651] on link "1" at bounding box center [991, 648] width 32 height 32
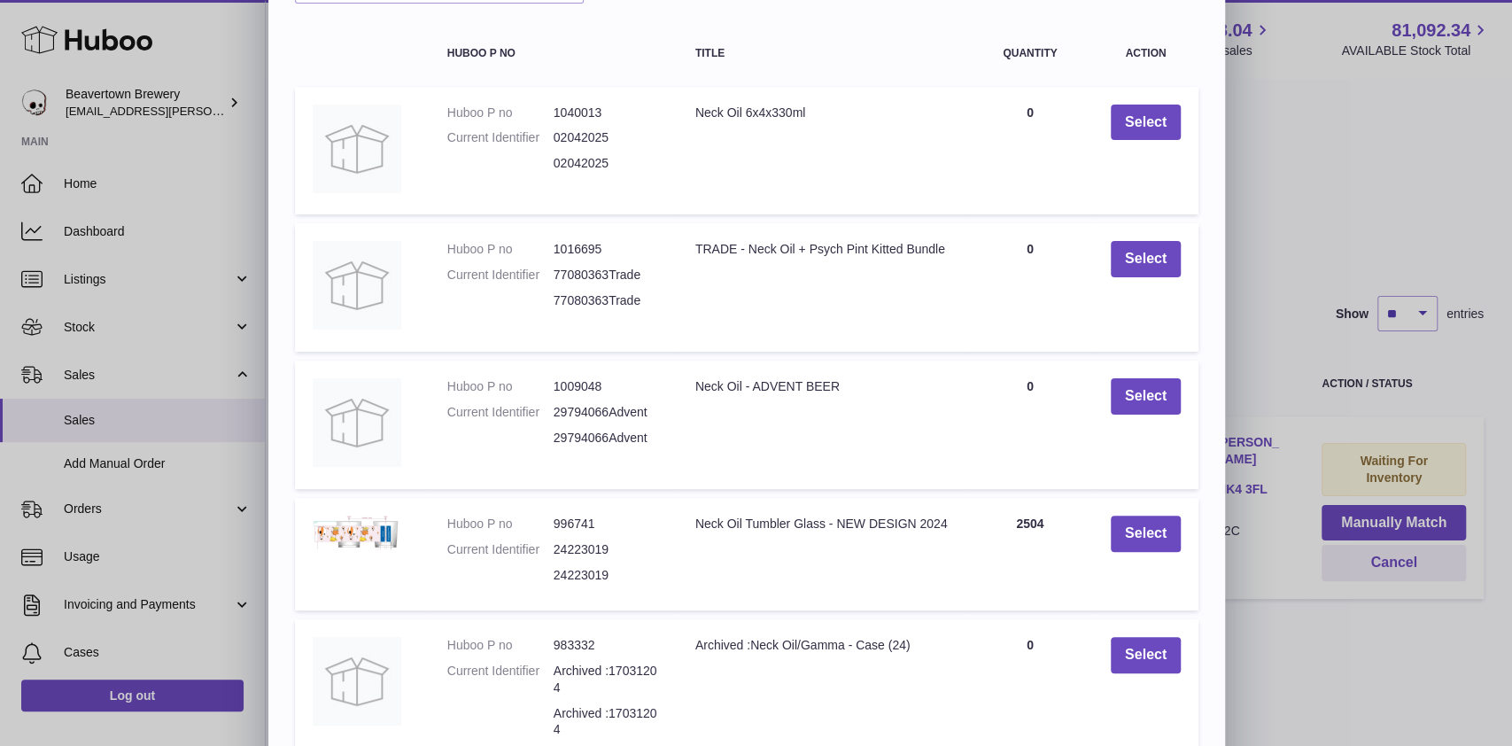
scroll to position [281, 0]
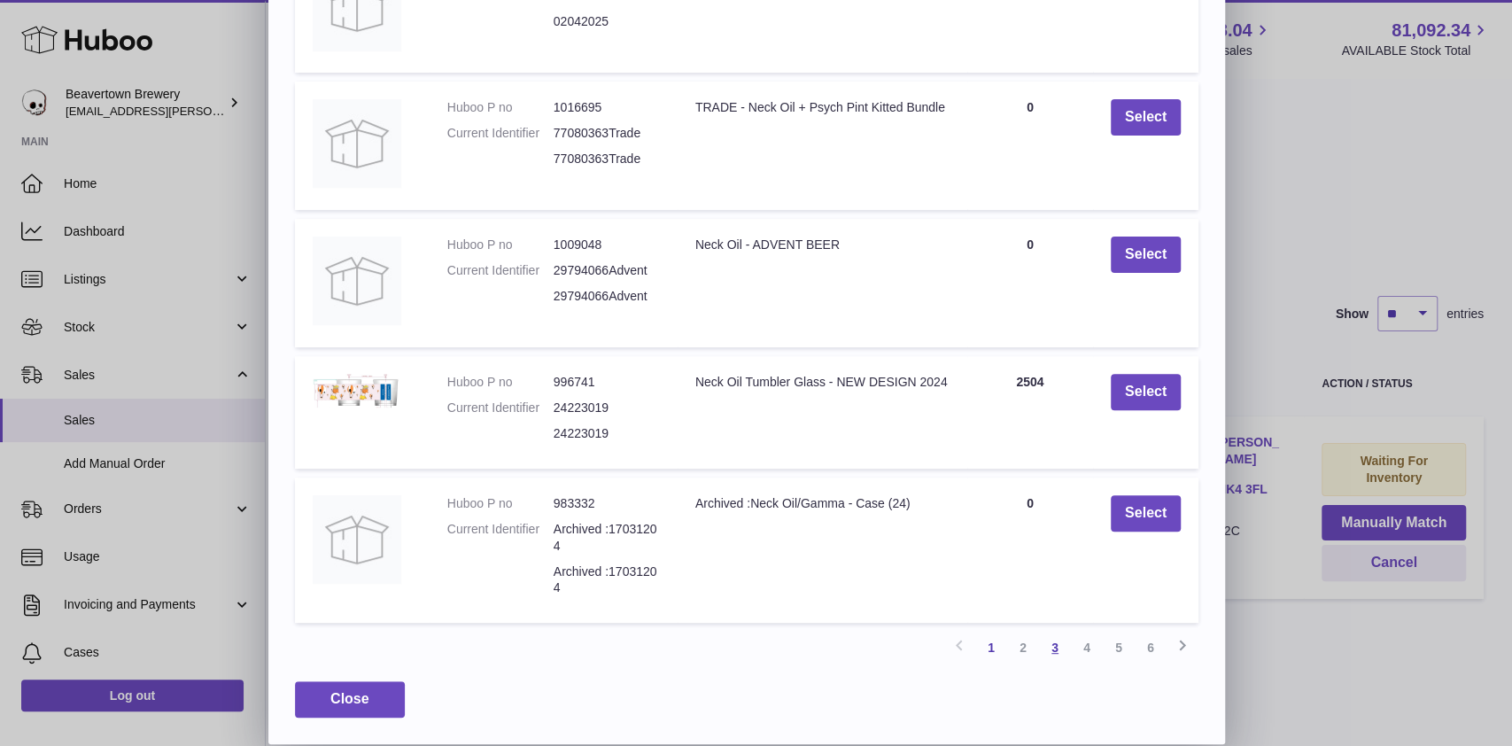
click at [1059, 653] on link "3" at bounding box center [1055, 647] width 32 height 32
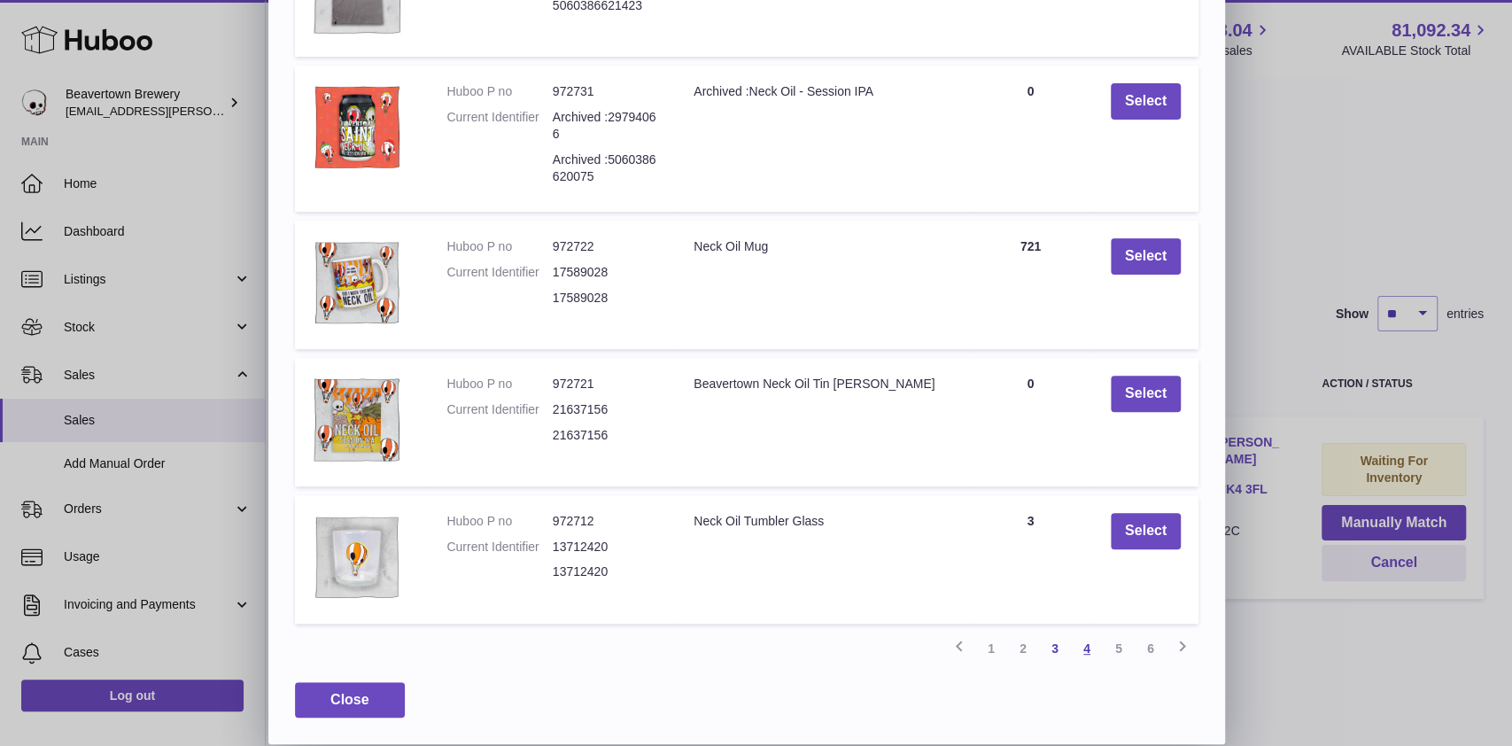
click at [1094, 651] on link "4" at bounding box center [1087, 648] width 32 height 32
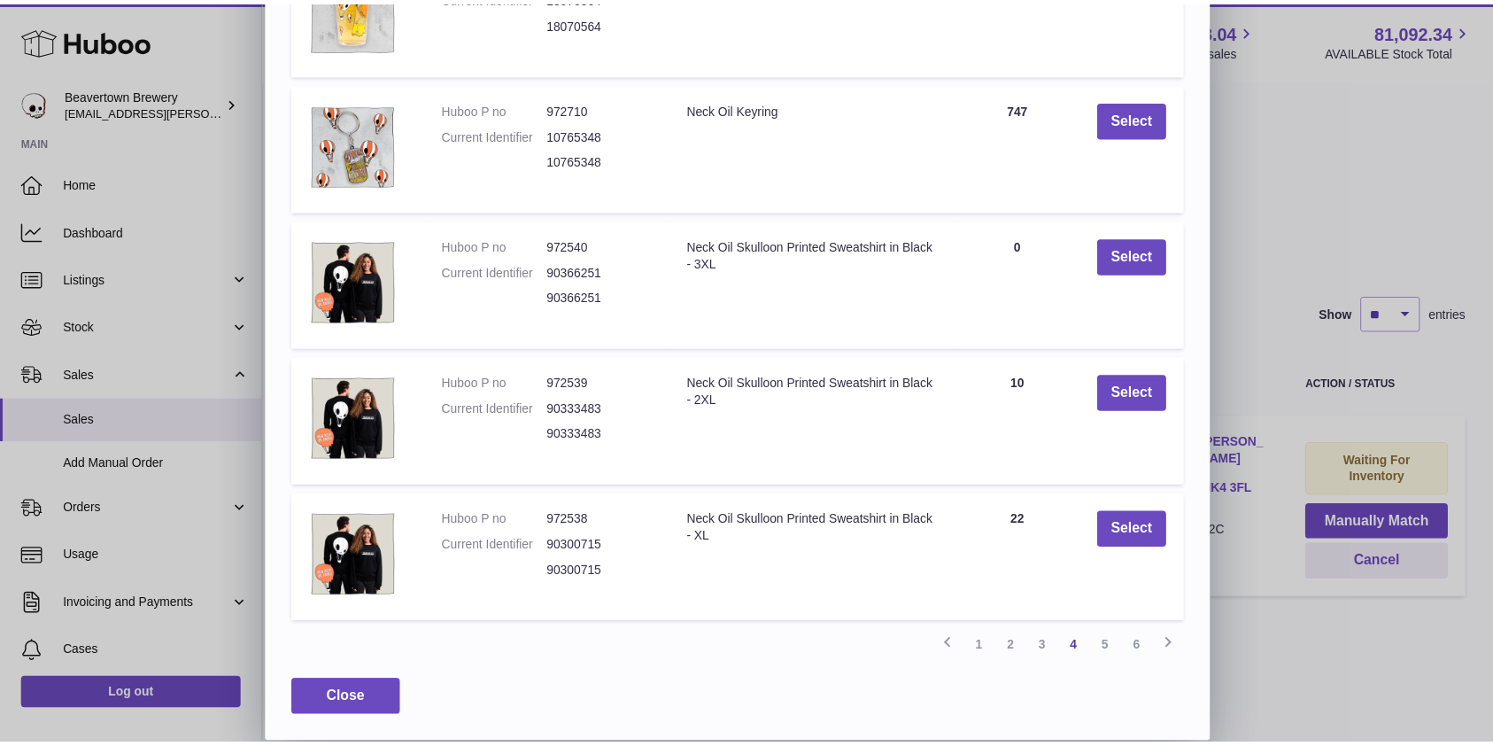
scroll to position [0, 0]
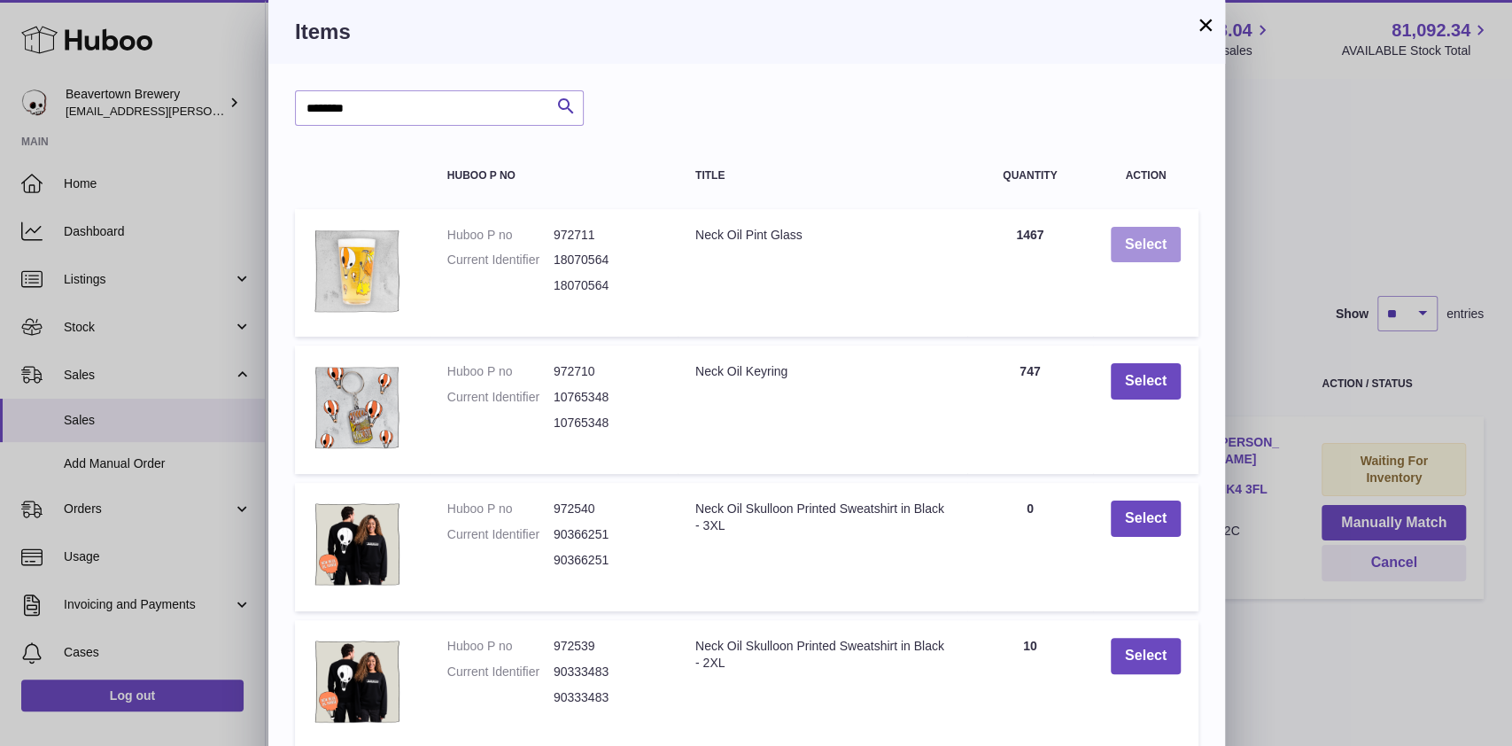
click at [1125, 246] on button "Select" at bounding box center [1145, 245] width 70 height 36
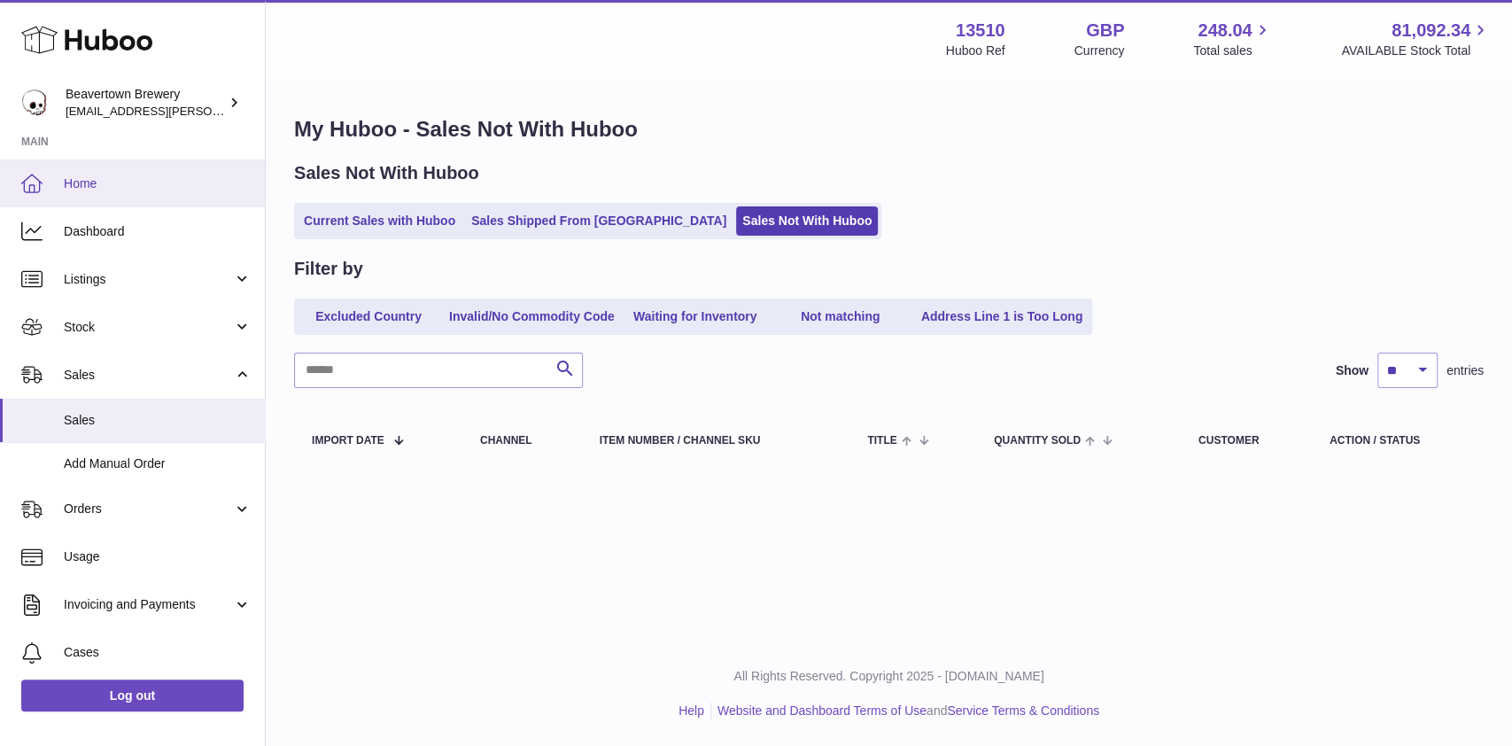
click at [120, 184] on span "Home" at bounding box center [158, 183] width 188 height 17
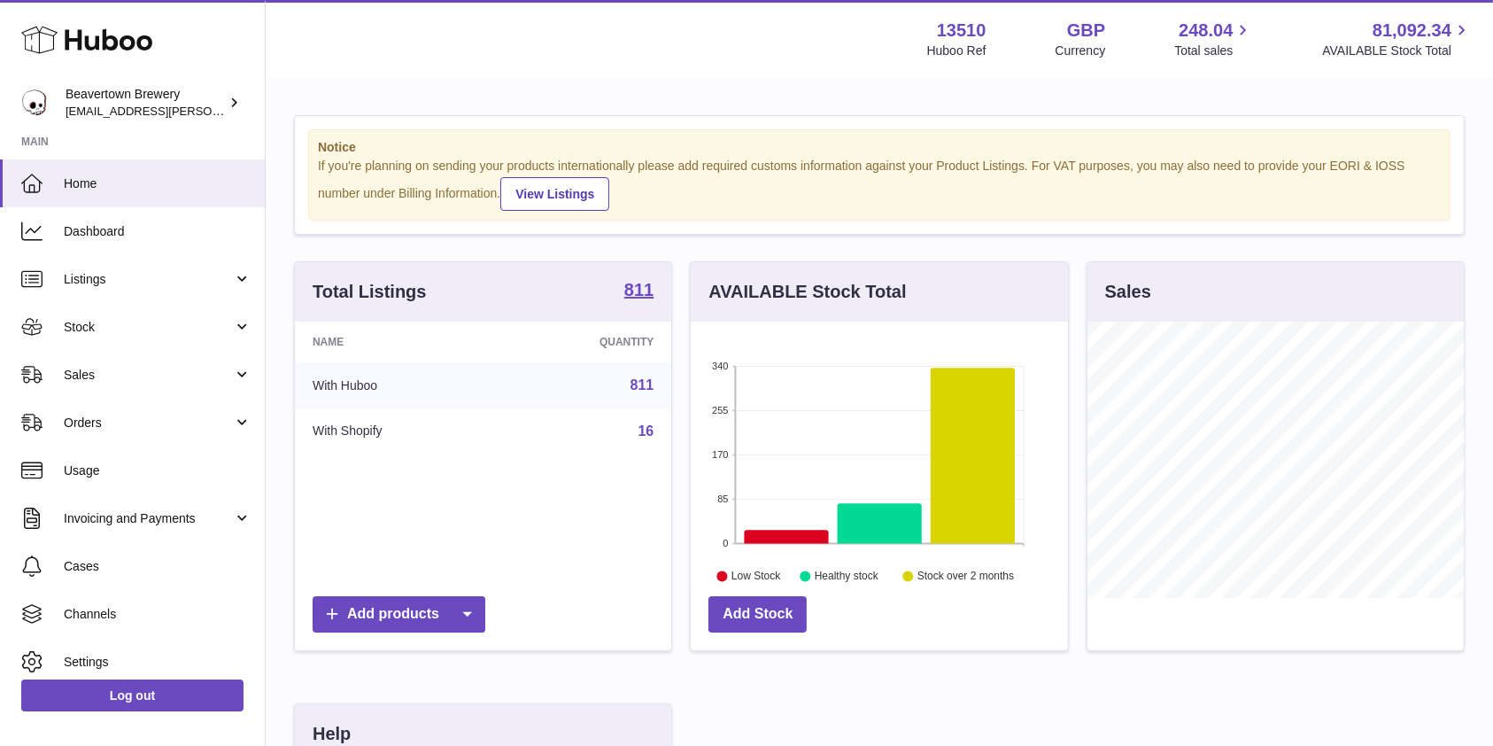
scroll to position [276, 376]
click at [117, 389] on link "Sales" at bounding box center [132, 375] width 265 height 48
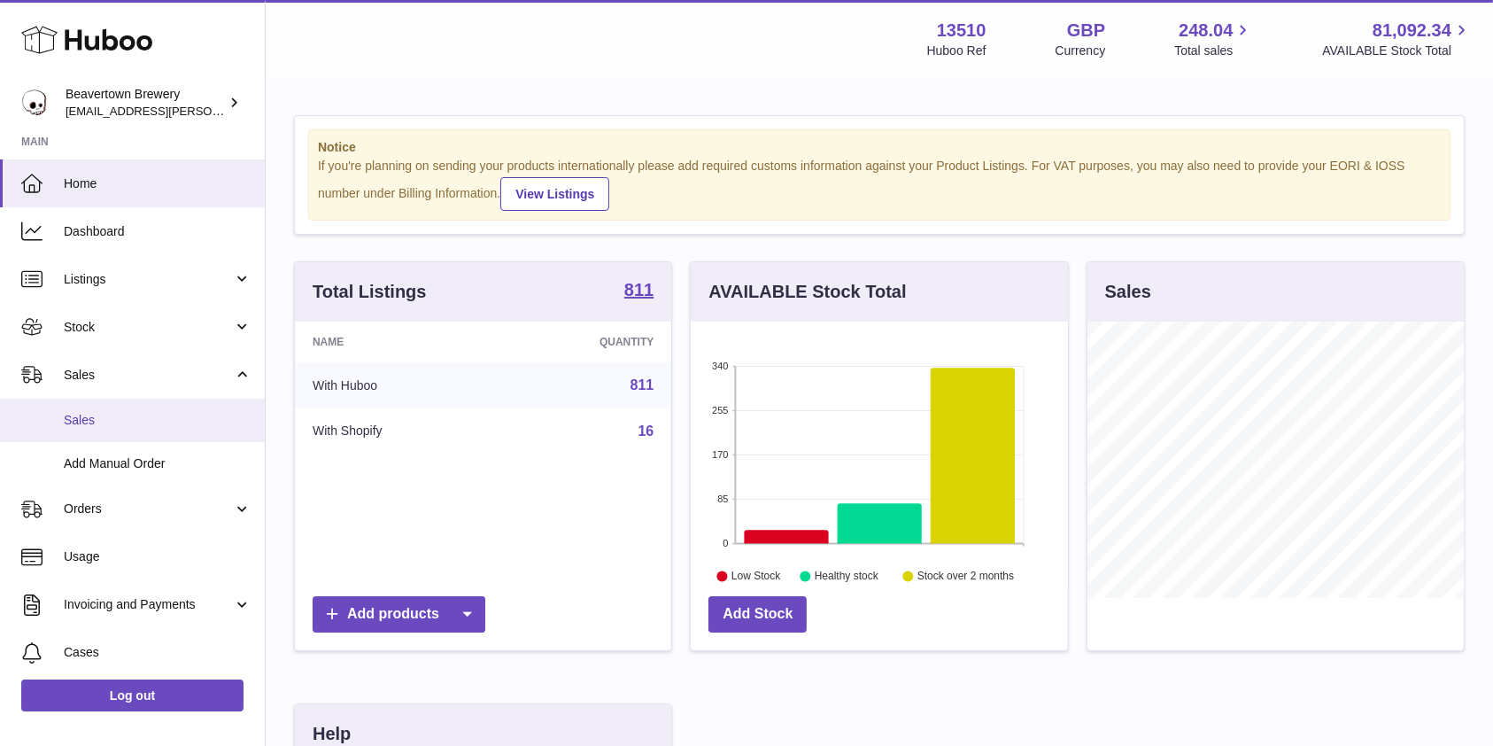
click at [118, 412] on span "Sales" at bounding box center [158, 420] width 188 height 17
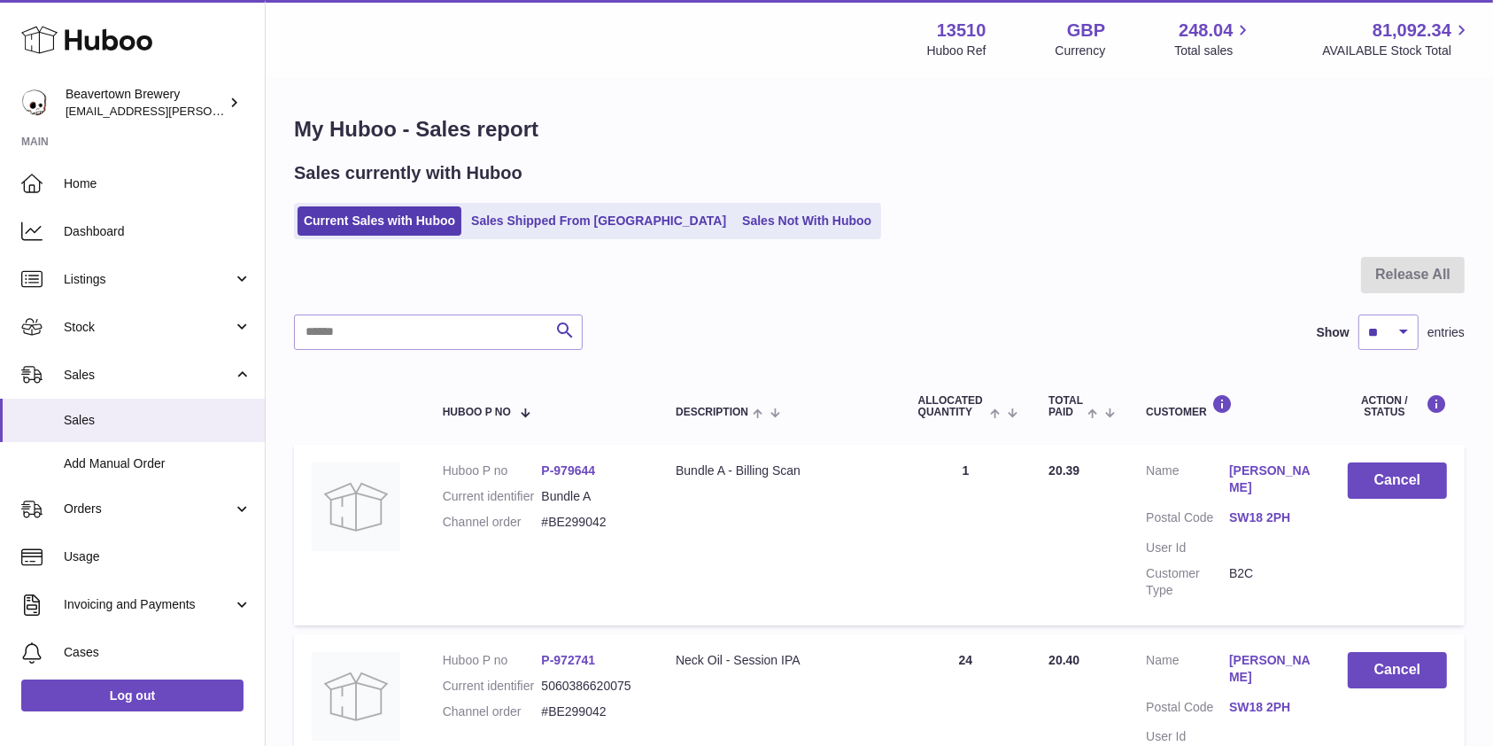
click at [693, 202] on div "Sales currently with Huboo Current Sales with Huboo Sales Shipped From [GEOGRAP…" at bounding box center [879, 200] width 1171 height 78
click at [736, 209] on link "Sales Not With Huboo" at bounding box center [807, 220] width 142 height 29
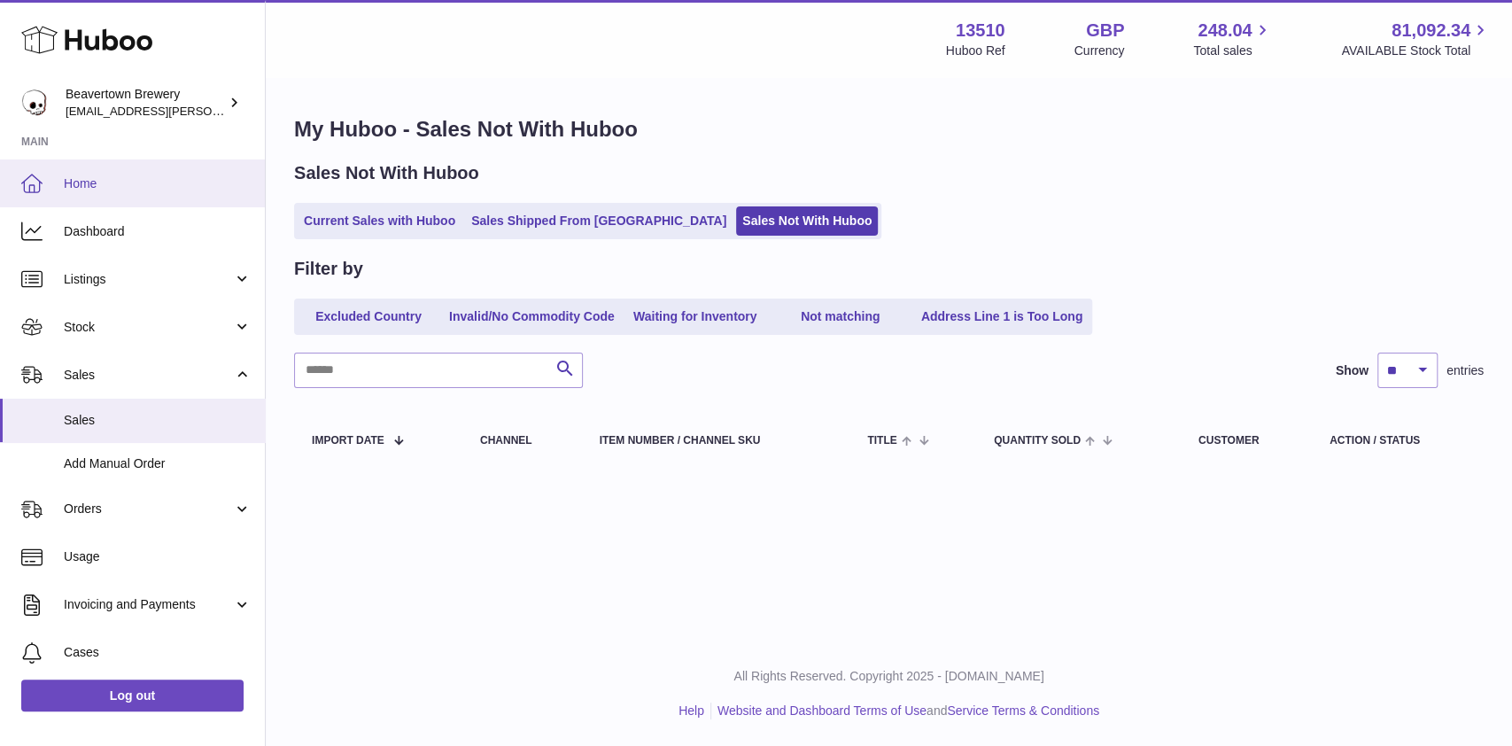
click at [120, 178] on span "Home" at bounding box center [158, 183] width 188 height 17
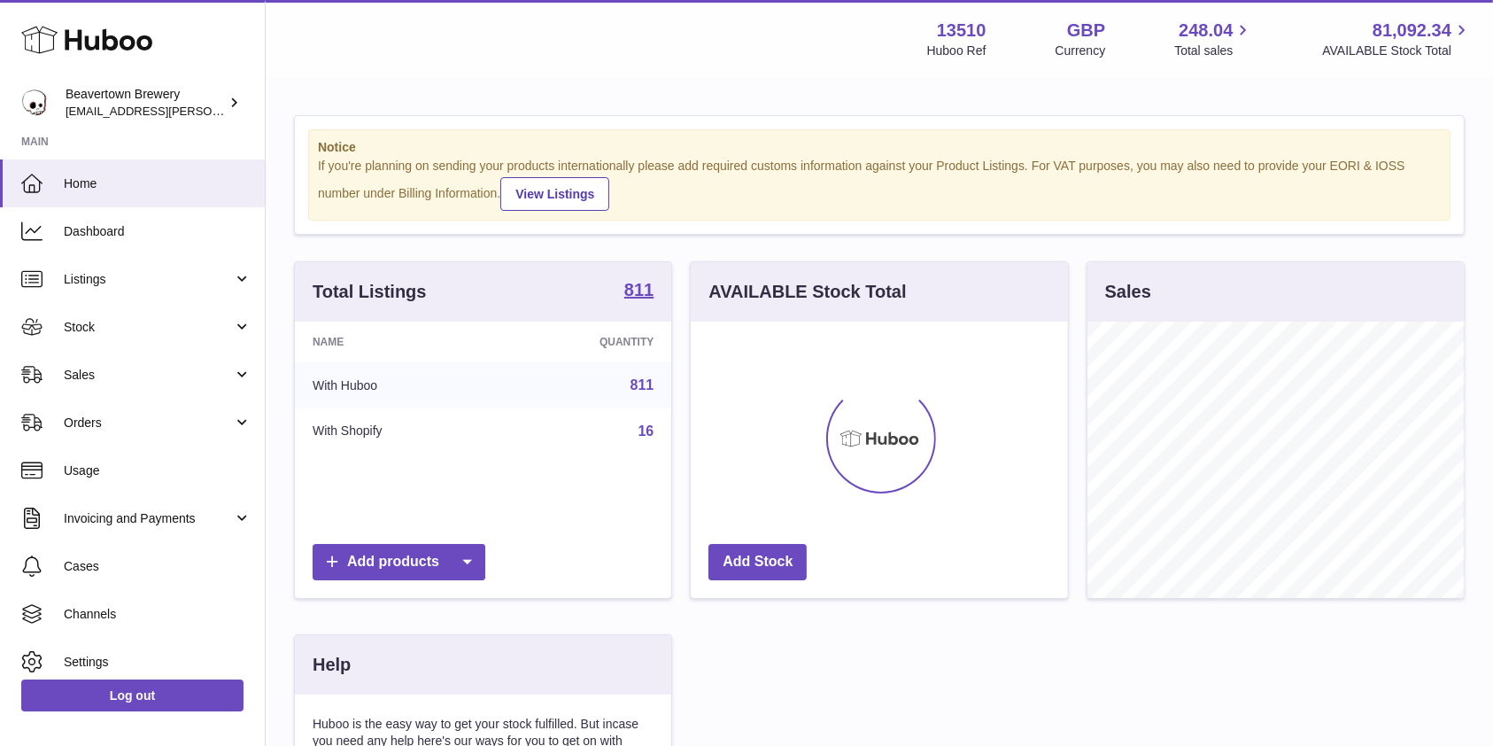
scroll to position [276, 376]
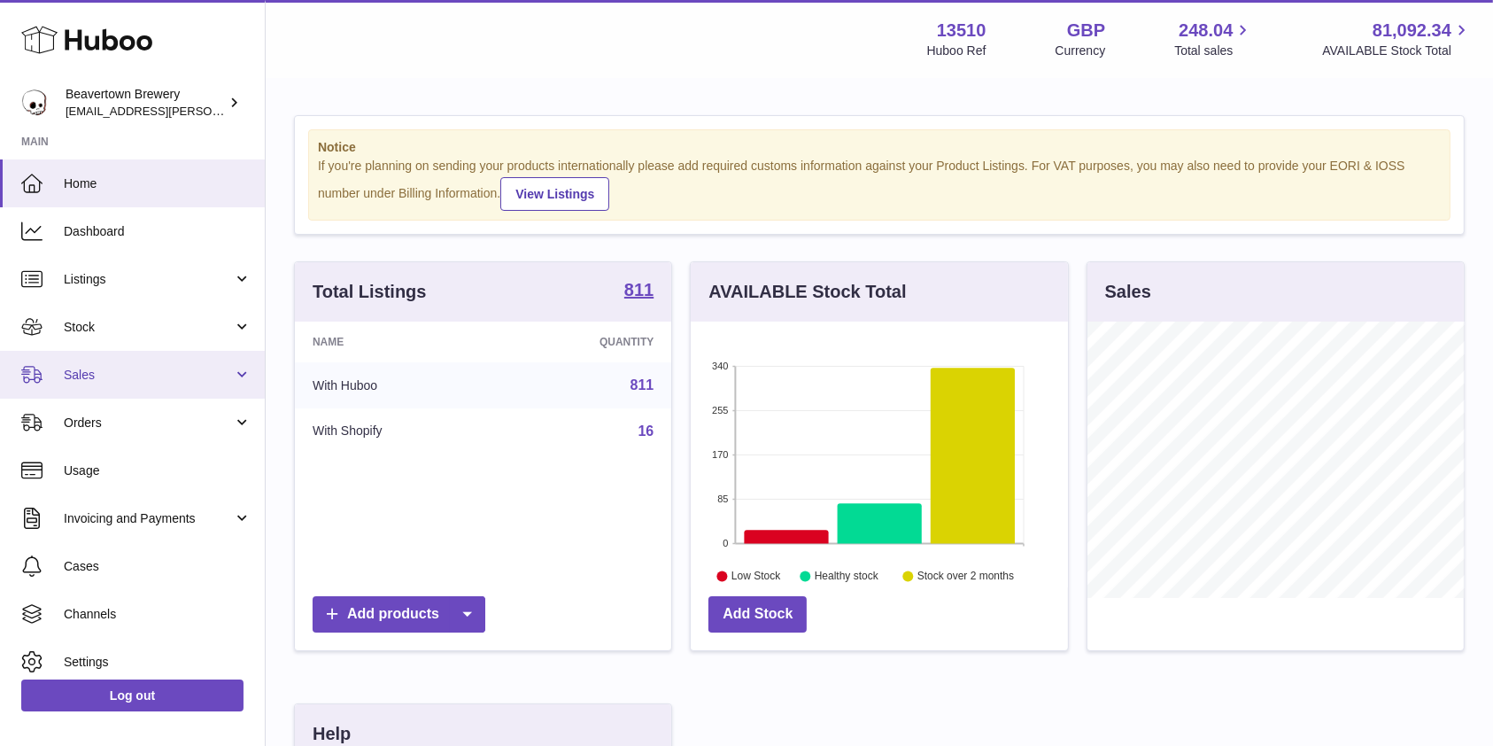
click at [149, 358] on link "Sales" at bounding box center [132, 375] width 265 height 48
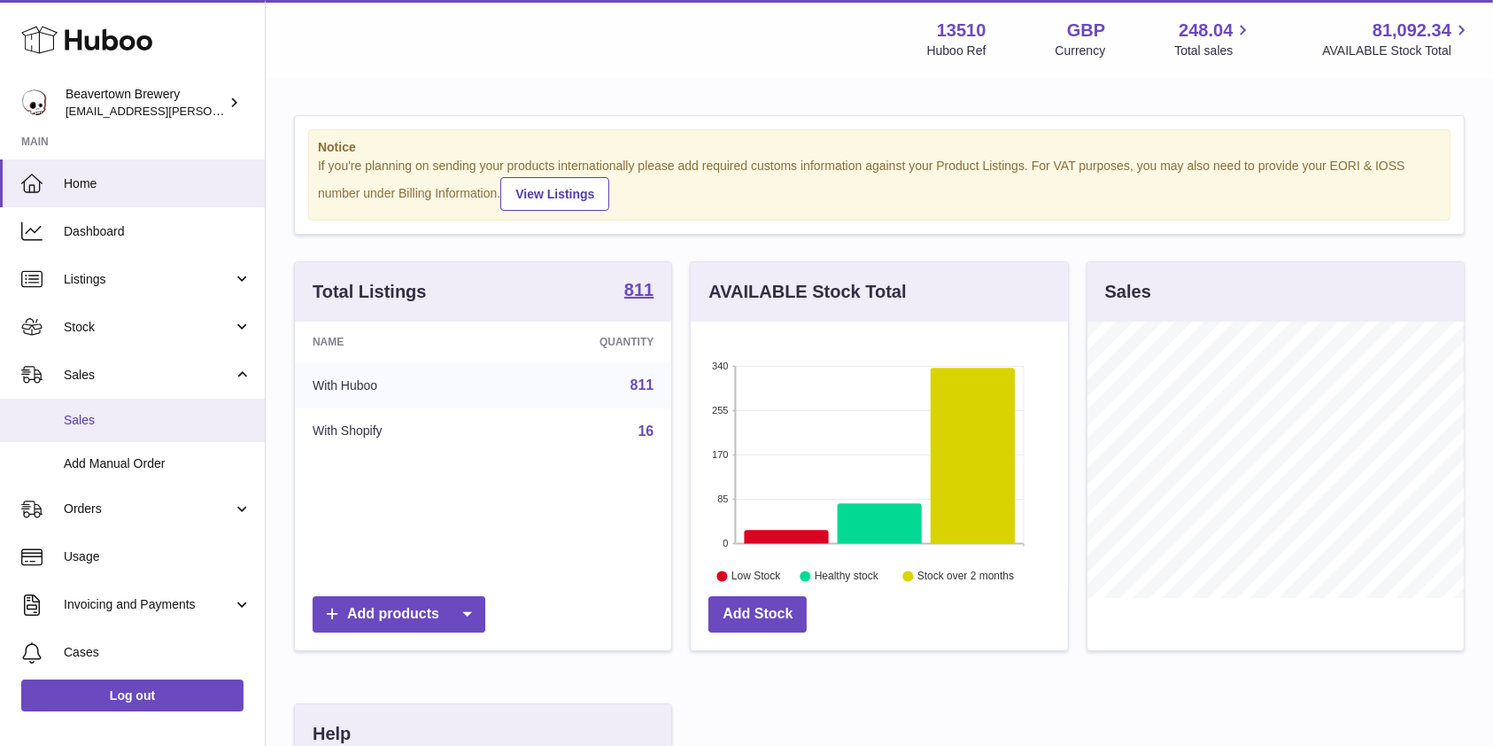
click at [113, 426] on span "Sales" at bounding box center [158, 420] width 188 height 17
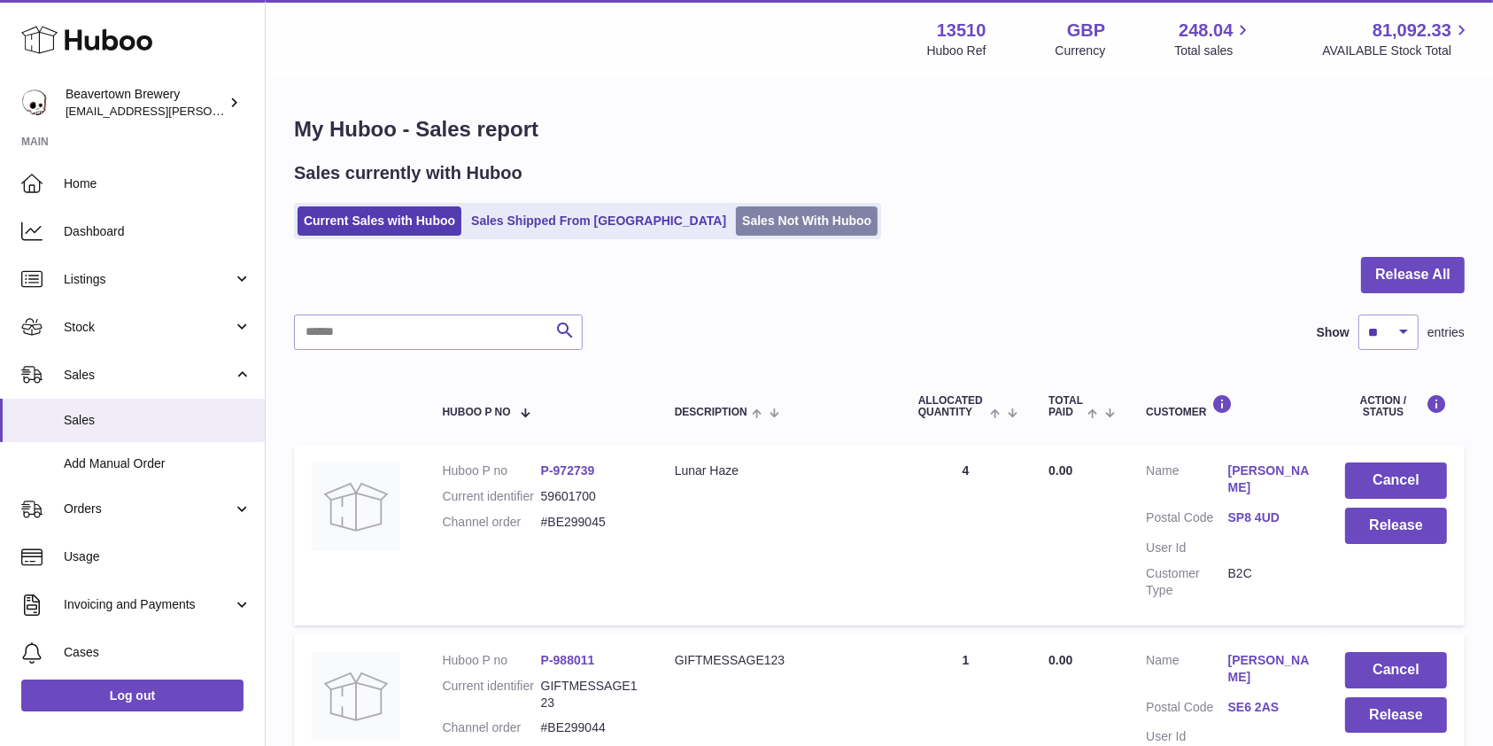
click at [736, 234] on link "Sales Not With Huboo" at bounding box center [807, 220] width 142 height 29
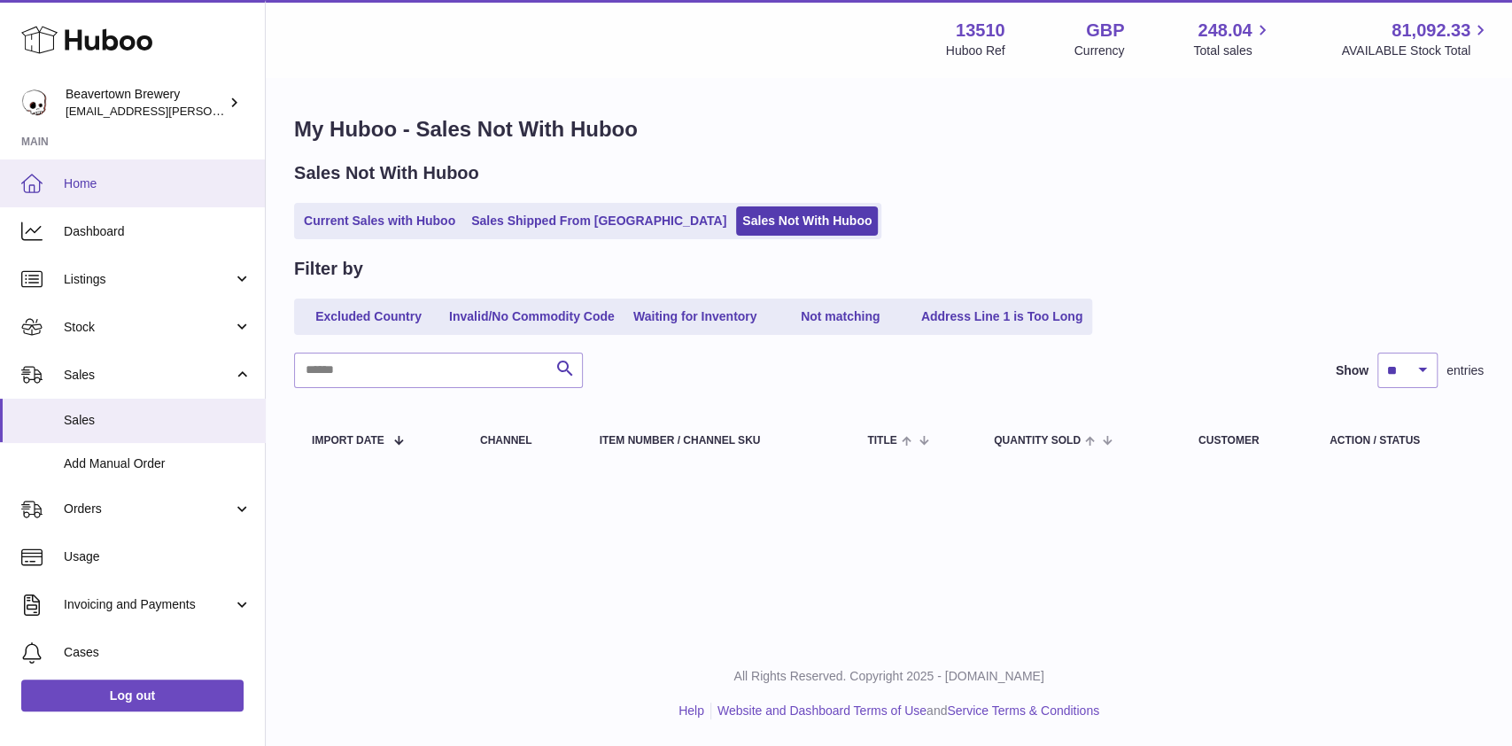
click at [131, 181] on span "Home" at bounding box center [158, 183] width 188 height 17
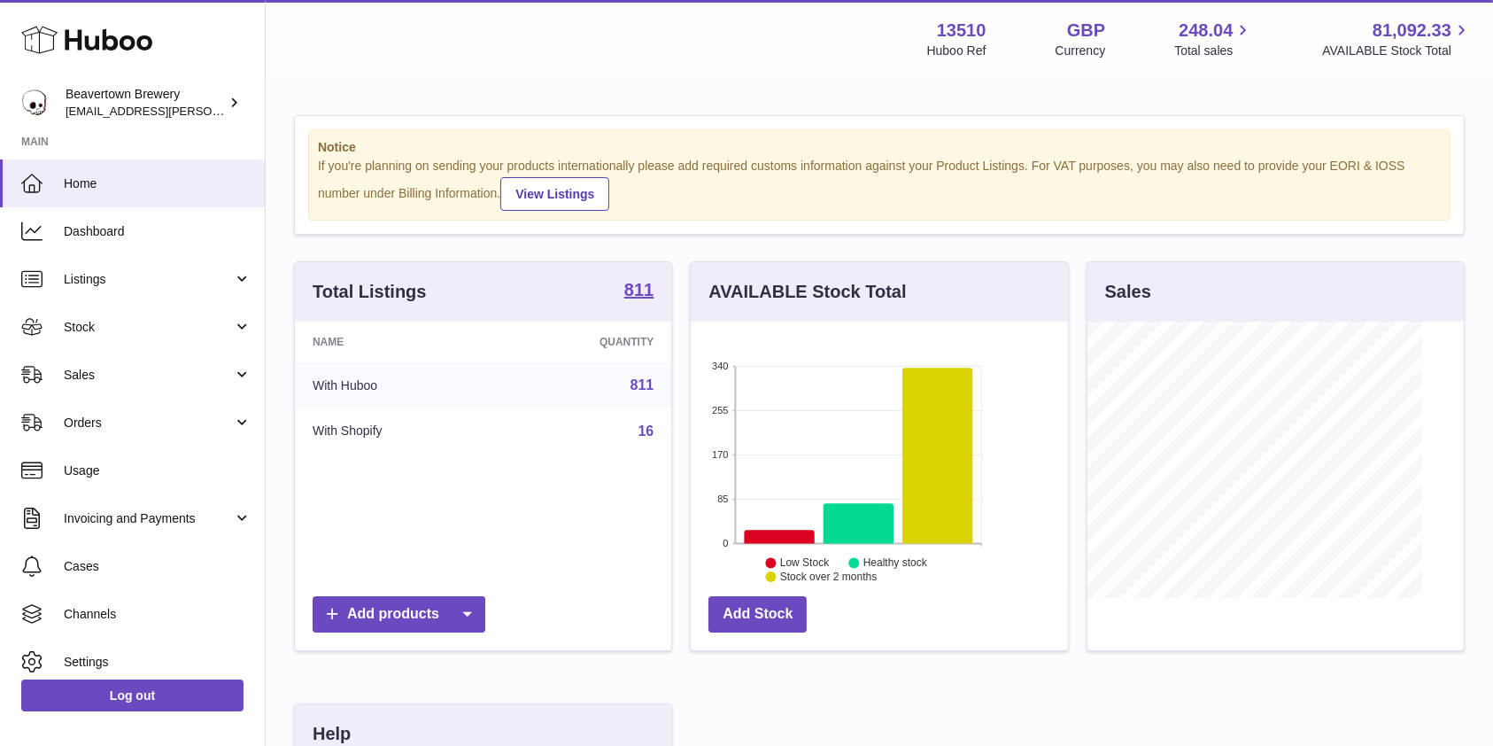
scroll to position [276, 376]
